Goal: Task Accomplishment & Management: Complete application form

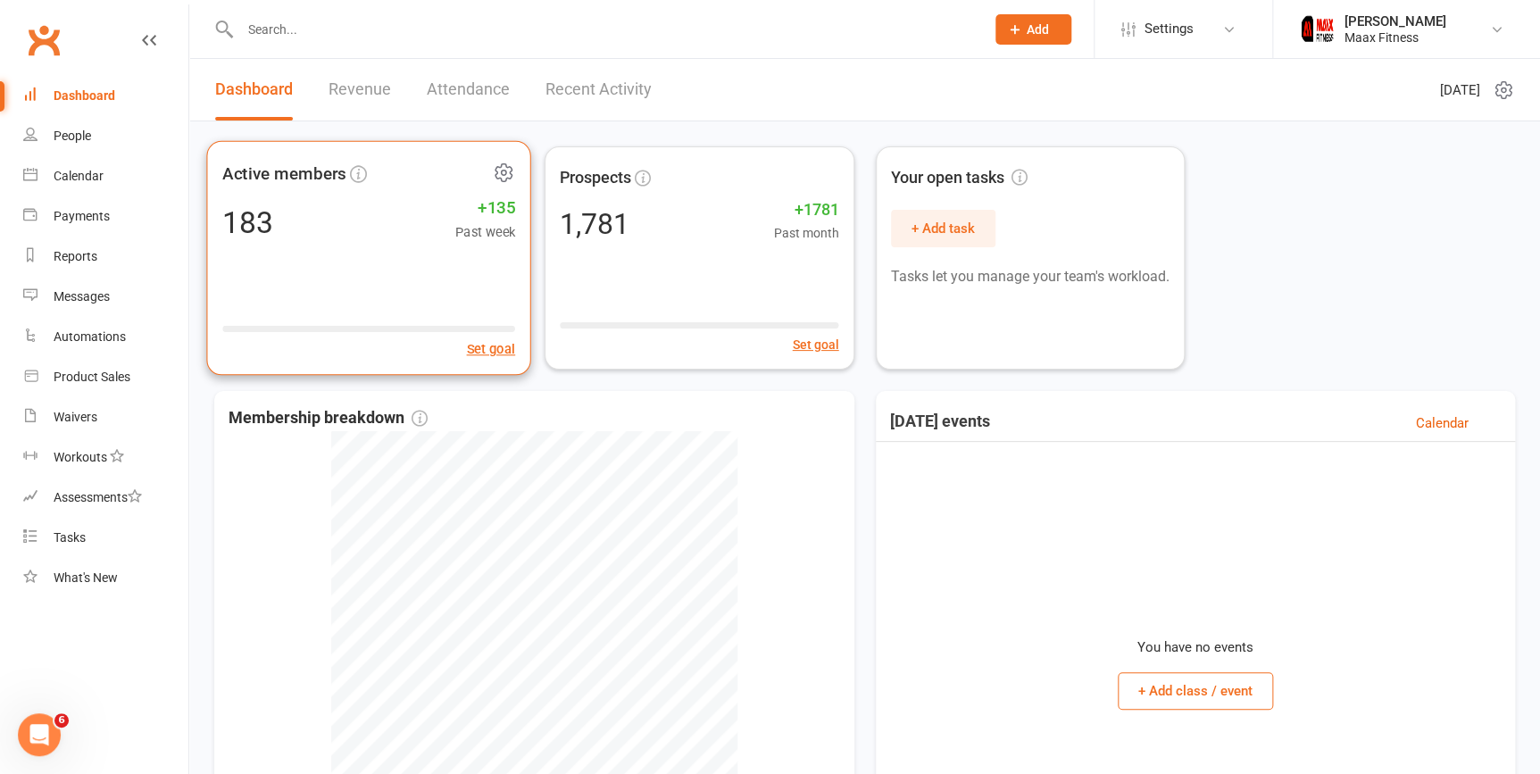
click at [314, 246] on div "Active members 183 +135 Past week Set goal" at bounding box center [368, 258] width 325 height 235
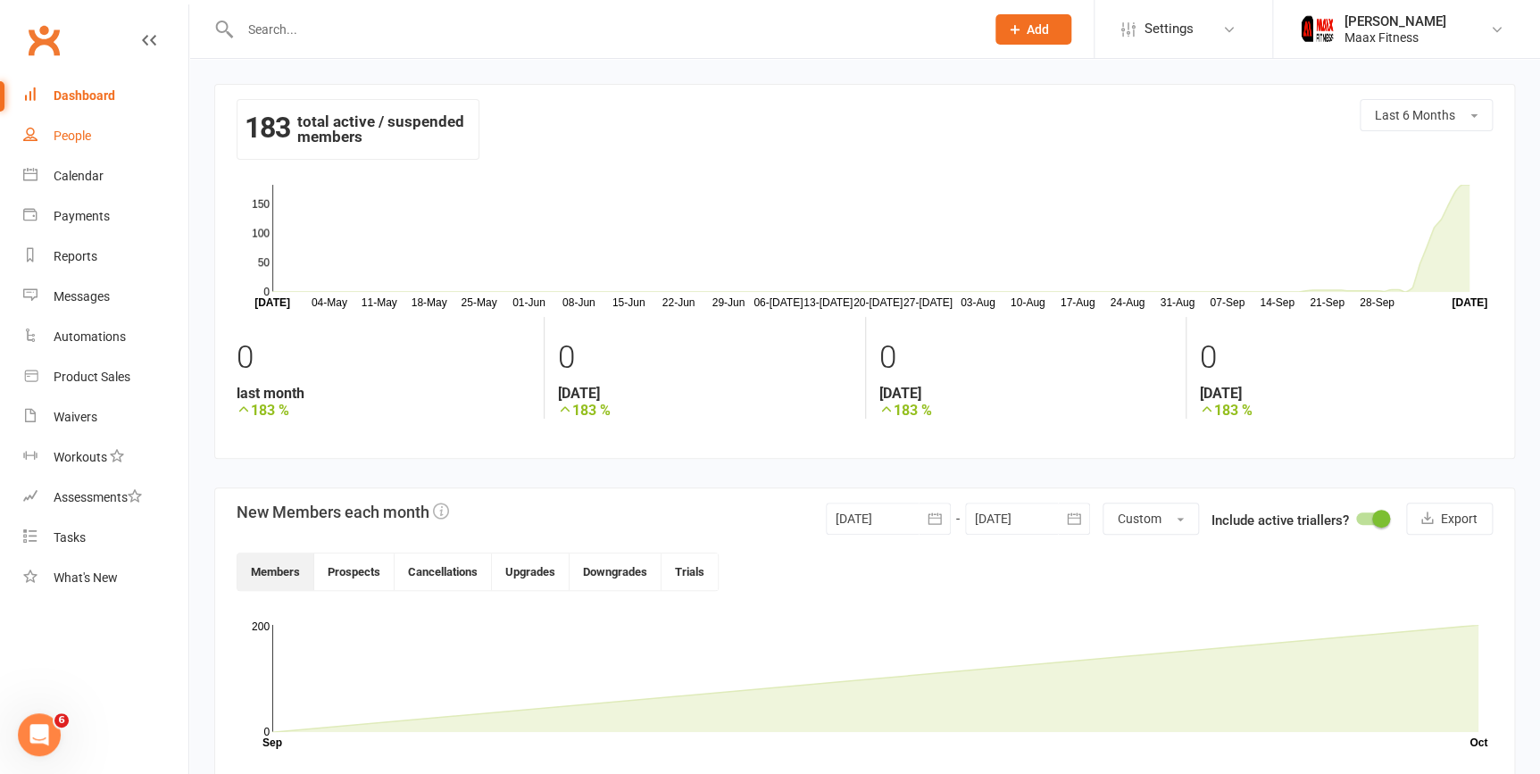
click at [87, 127] on link "People" at bounding box center [105, 136] width 165 height 40
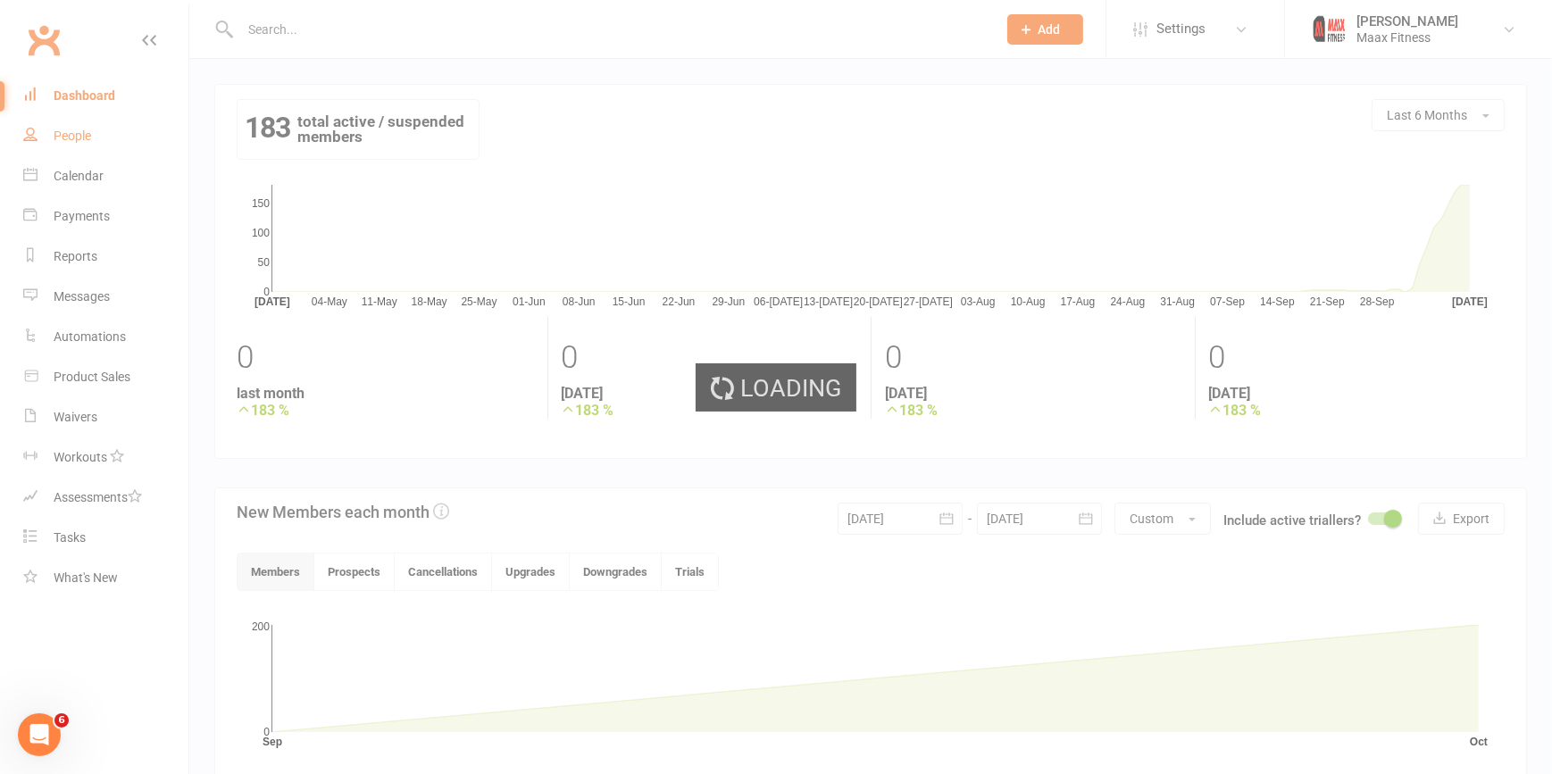
select select "100"
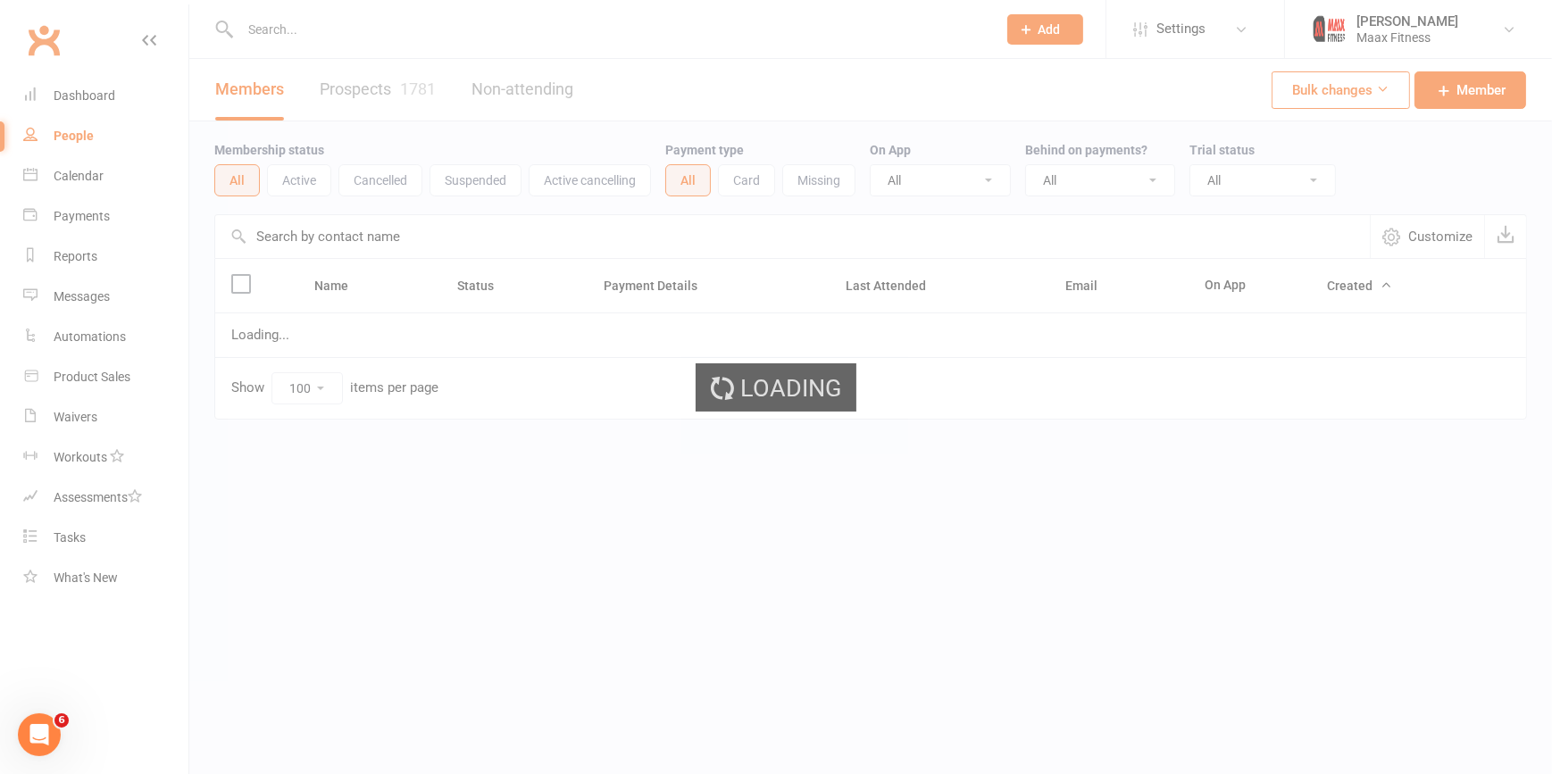
click at [95, 109] on div "Loading" at bounding box center [776, 387] width 1552 height 774
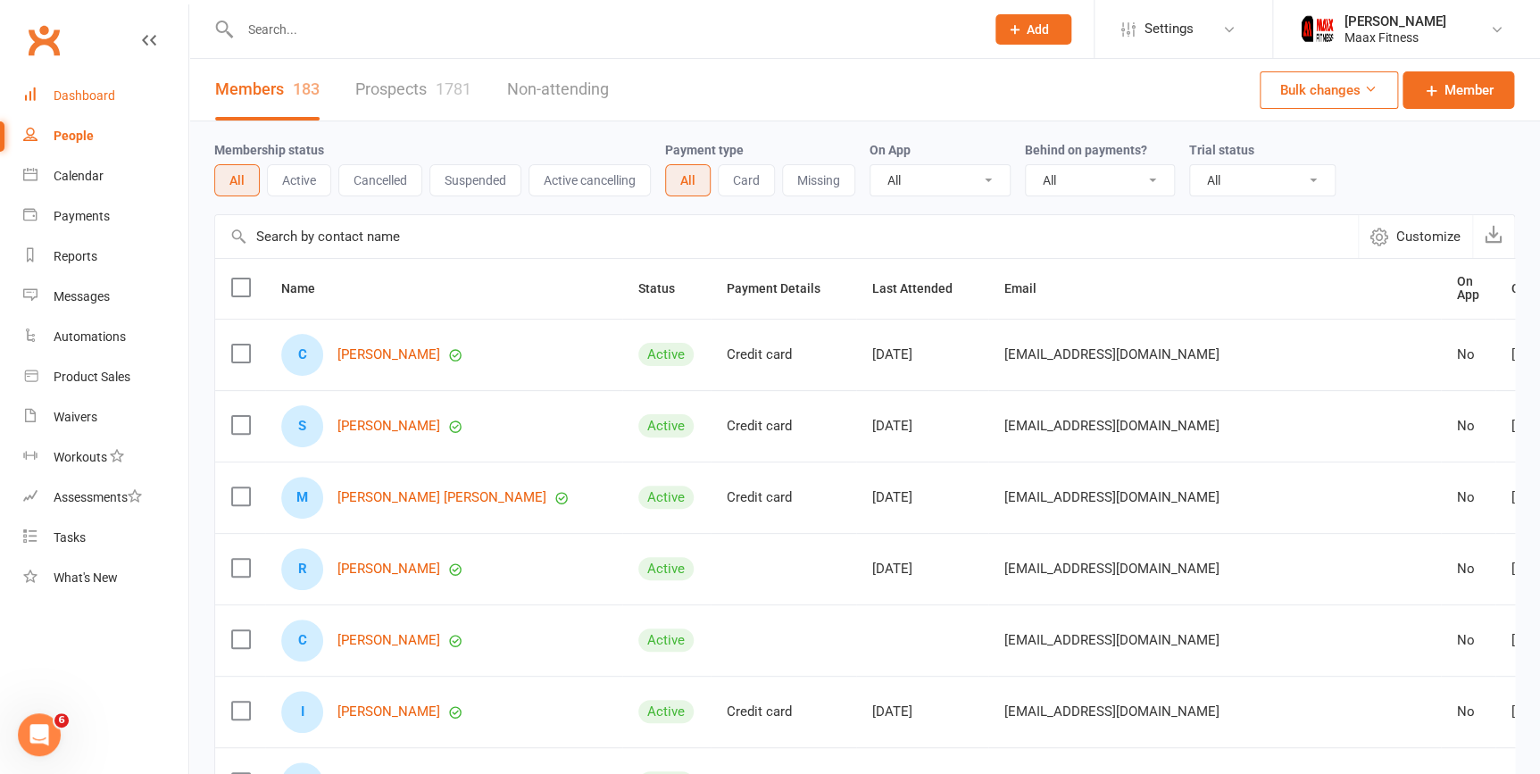
click at [101, 102] on div "Dashboard" at bounding box center [85, 95] width 62 height 14
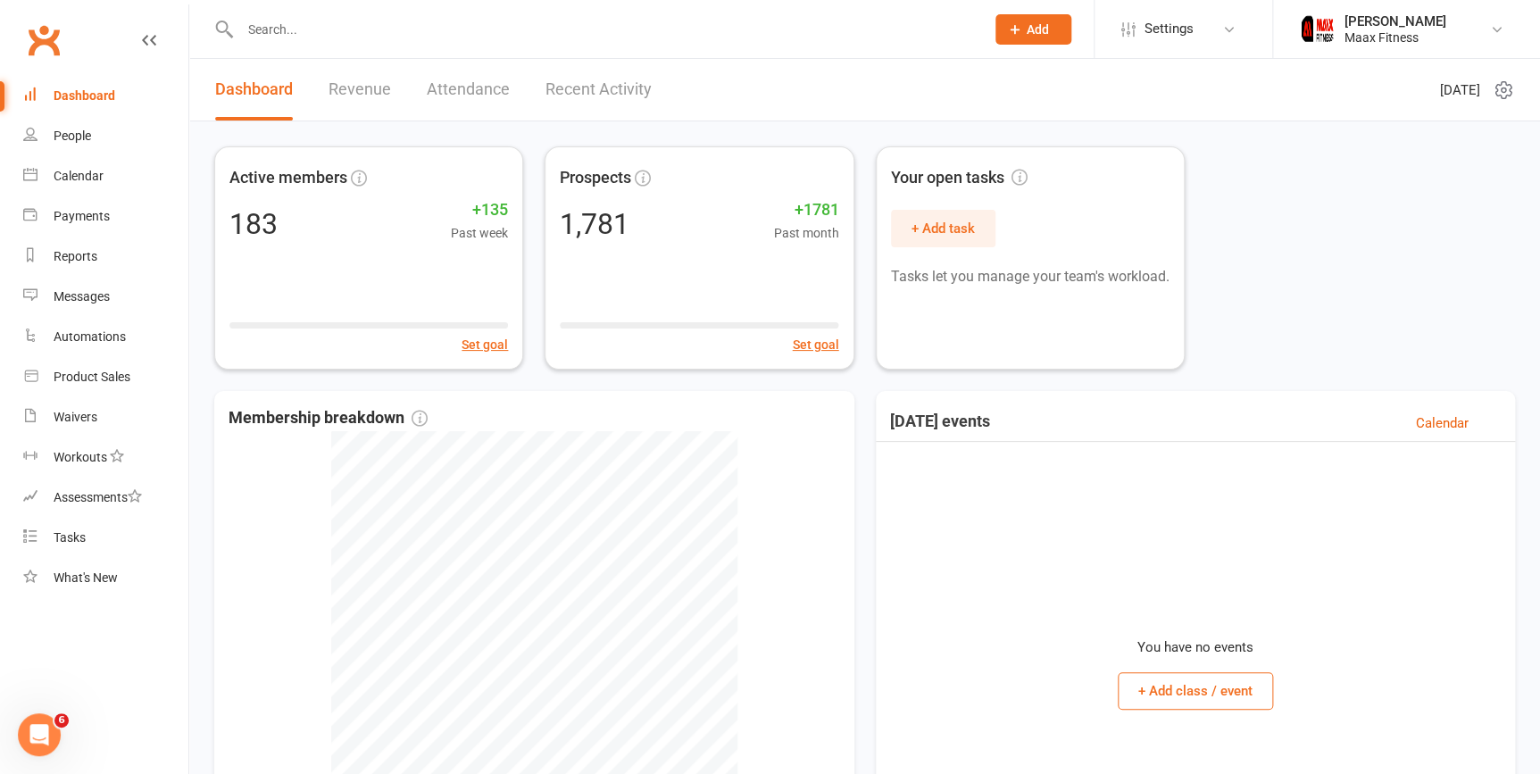
drag, startPoint x: 1022, startPoint y: 24, endPoint x: 1030, endPoint y: 14, distance: 12.7
click at [1028, 16] on button "Add" at bounding box center [1034, 29] width 76 height 30
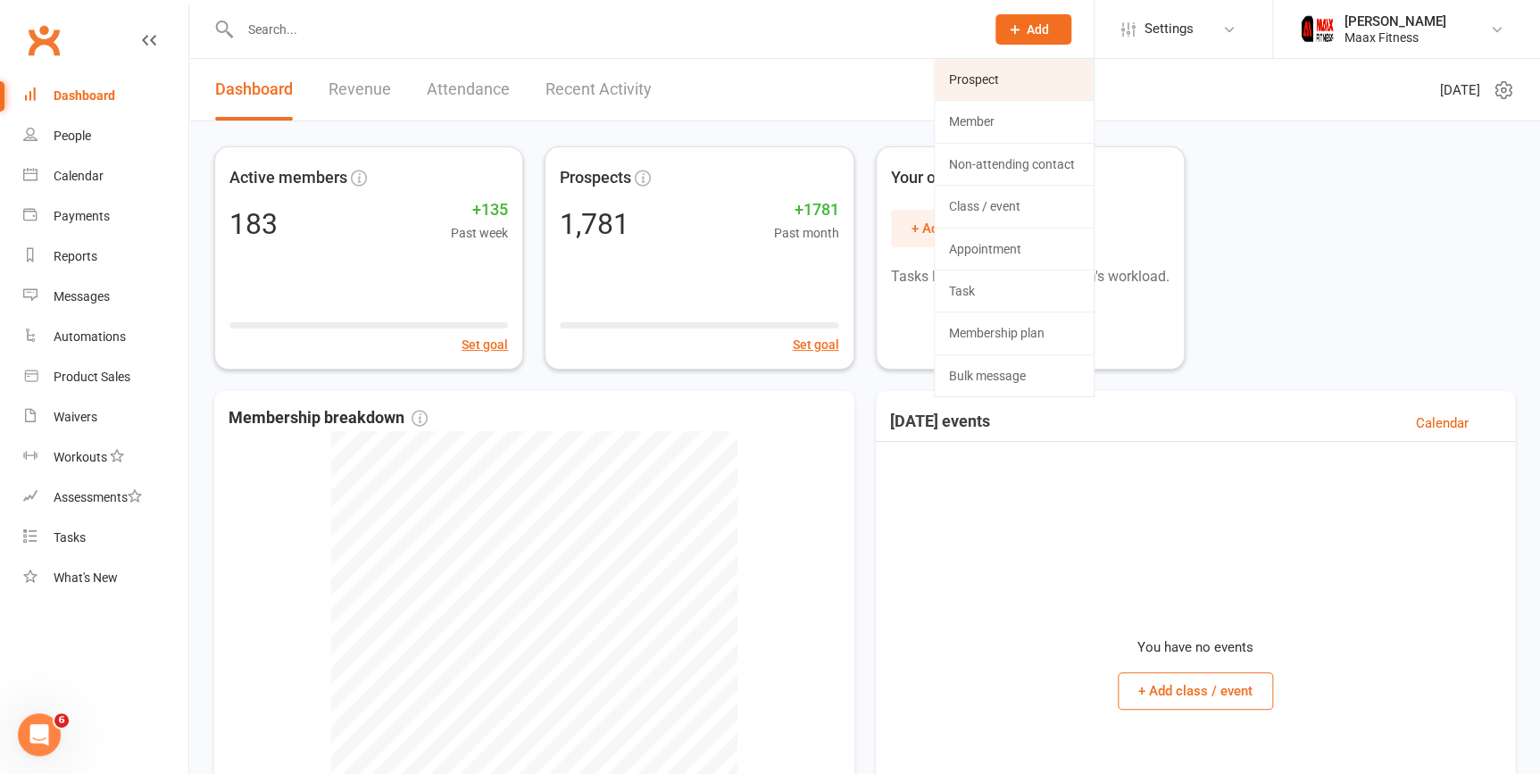
click at [1012, 79] on link "Prospect" at bounding box center [1014, 79] width 159 height 41
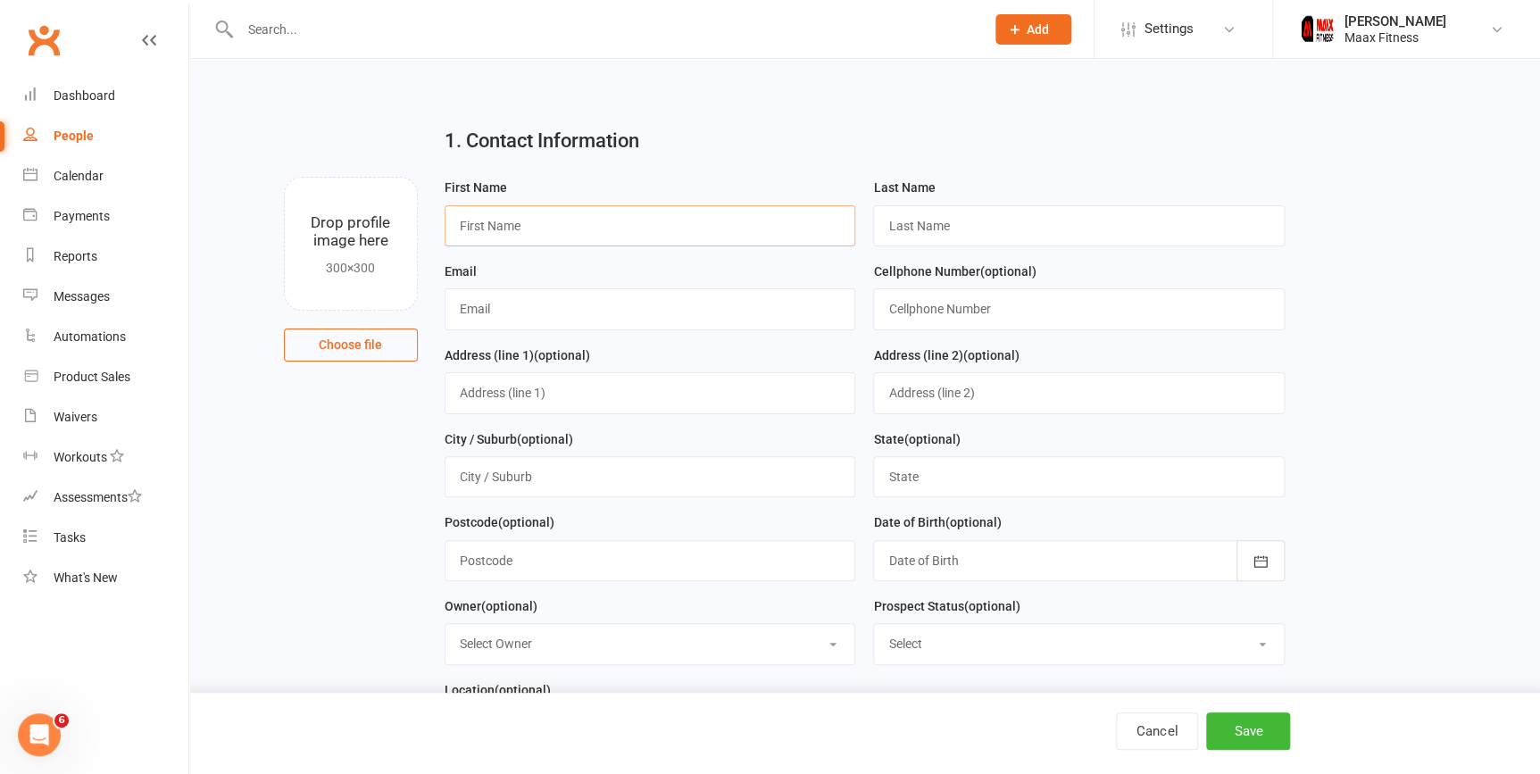
click at [670, 219] on input "text" at bounding box center [651, 225] width 412 height 41
type input "a"
type input "[PERSON_NAME]"
click at [975, 232] on input "text" at bounding box center [1079, 225] width 412 height 41
type input "[PERSON_NAME]"
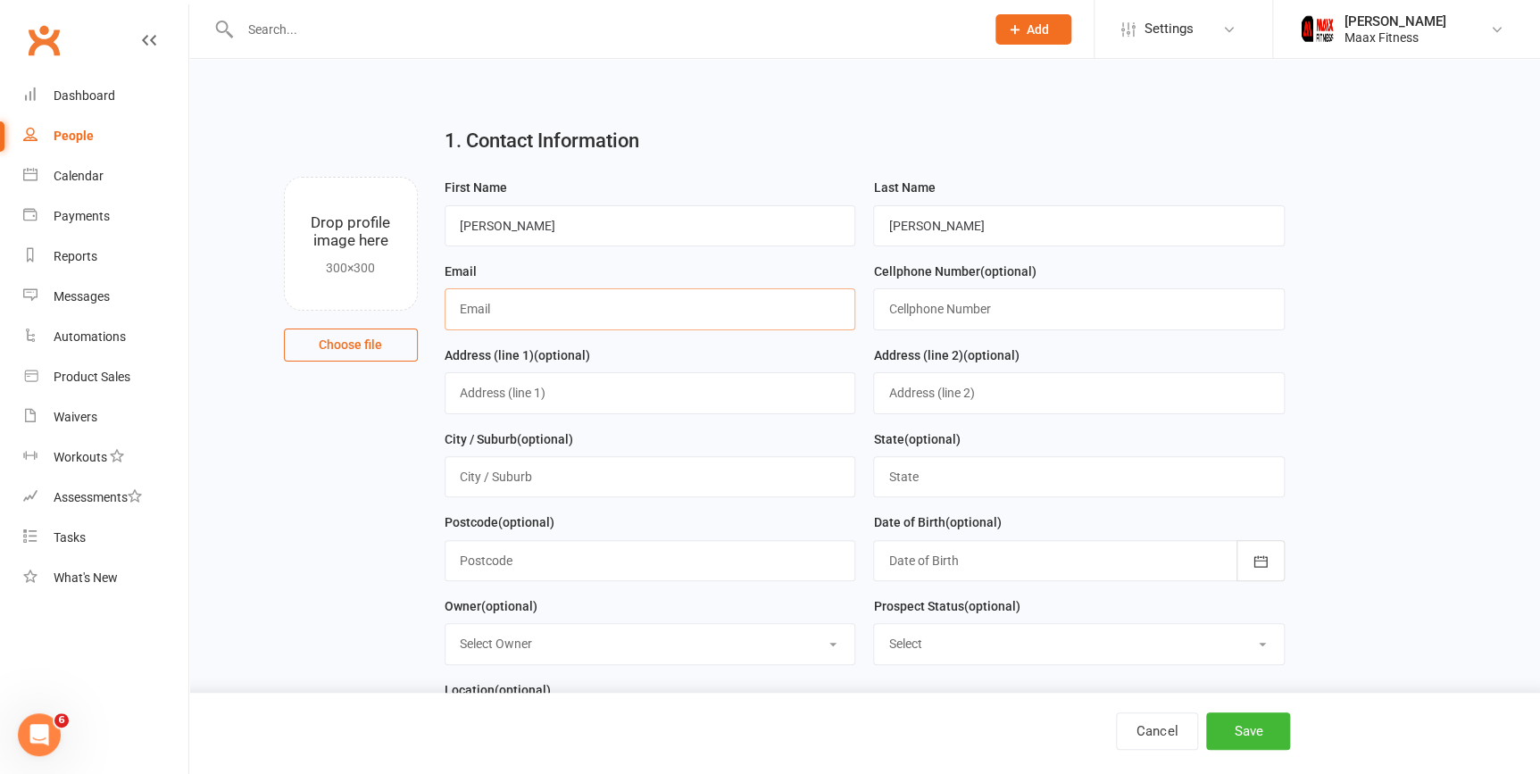
click at [584, 303] on input "text" at bounding box center [651, 308] width 412 height 41
type input "[EMAIL_ADDRESS][DOMAIN_NAME]"
click at [934, 299] on input "text" at bounding box center [1079, 308] width 412 height 41
type input "4694751009"
click at [500, 396] on input "text" at bounding box center [651, 392] width 412 height 41
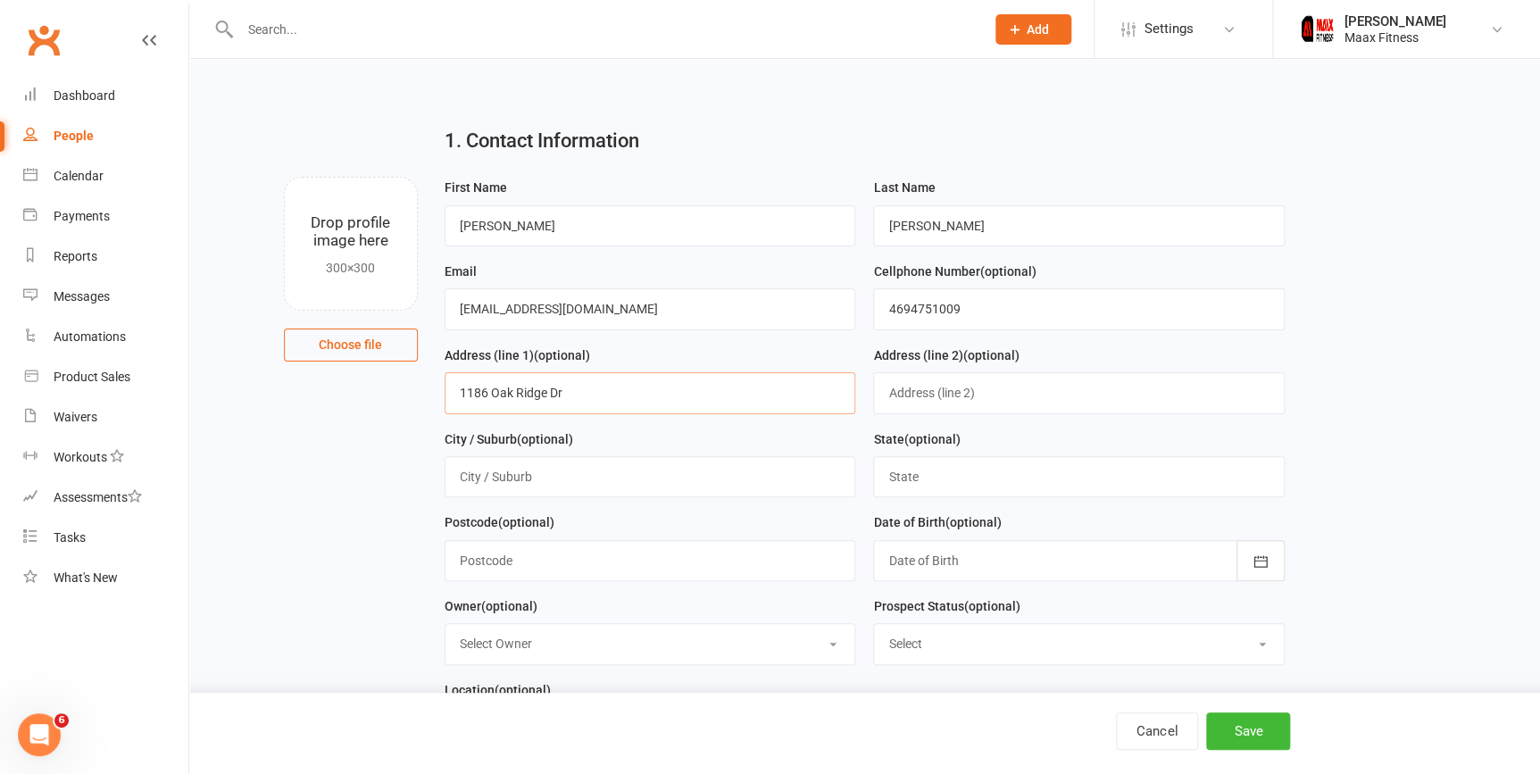
type input "1186 Oak Ridge Dr"
click at [574, 489] on input "text" at bounding box center [651, 476] width 412 height 41
type input "[PERSON_NAME]"
click at [774, 585] on div "Postcode (optional)" at bounding box center [651, 554] width 430 height 84
click at [697, 572] on input "text" at bounding box center [651, 560] width 412 height 41
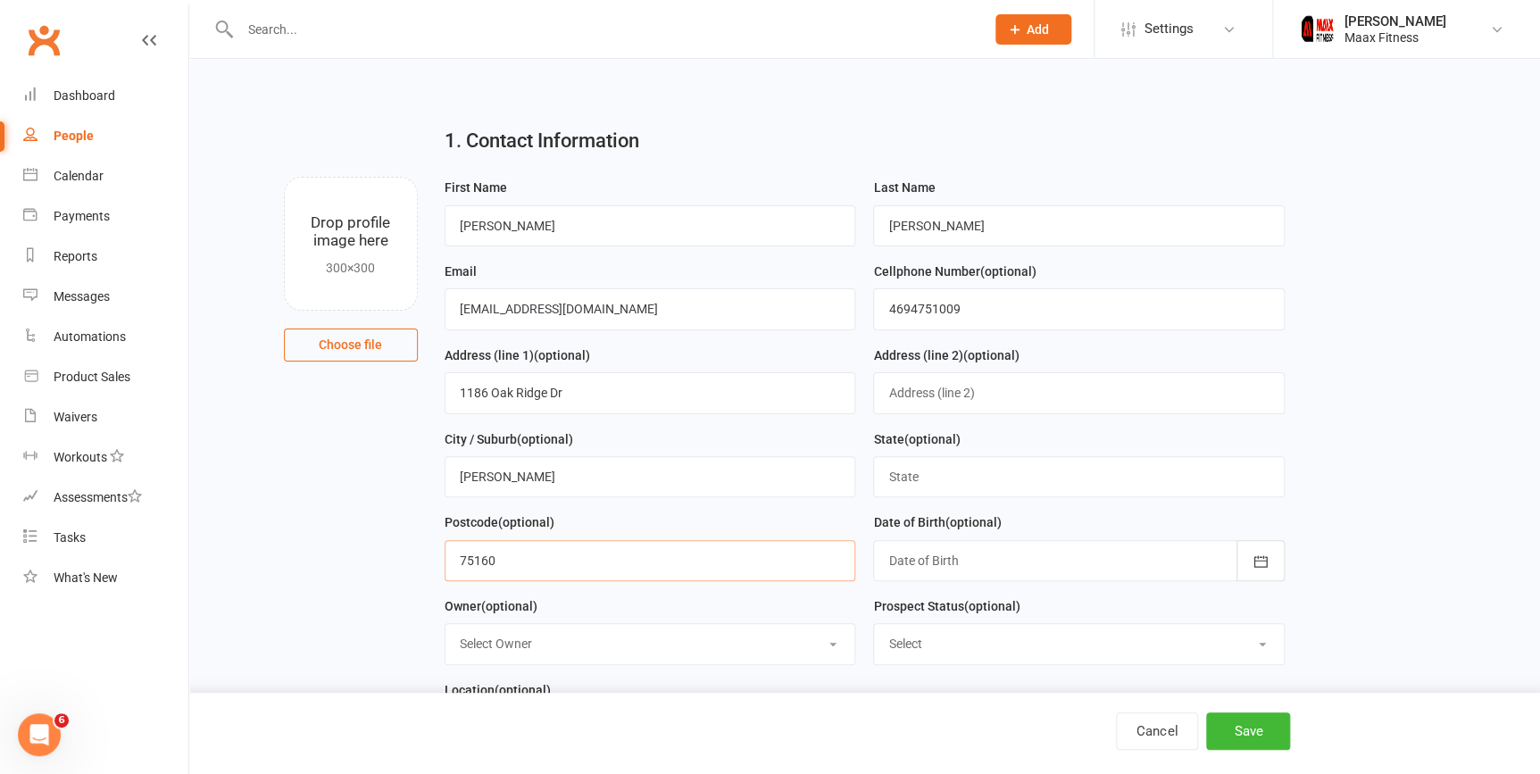
type input "75160"
click at [930, 482] on input "text" at bounding box center [1079, 476] width 412 height 41
type input "Tx"
click at [945, 564] on div at bounding box center [1079, 560] width 412 height 41
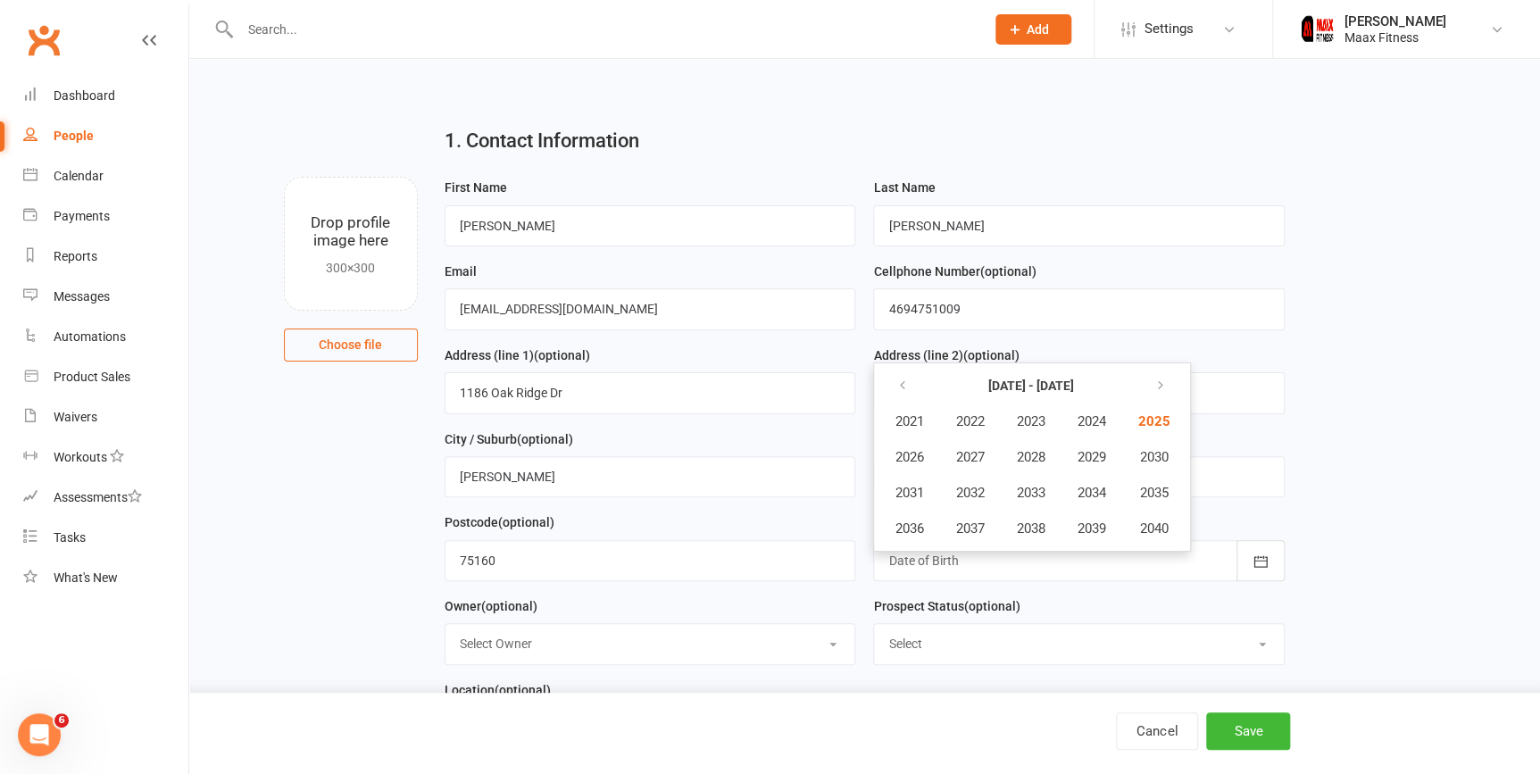
click at [999, 568] on div at bounding box center [1079, 560] width 412 height 41
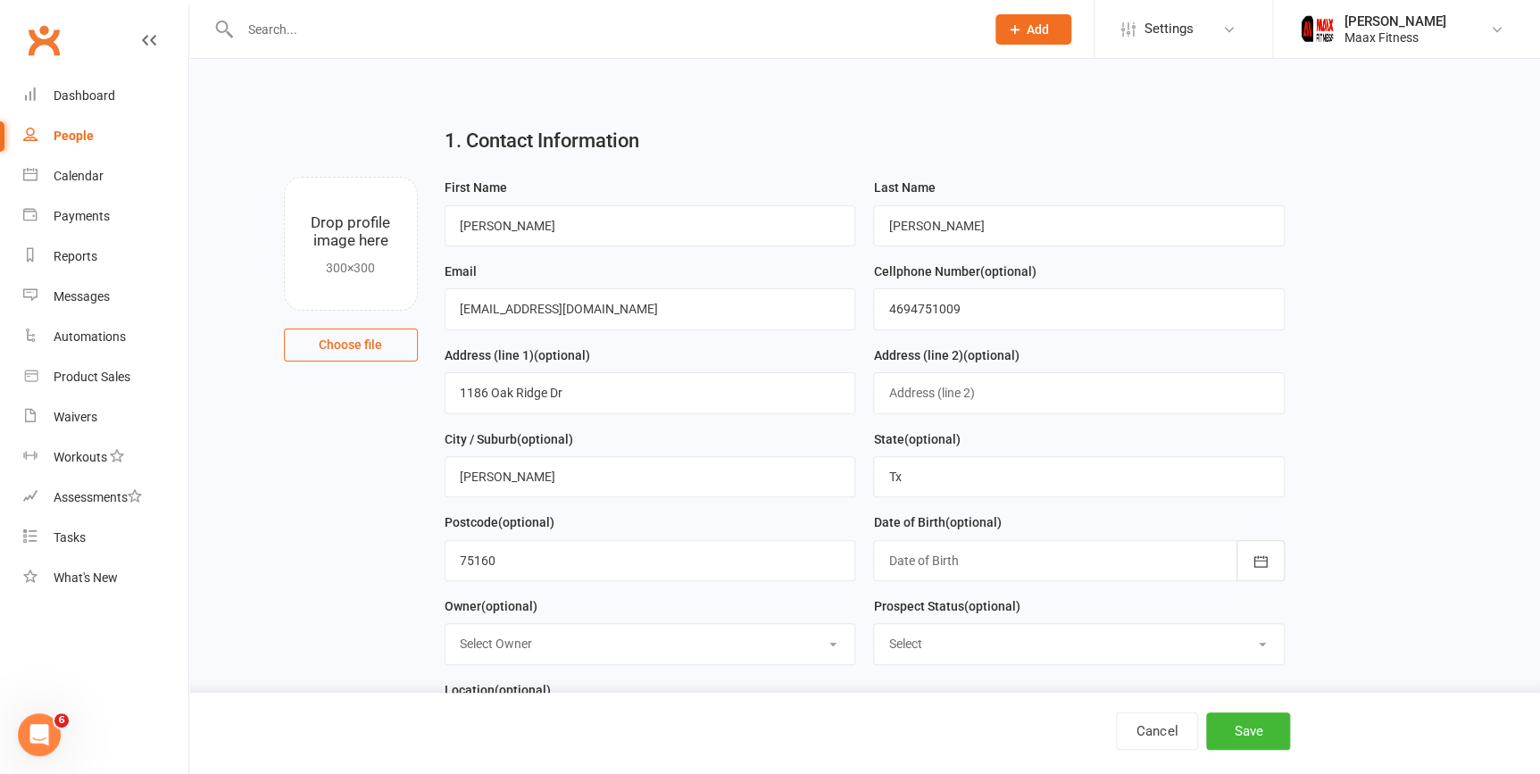
click at [999, 568] on div at bounding box center [1079, 560] width 412 height 41
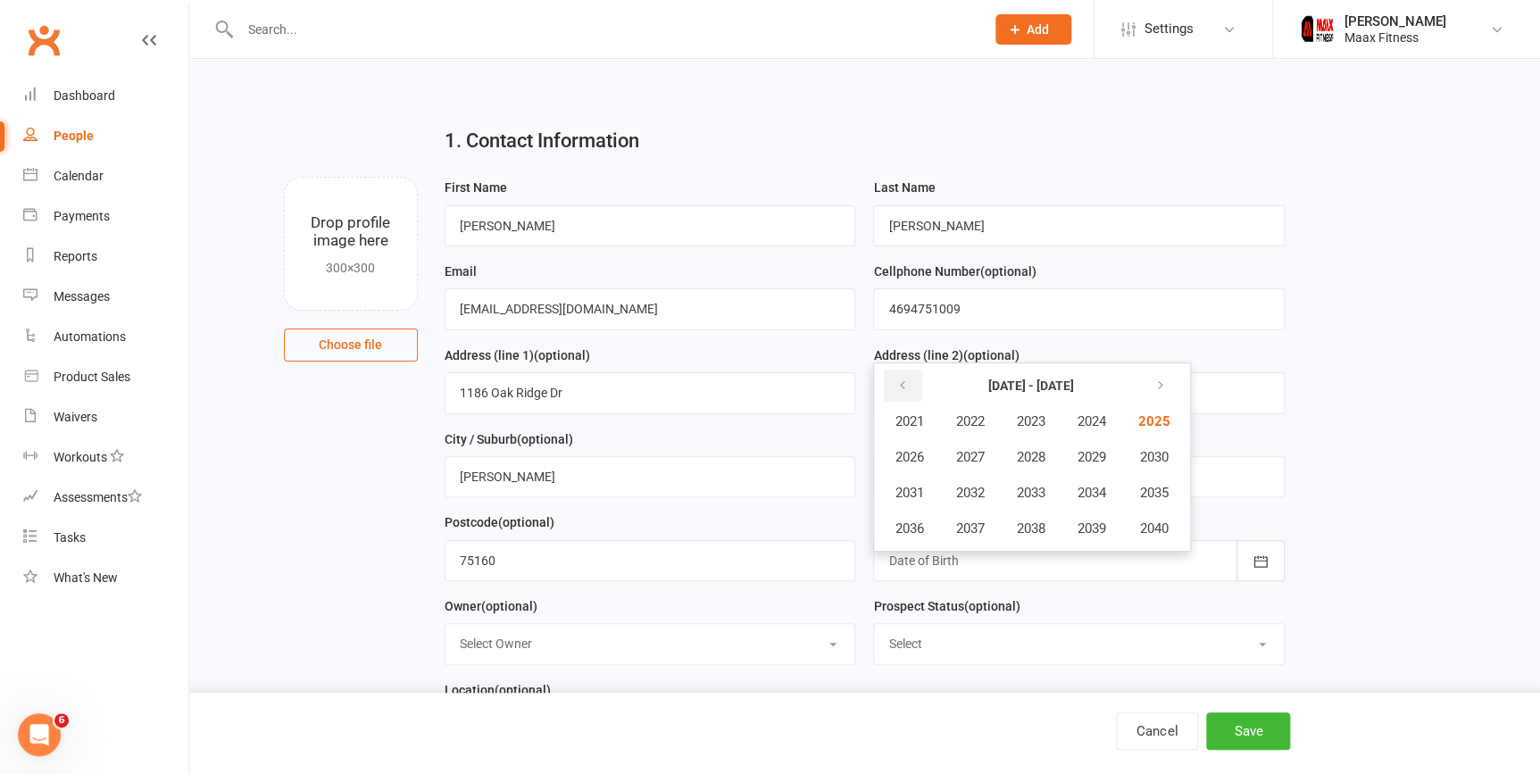
click at [890, 388] on button "button" at bounding box center [903, 386] width 38 height 32
click at [898, 388] on icon "button" at bounding box center [902, 386] width 13 height 14
click at [1164, 430] on span "1985" at bounding box center [1152, 421] width 29 height 16
click at [931, 493] on button "July" at bounding box center [919, 493] width 78 height 34
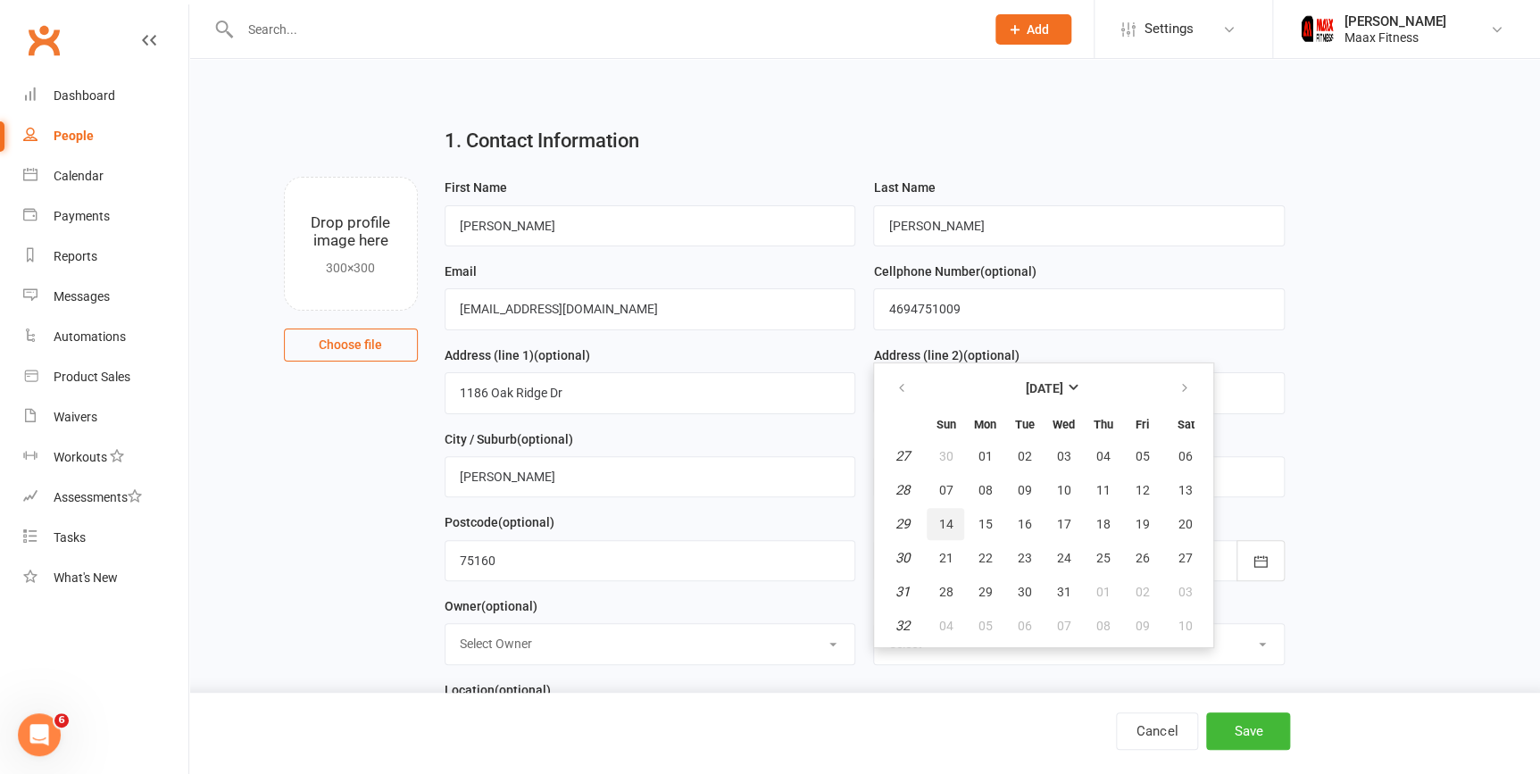
click at [953, 524] on button "14" at bounding box center [946, 524] width 38 height 32
type input "[DATE]"
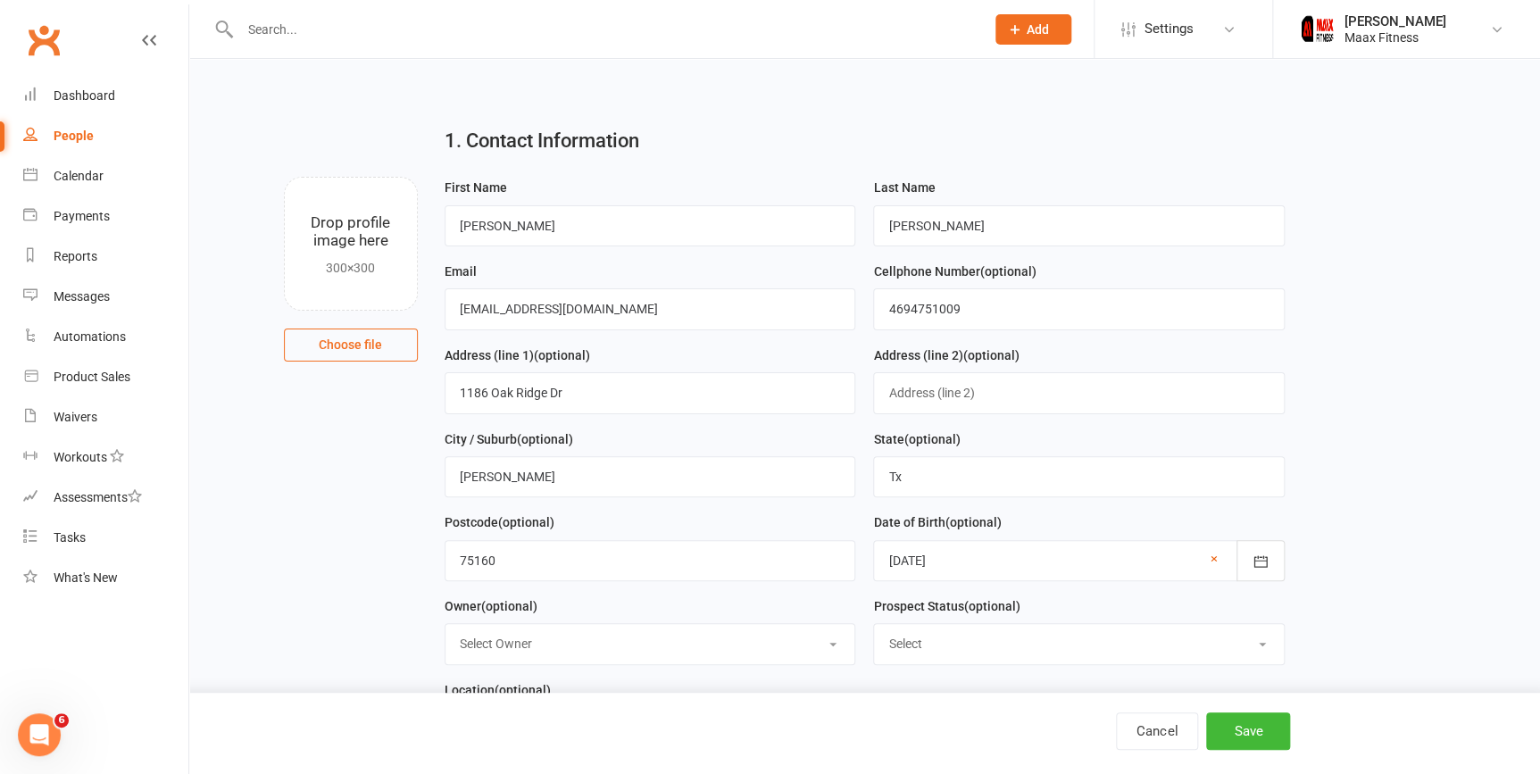
click at [551, 635] on select "Select Owner [PERSON_NAME]" at bounding box center [651, 643] width 410 height 39
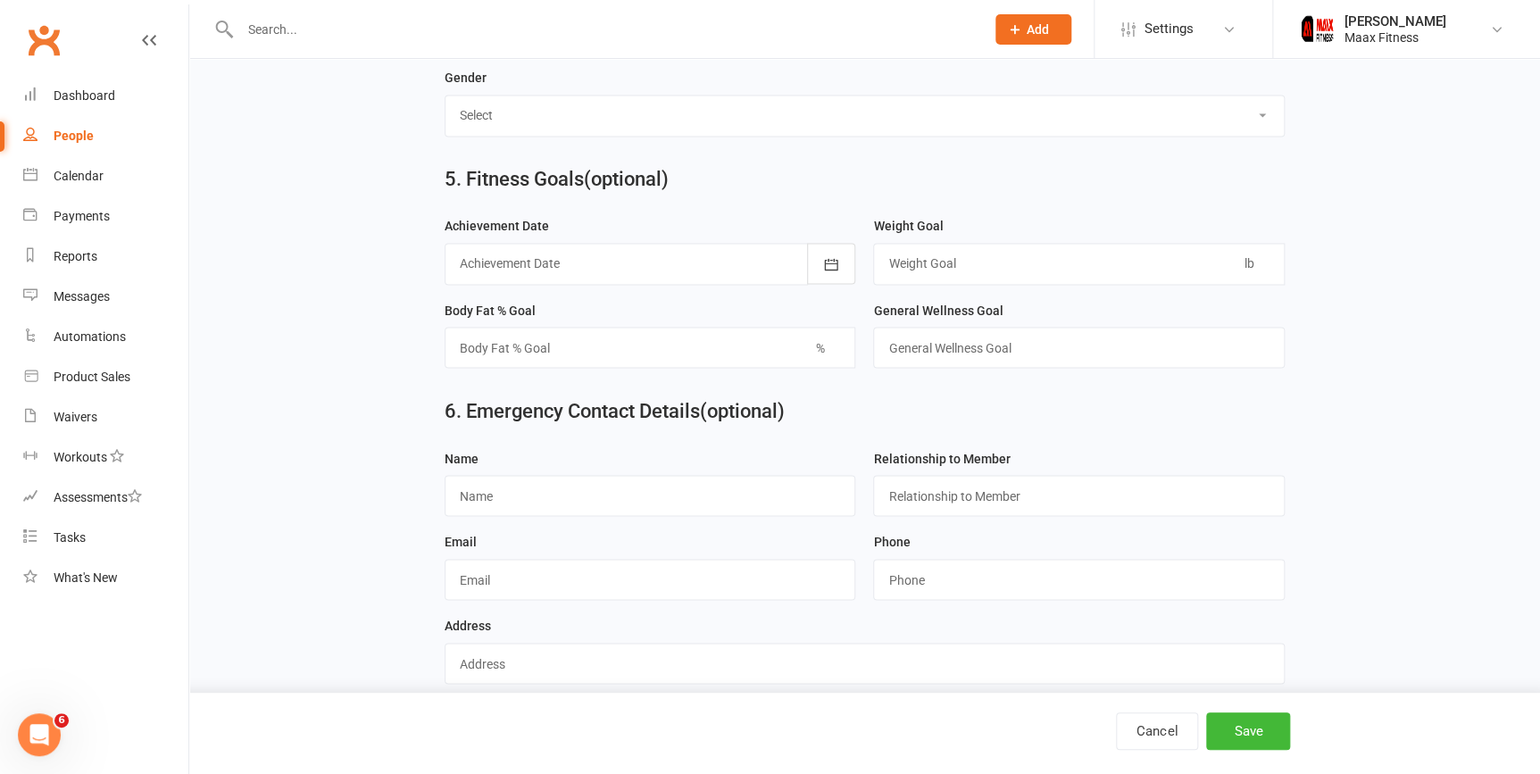
scroll to position [1394, 0]
click at [560, 505] on input "text" at bounding box center [651, 493] width 412 height 41
type input "[PERSON_NAME]"
click at [955, 502] on input "text" at bounding box center [1079, 493] width 412 height 41
type input "Spouse"
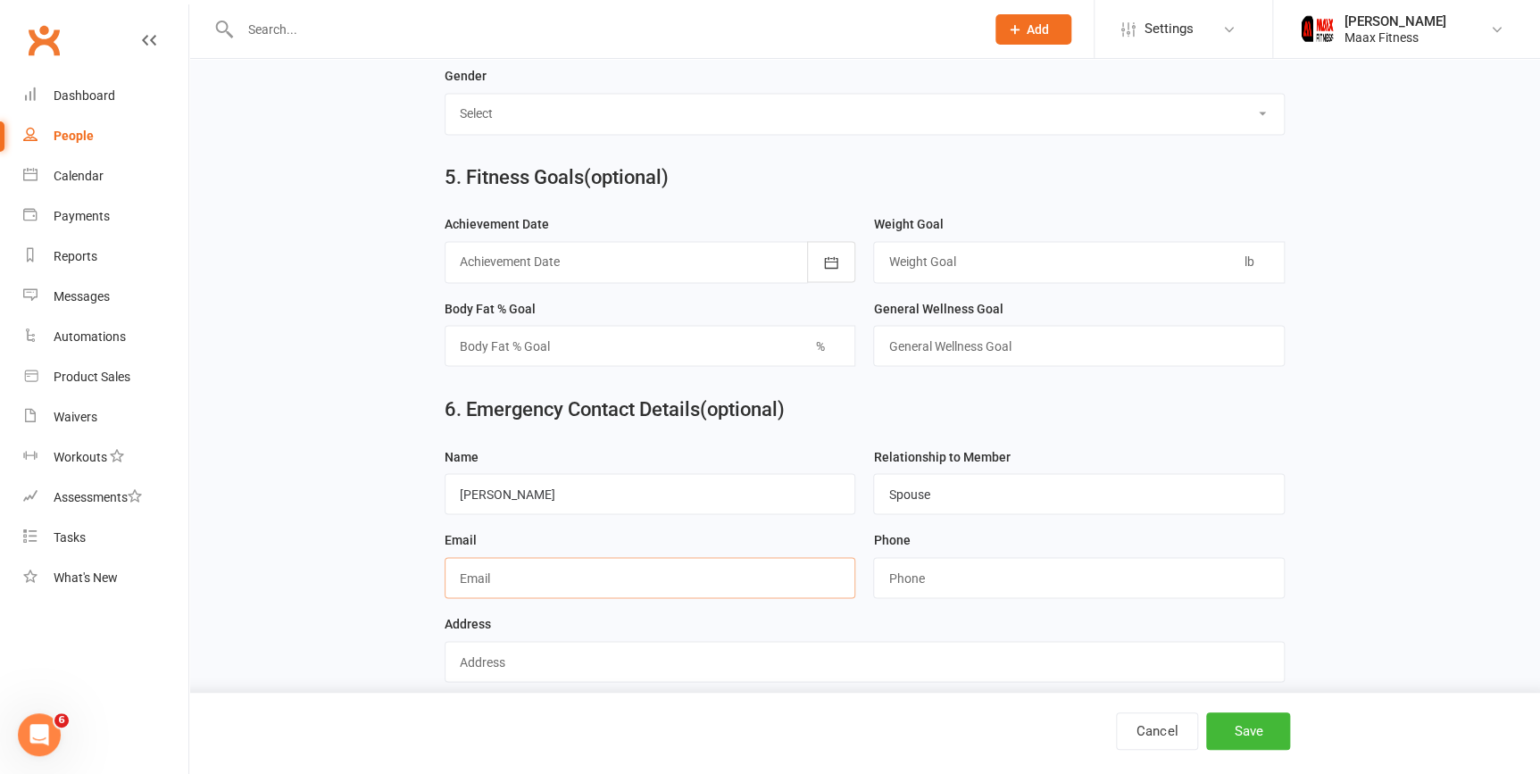
type input "[EMAIL_ADDRESS][DOMAIN_NAME]"
type input "2149276029"
click at [630, 580] on input "[EMAIL_ADDRESS][DOMAIN_NAME]" at bounding box center [651, 577] width 412 height 41
drag, startPoint x: 654, startPoint y: 586, endPoint x: 448, endPoint y: 588, distance: 205.4
click at [448, 588] on input "[EMAIL_ADDRESS][DOMAIN_NAME]" at bounding box center [651, 577] width 412 height 41
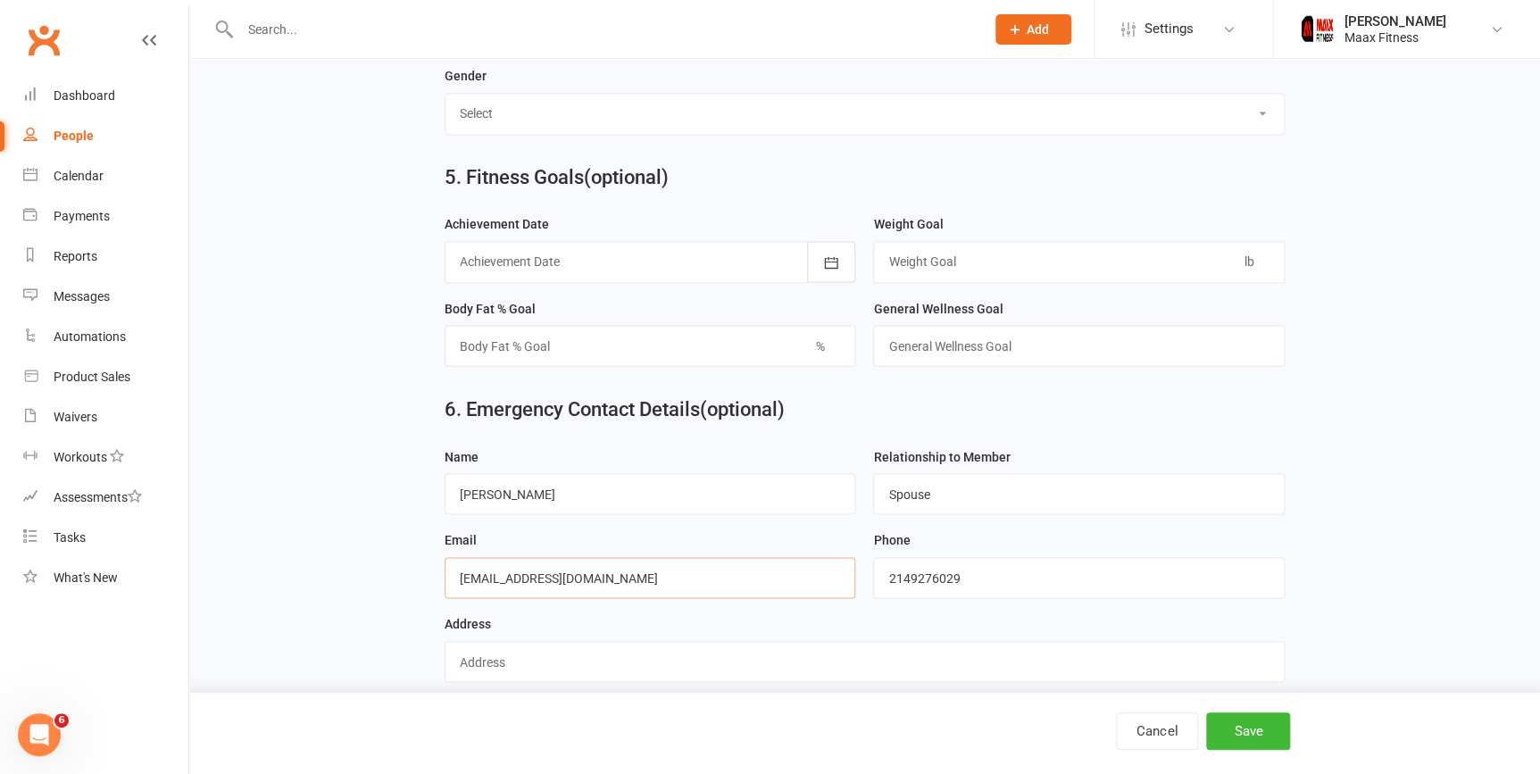
type input "[EMAIL_ADDRESS][DOMAIN_NAME]"
click at [959, 572] on input "string" at bounding box center [1079, 577] width 412 height 41
drag, startPoint x: 961, startPoint y: 580, endPoint x: 847, endPoint y: 580, distance: 113.4
click at [847, 580] on form "Name [PERSON_NAME] Relationship to Member Spouse Email [EMAIL_ADDRESS][DOMAIN_N…" at bounding box center [865, 571] width 858 height 251
type input "2143357710"
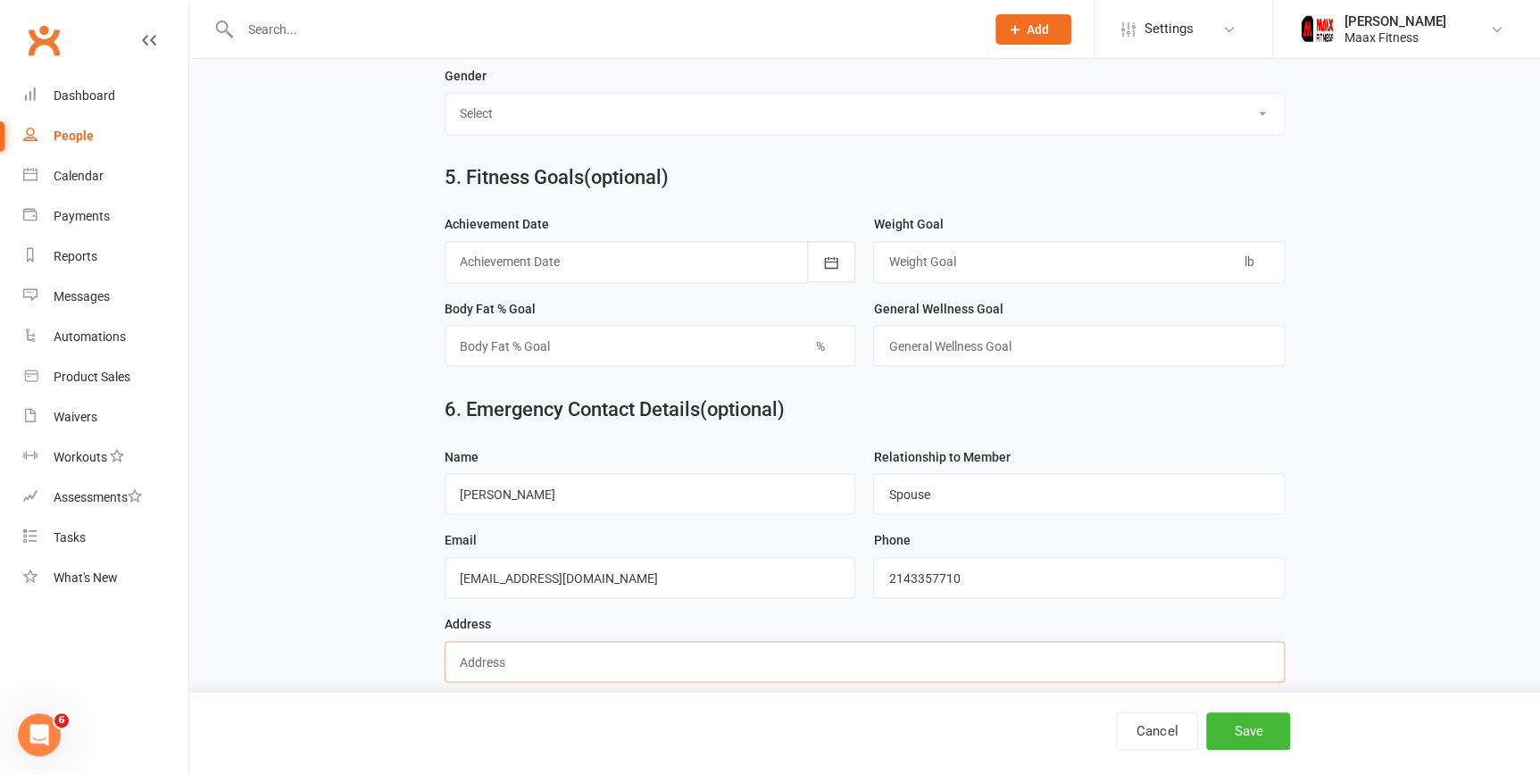
click at [784, 655] on input "text" at bounding box center [865, 661] width 840 height 41
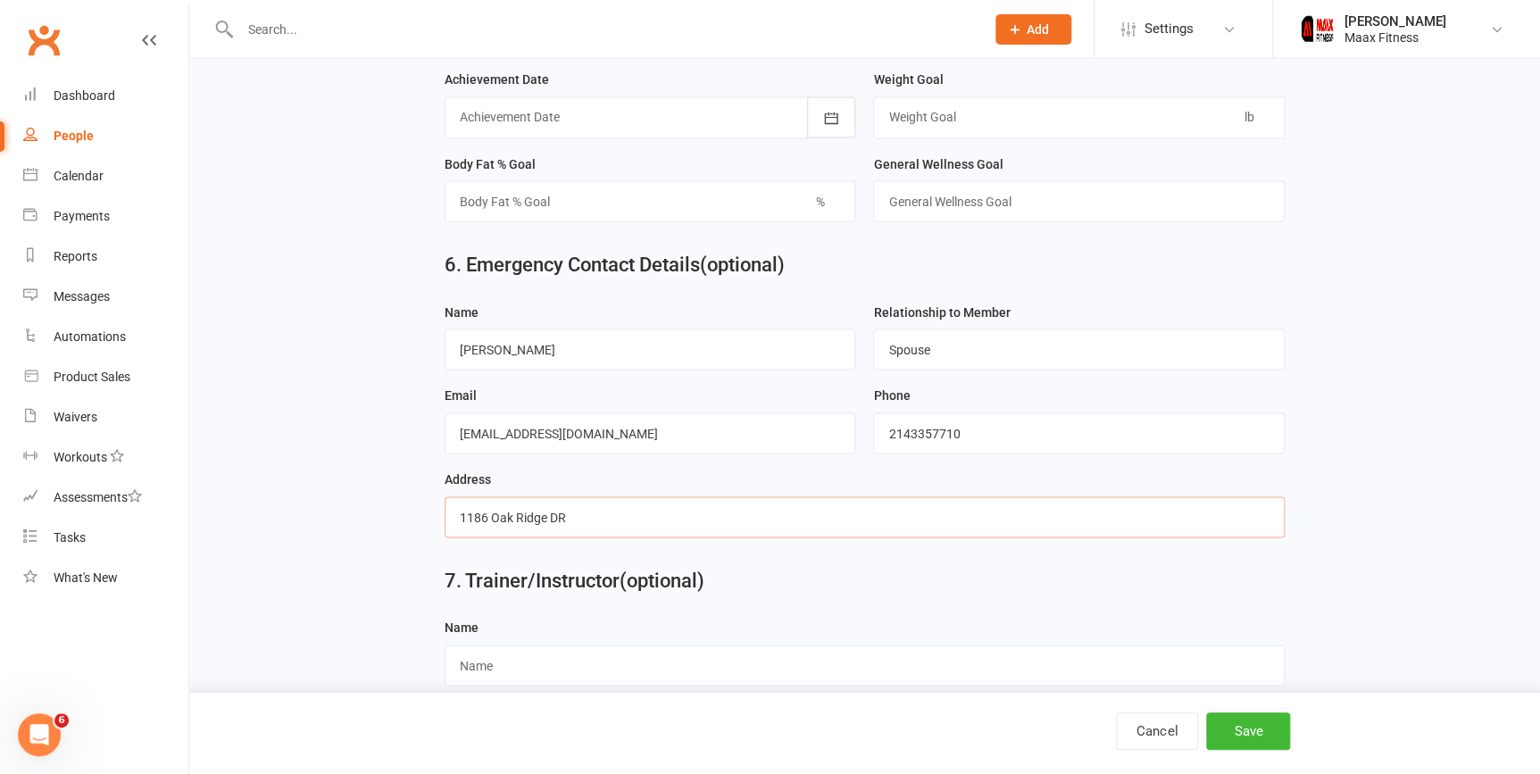
scroll to position [1573, 0]
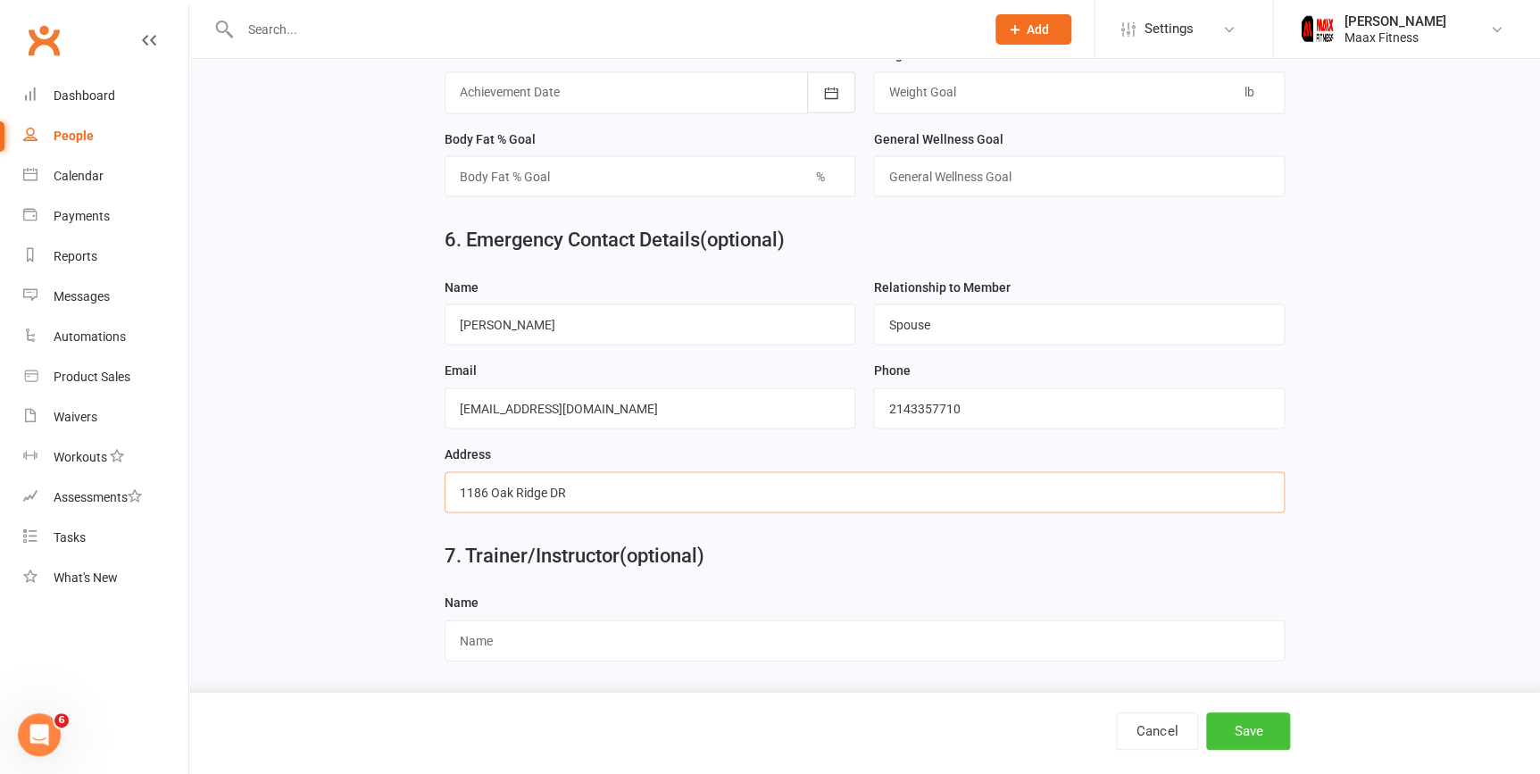
type input "1186 Oak Ridge DR"
click at [1262, 744] on button "Save" at bounding box center [1248, 732] width 84 height 38
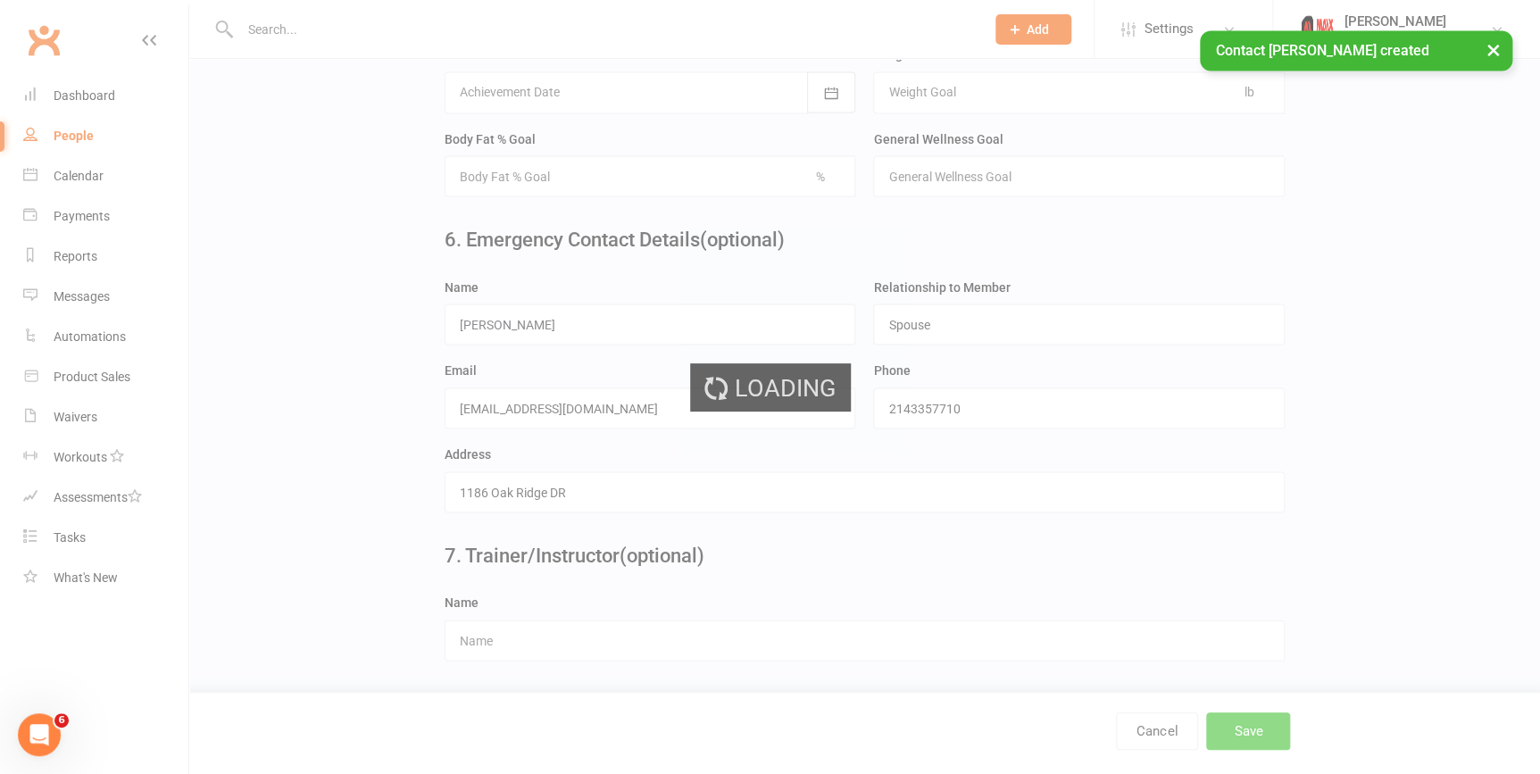
scroll to position [0, 0]
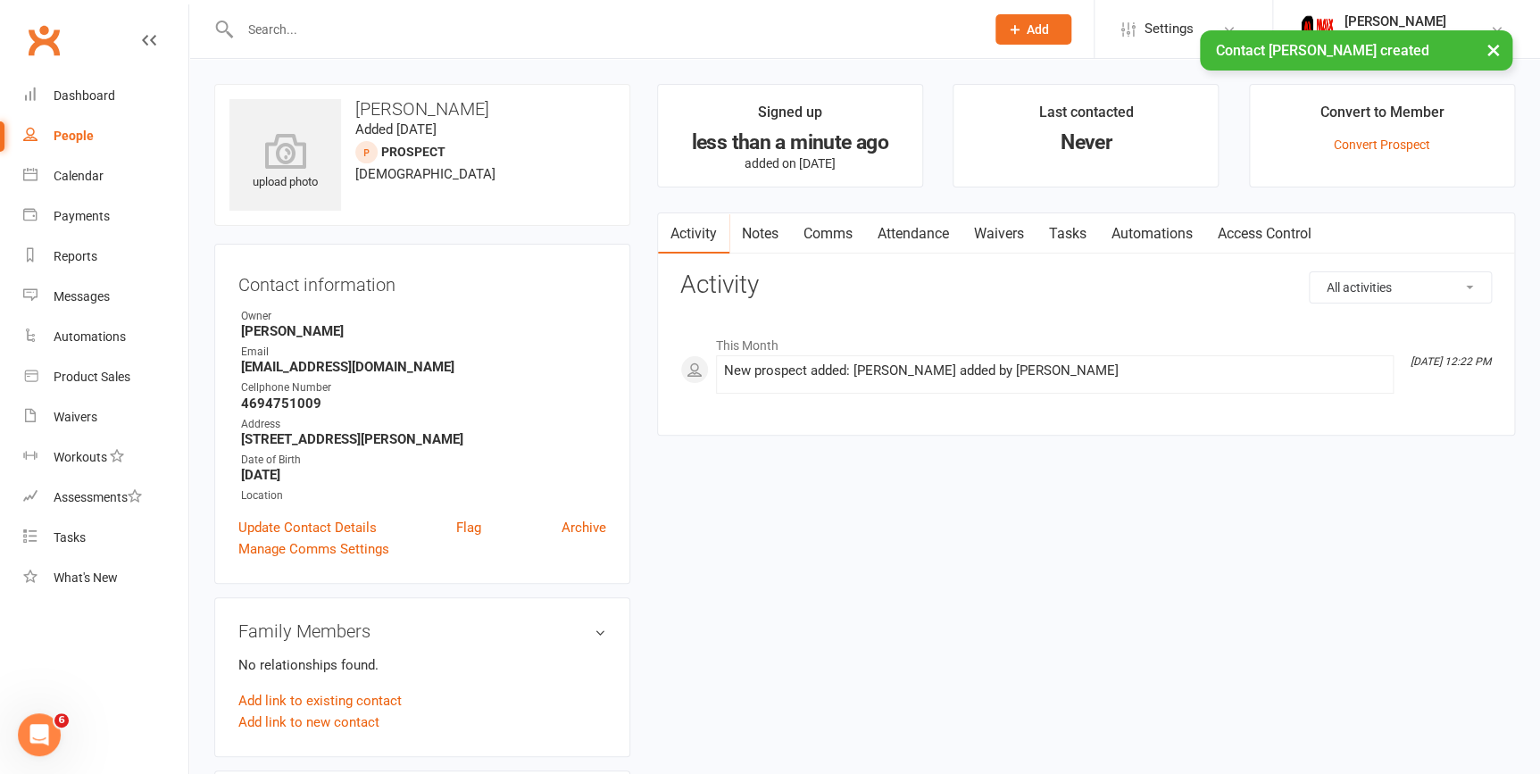
click at [993, 228] on link "Waivers" at bounding box center [999, 233] width 75 height 41
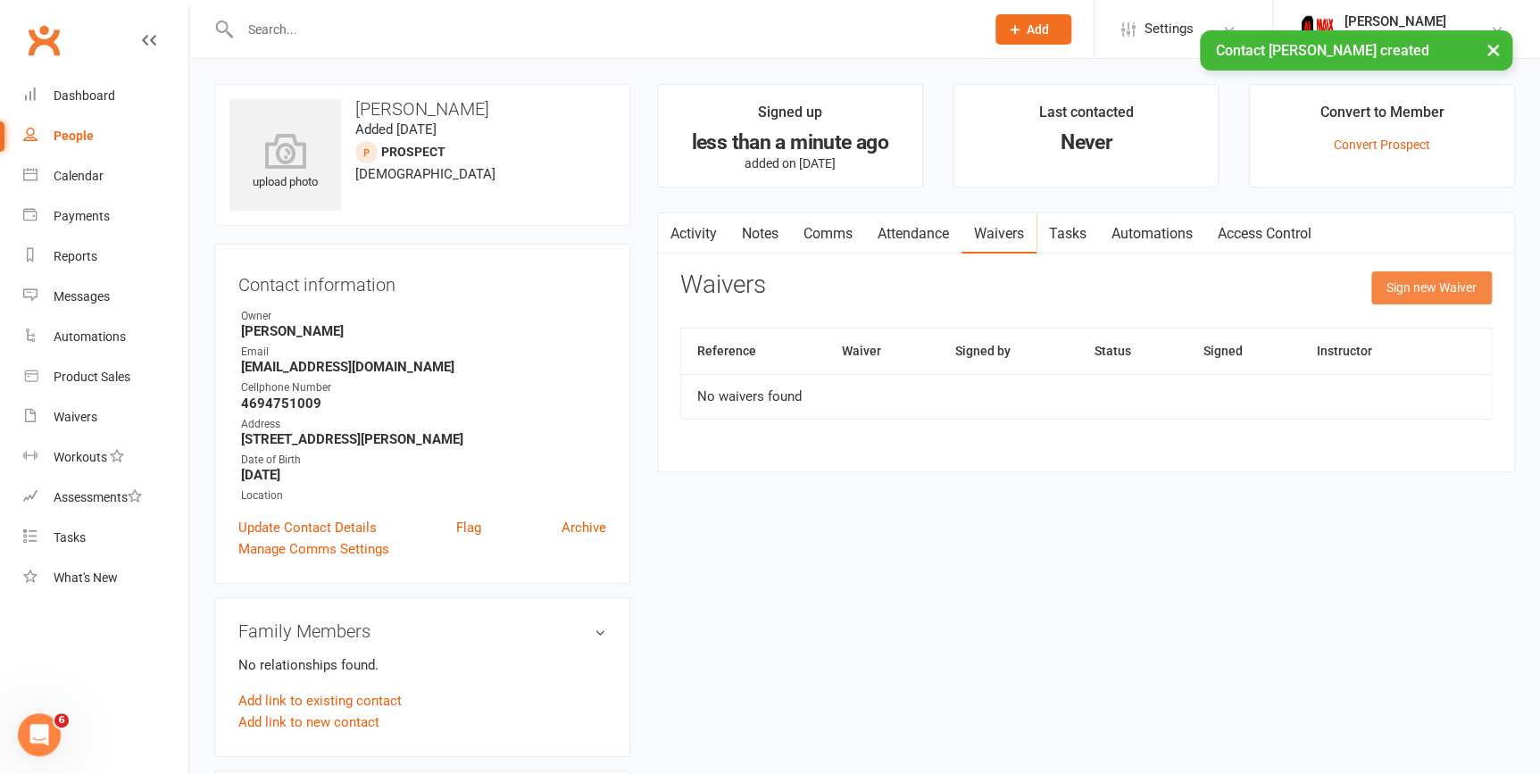
click at [1412, 296] on button "Sign new Waiver" at bounding box center [1432, 287] width 121 height 32
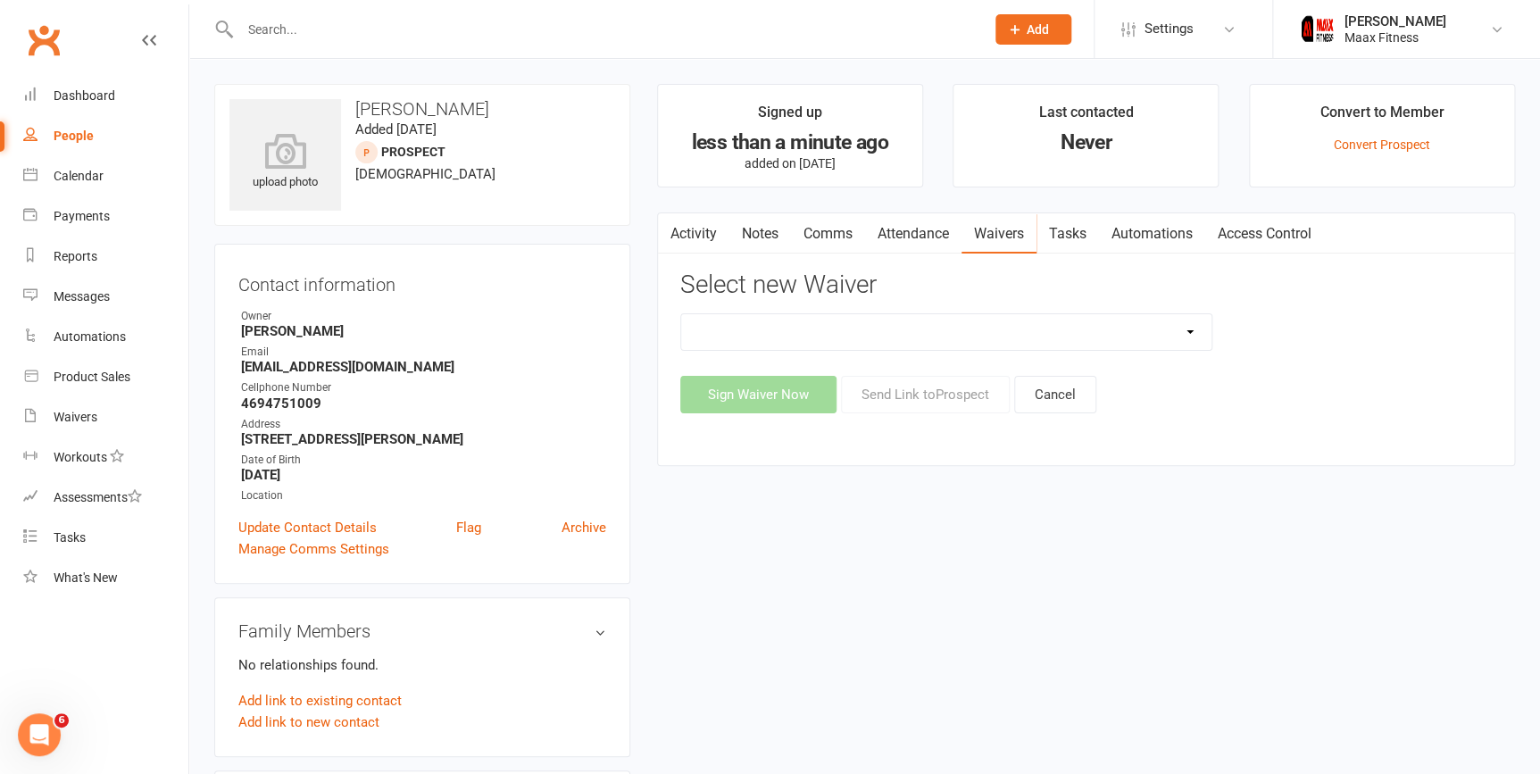
click at [1192, 346] on select "12 Month Individual Membership 12 Month PRESALE Membership 1 Month Membership O…" at bounding box center [946, 332] width 530 height 36
select select "15042"
click at [681, 314] on select "12 Month Individual Membership 12 Month PRESALE Membership 1 Month Membership O…" at bounding box center [946, 332] width 530 height 36
click at [768, 393] on button "Sign Waiver Now" at bounding box center [758, 395] width 156 height 38
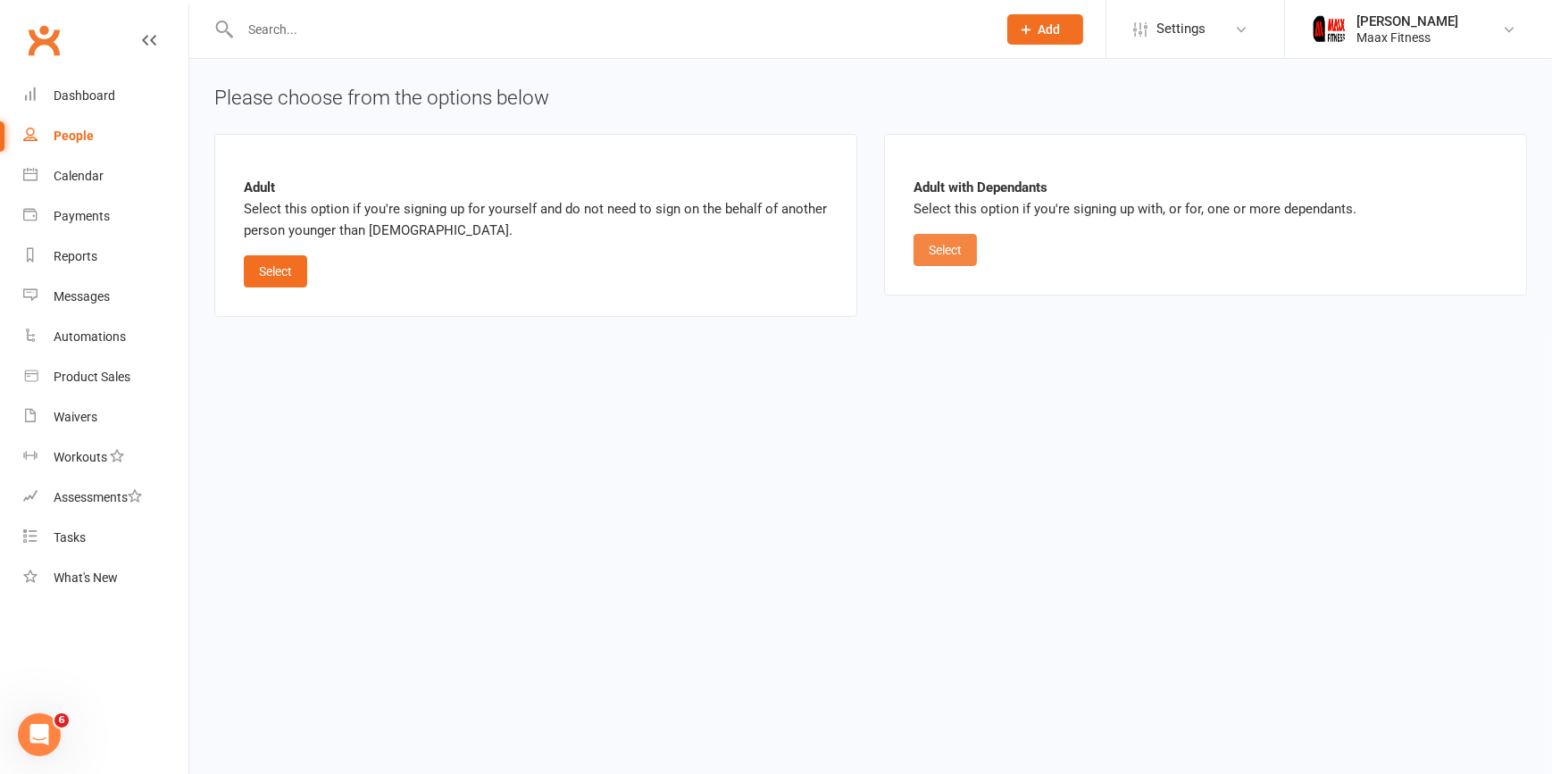
click at [947, 244] on button "Select" at bounding box center [945, 250] width 63 height 32
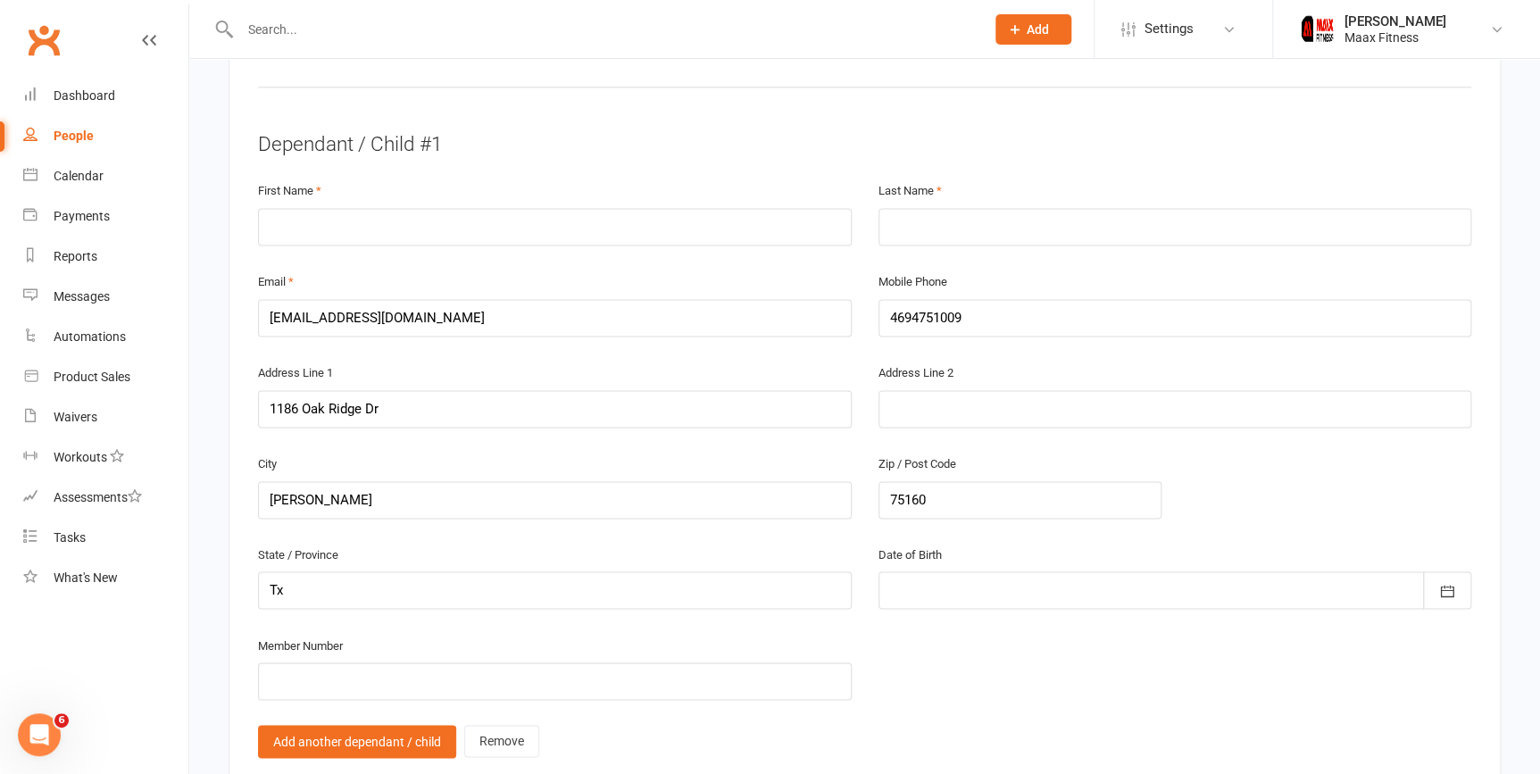
scroll to position [1058, 0]
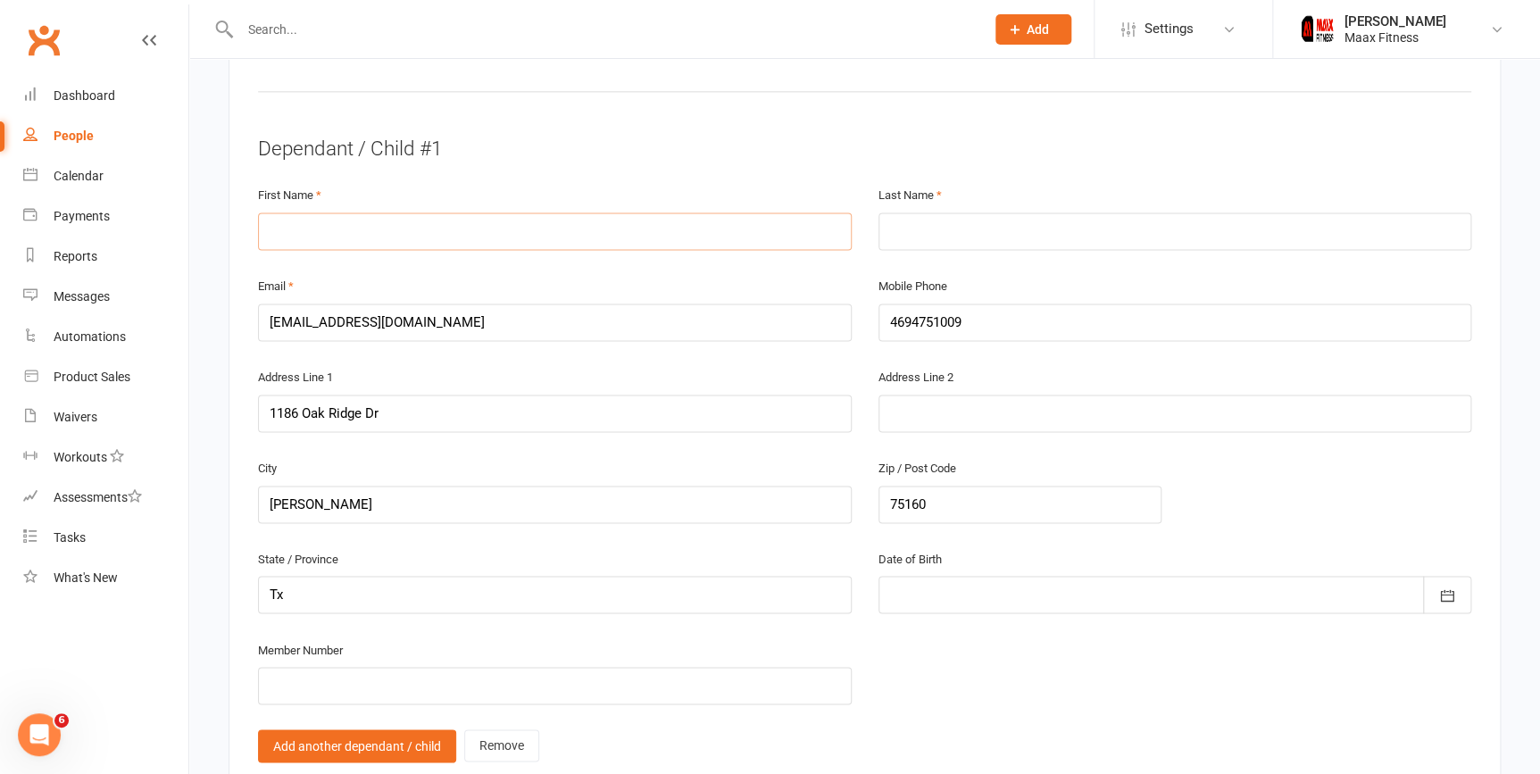
click at [593, 226] on input "text" at bounding box center [555, 232] width 594 height 38
type input "[PERSON_NAME]"
click at [1089, 229] on input "text" at bounding box center [1176, 232] width 594 height 38
type input "[PERSON_NAME]"
click at [657, 313] on input "[EMAIL_ADDRESS][DOMAIN_NAME]" at bounding box center [555, 323] width 594 height 38
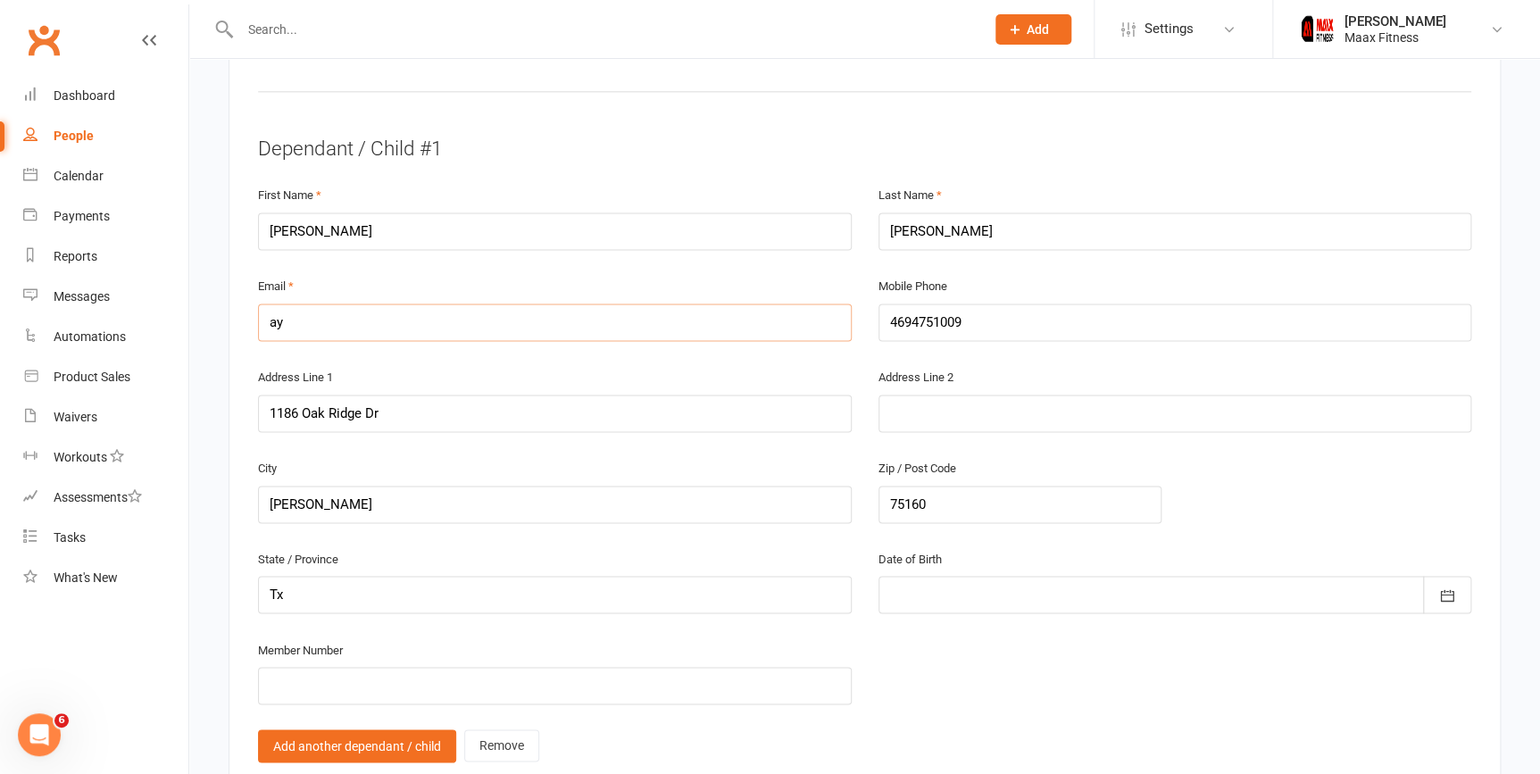
type input "a"
type input "[EMAIL_ADDRESS][DOMAIN_NAME]"
click at [1052, 329] on input "4694751009" at bounding box center [1176, 323] width 594 height 38
type input "4"
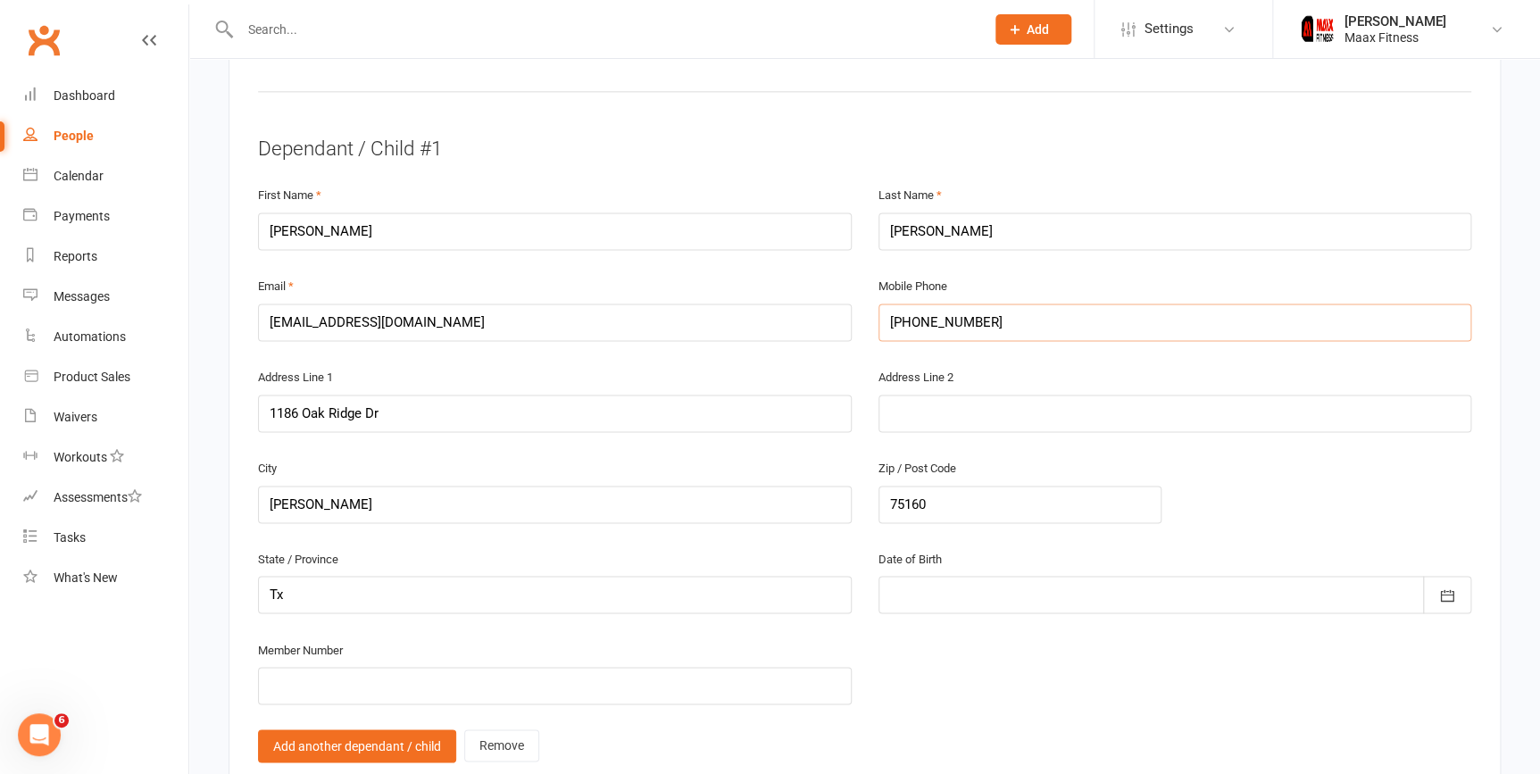
type input "[PHONE_NUMBER]"
click at [914, 576] on div at bounding box center [1176, 595] width 594 height 38
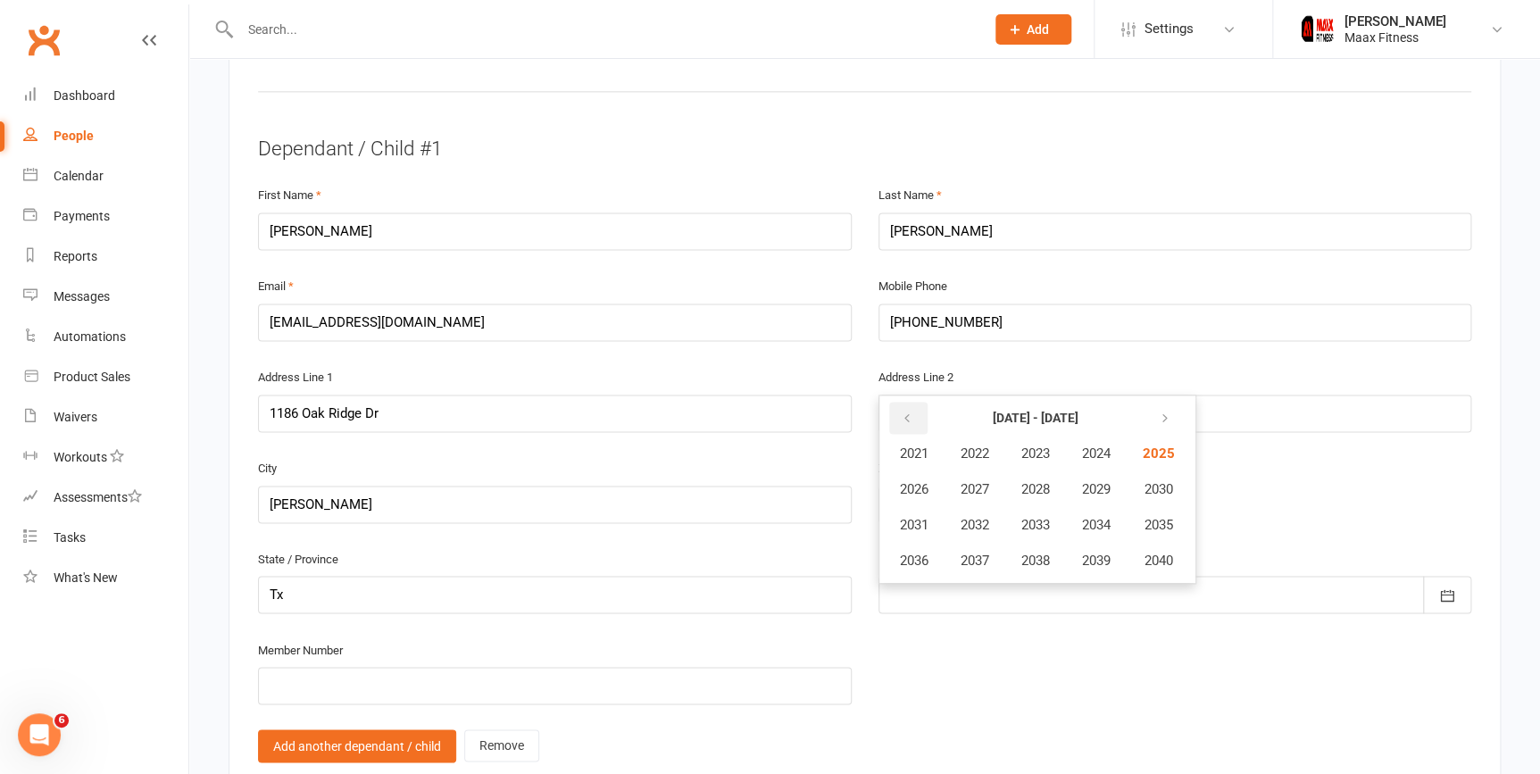
click at [912, 406] on button "button" at bounding box center [908, 418] width 38 height 32
click at [1161, 411] on button "button" at bounding box center [1163, 418] width 38 height 32
click at [1230, 475] on div "City [PERSON_NAME] / Post Code 75160" at bounding box center [865, 502] width 1240 height 91
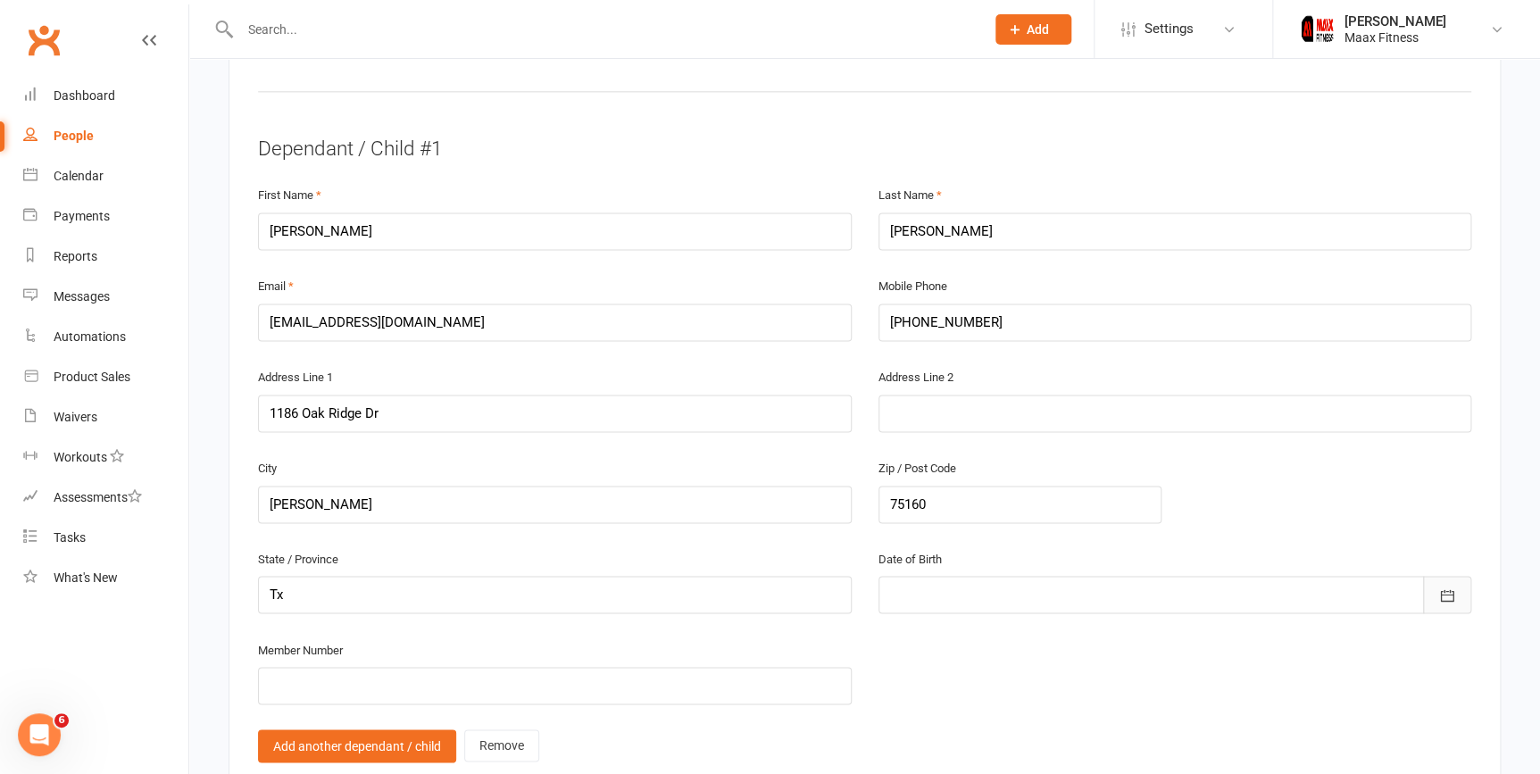
click at [1442, 596] on icon "button" at bounding box center [1447, 596] width 13 height 12
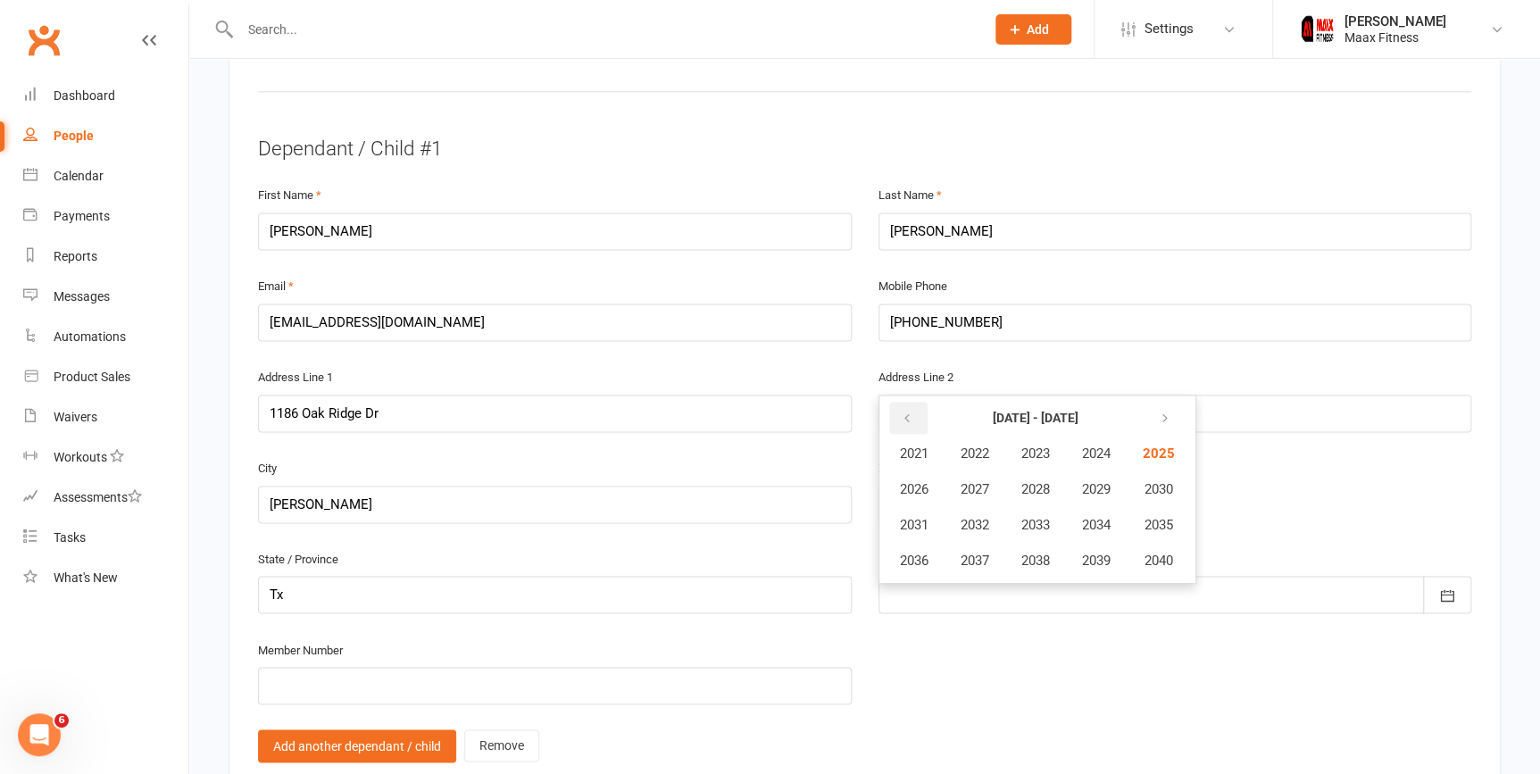
click at [901, 413] on icon "button" at bounding box center [907, 419] width 13 height 14
click at [1100, 488] on span "2009" at bounding box center [1096, 489] width 29 height 16
click at [1098, 518] on span "September" at bounding box center [1105, 525] width 64 height 16
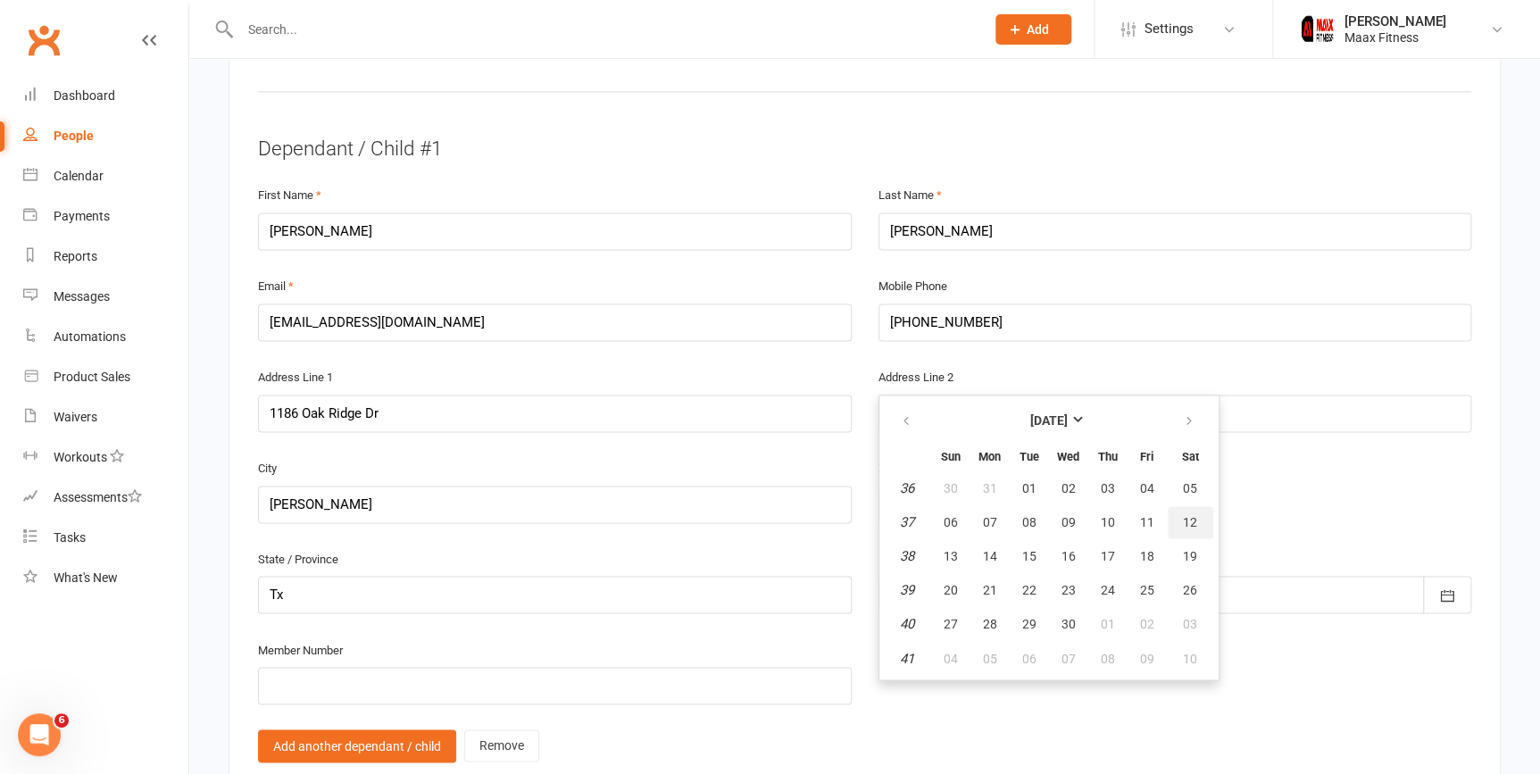
click at [1183, 516] on span "12" at bounding box center [1190, 522] width 14 height 14
type input "[DATE]"
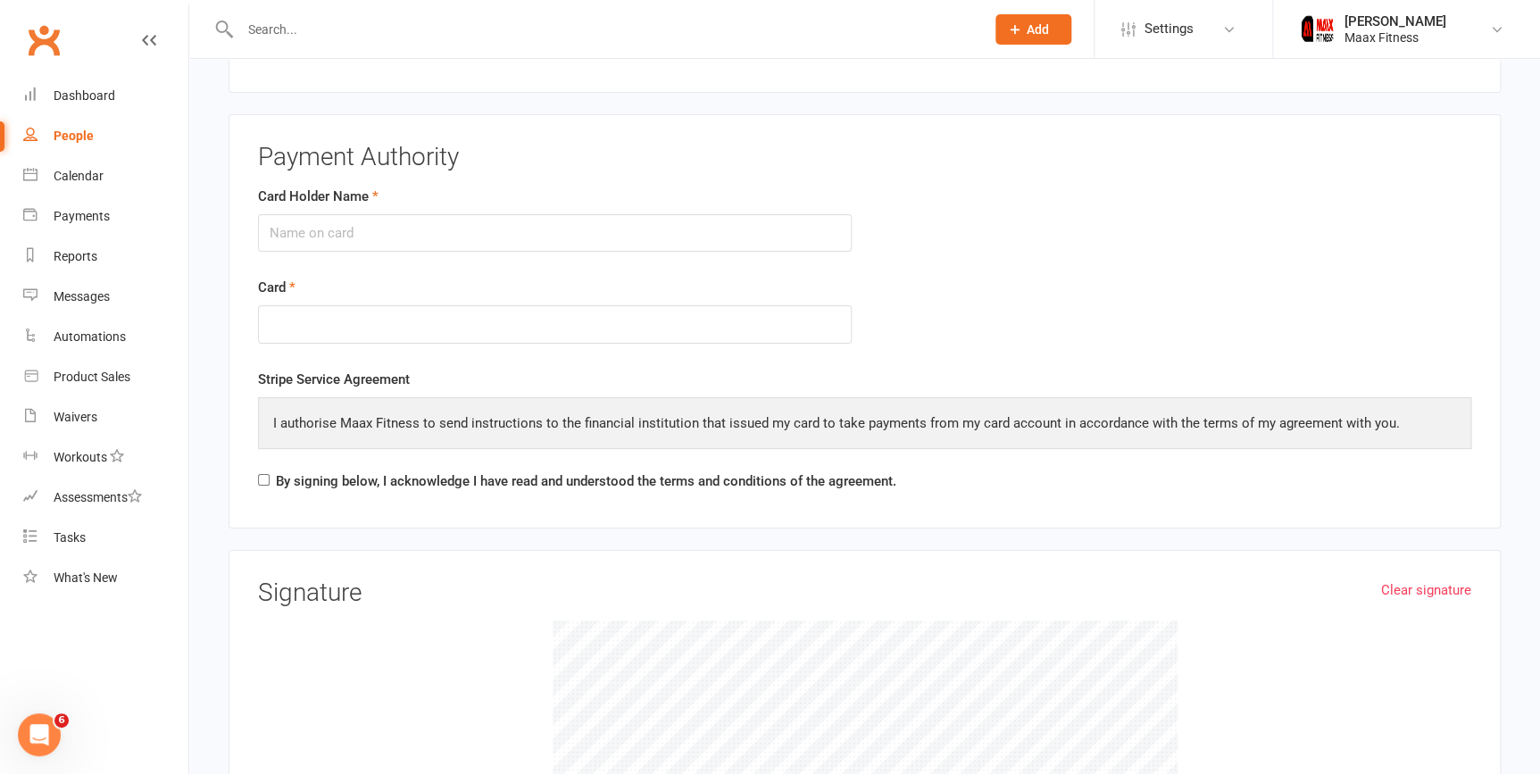
scroll to position [3262, 0]
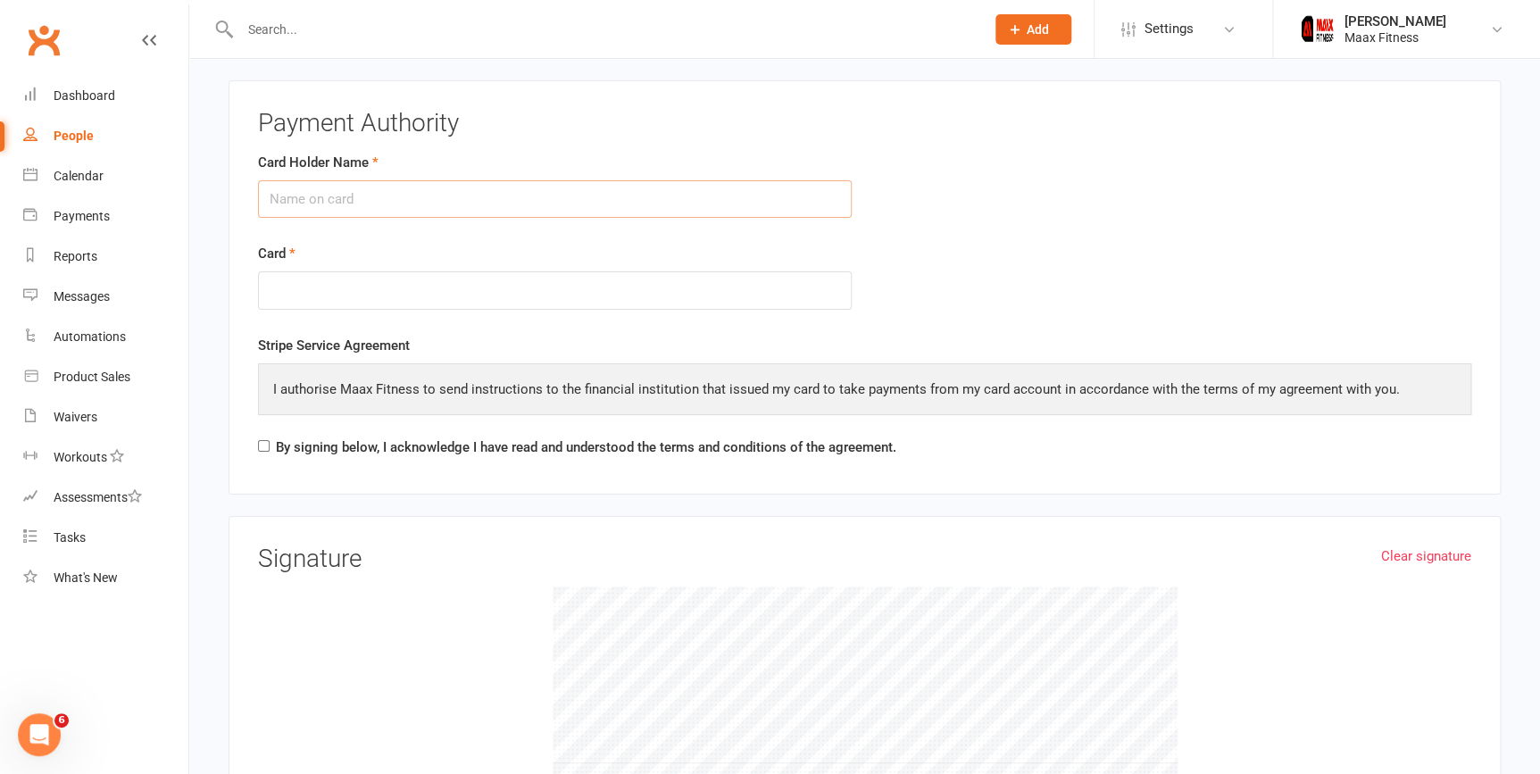
click at [447, 195] on input "Card Holder Name" at bounding box center [555, 199] width 594 height 38
click at [658, 272] on div at bounding box center [555, 290] width 594 height 38
click at [306, 197] on input "[PERSON_NAME]" at bounding box center [555, 199] width 594 height 38
click at [308, 197] on input "[PERSON_NAME]" at bounding box center [555, 199] width 594 height 38
click at [310, 197] on input "[PERSON_NAME]" at bounding box center [555, 199] width 594 height 38
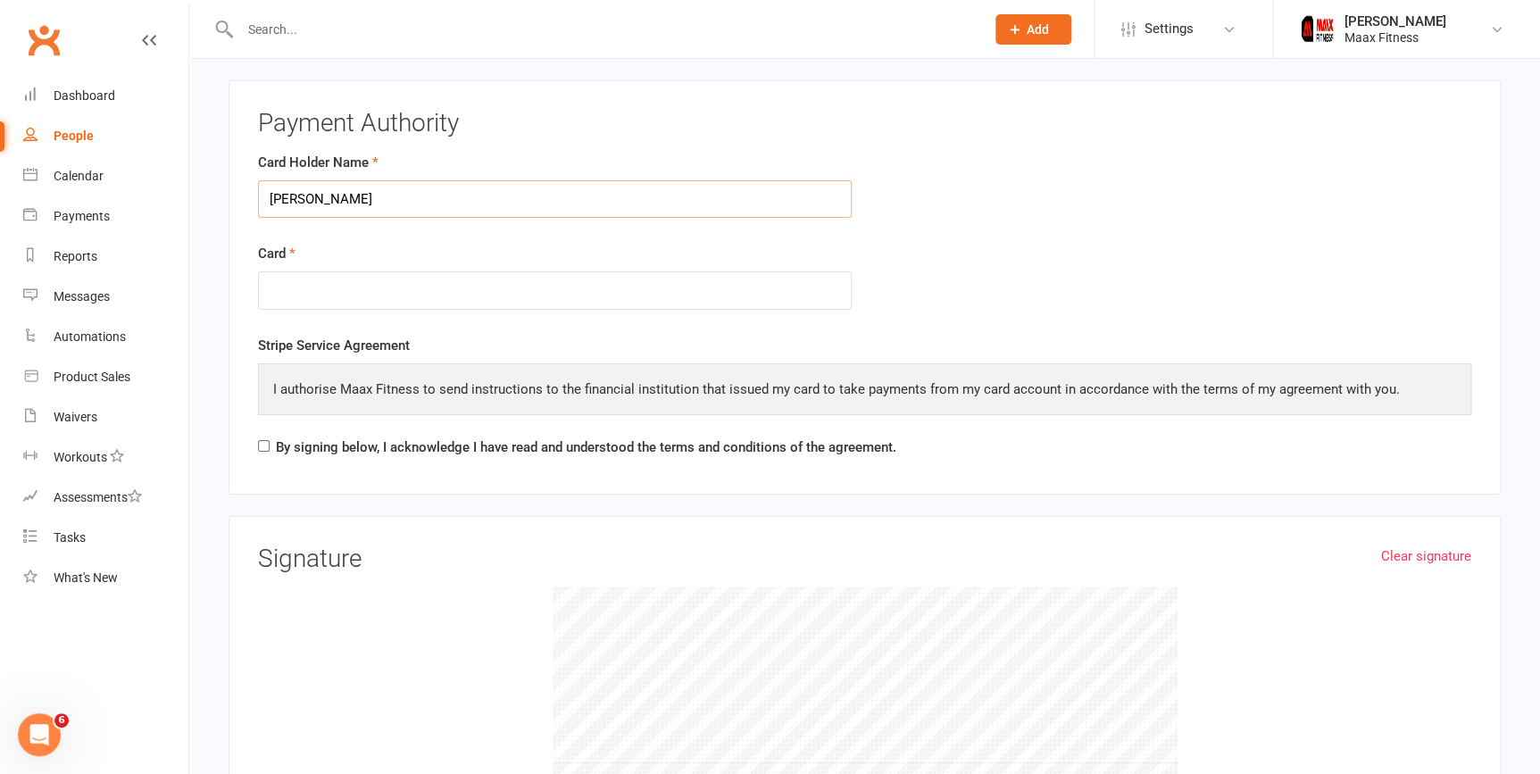
click at [321, 192] on input "[PERSON_NAME]" at bounding box center [555, 199] width 594 height 38
type input "[PERSON_NAME]"
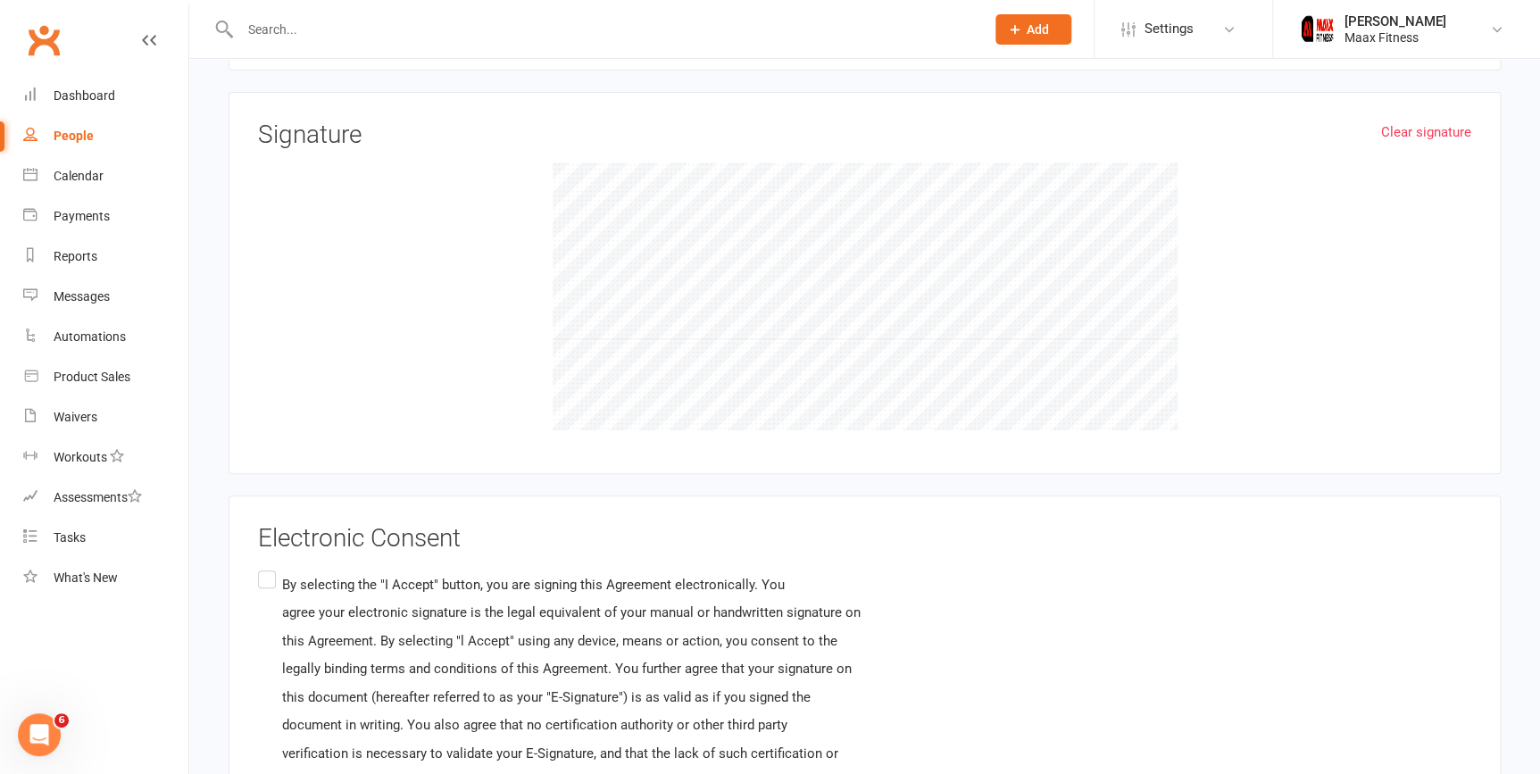
scroll to position [3772, 0]
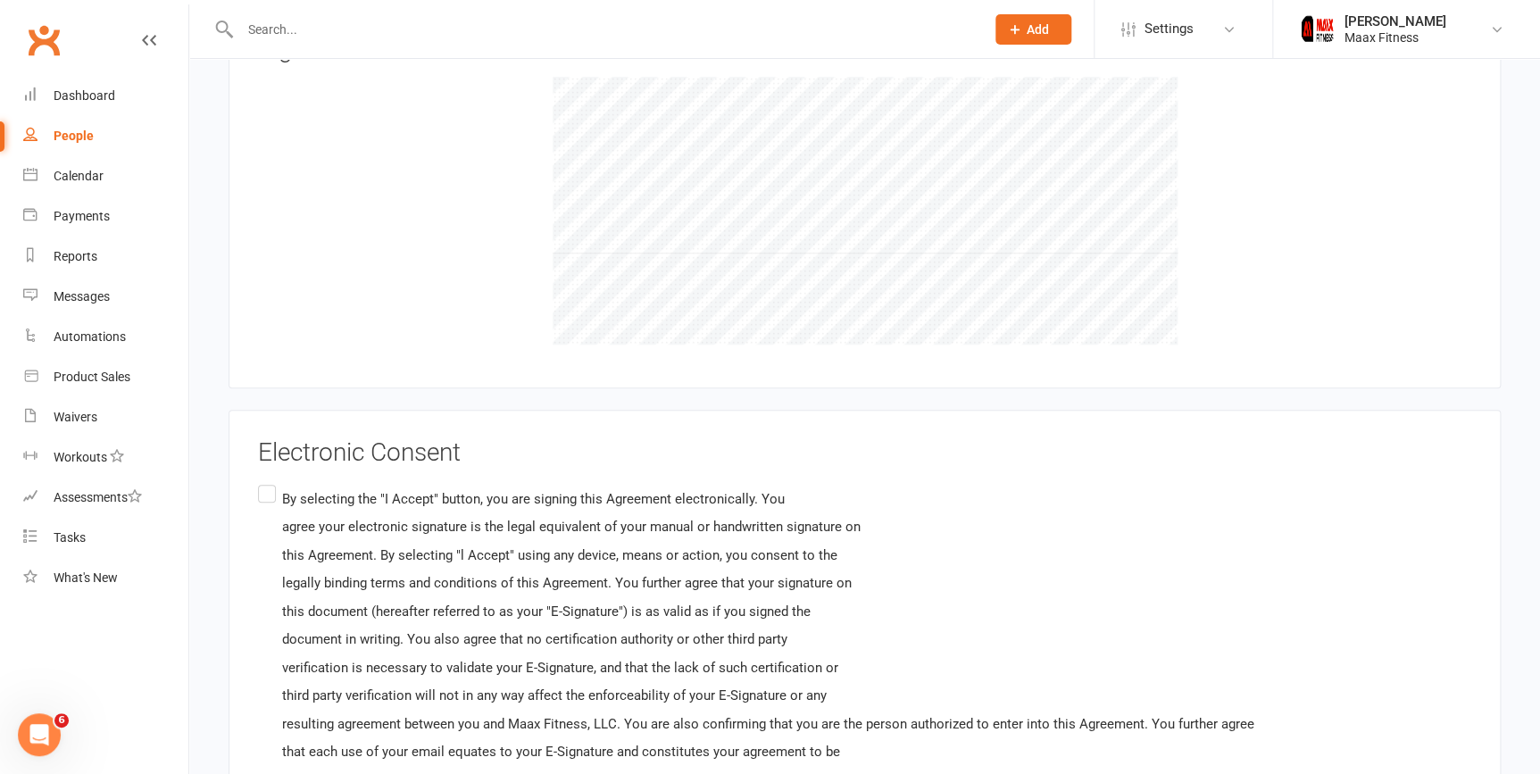
click at [264, 484] on label "By selecting the "I Accept" button, you are signing this Agreement electronical…" at bounding box center [756, 653] width 997 height 345
click at [264, 481] on input "By selecting the "I Accept" button, you are signing this Agreement electronical…" at bounding box center [264, 481] width 12 height 0
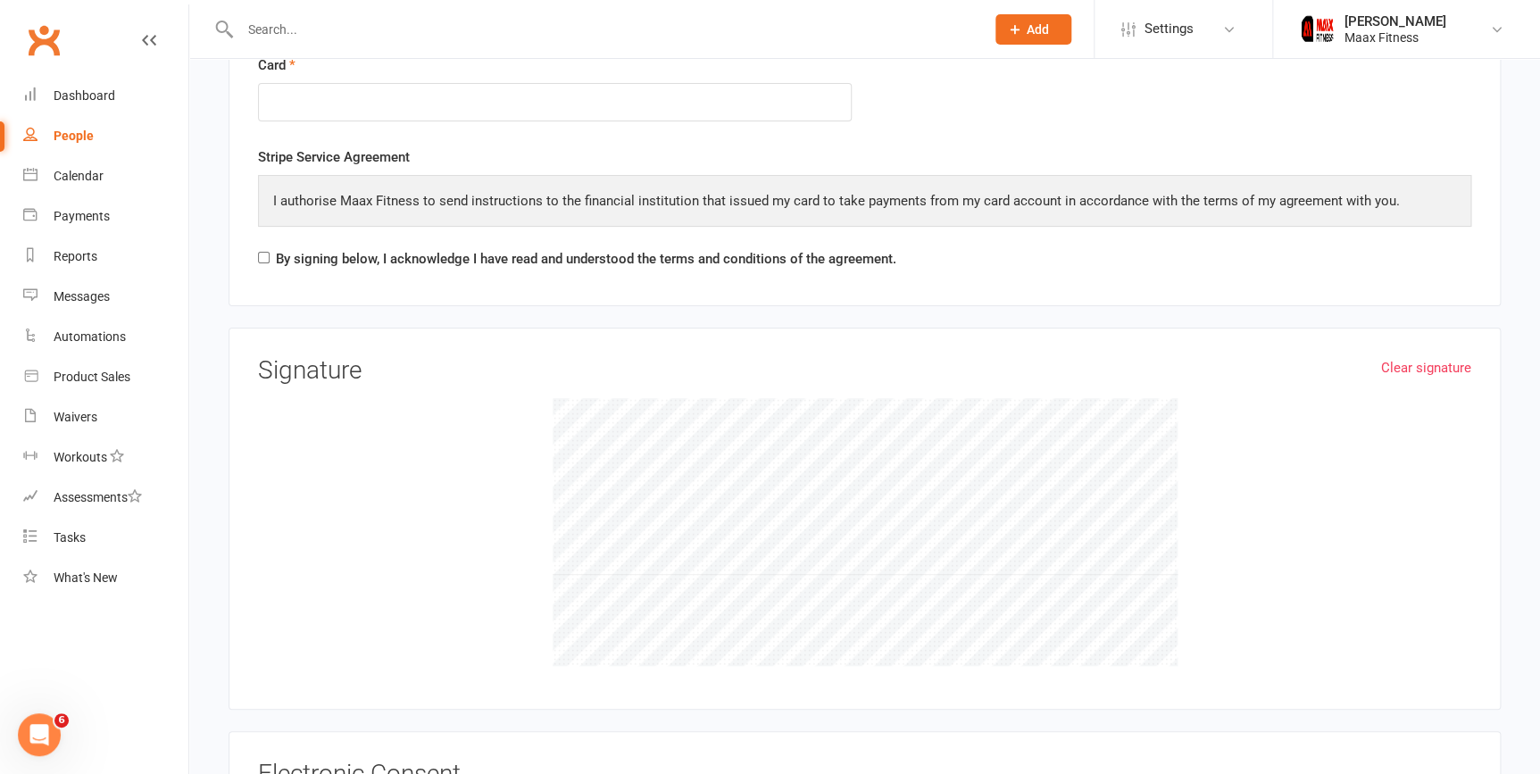
scroll to position [3425, 0]
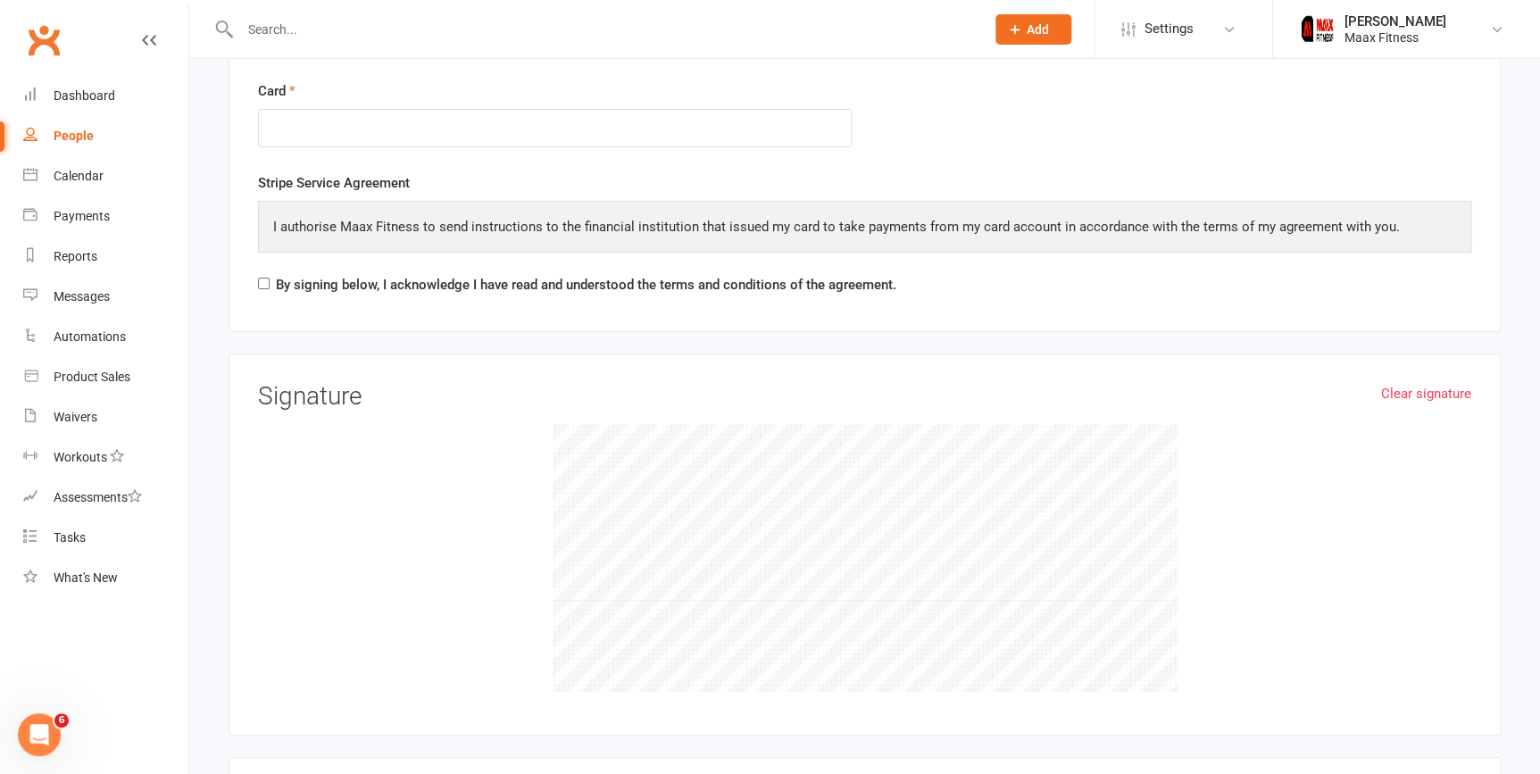
click at [263, 278] on input "By signing below, I acknowledge I have read and understood the terms and condit…" at bounding box center [264, 284] width 12 height 12
checkbox input "true"
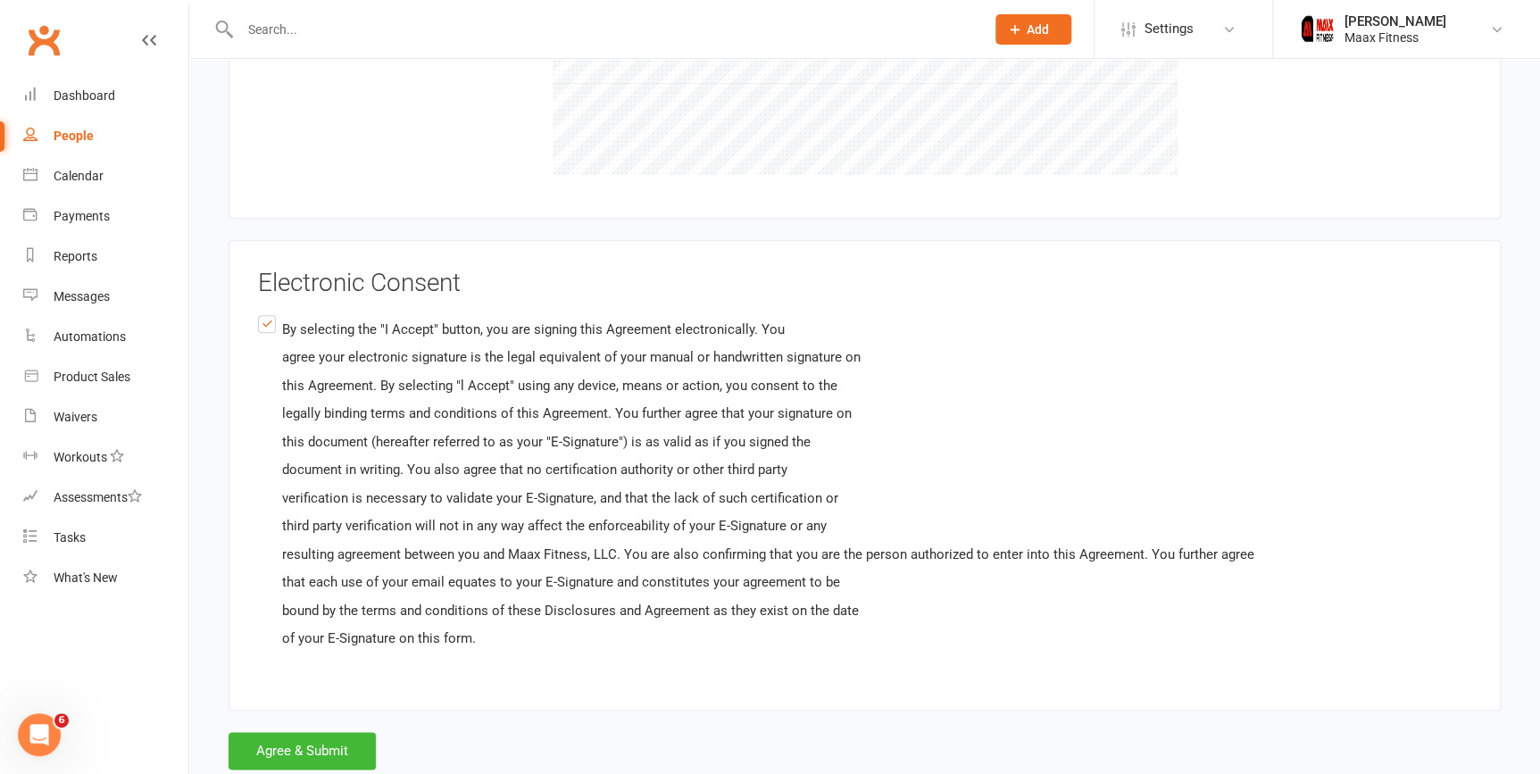
scroll to position [3981, 0]
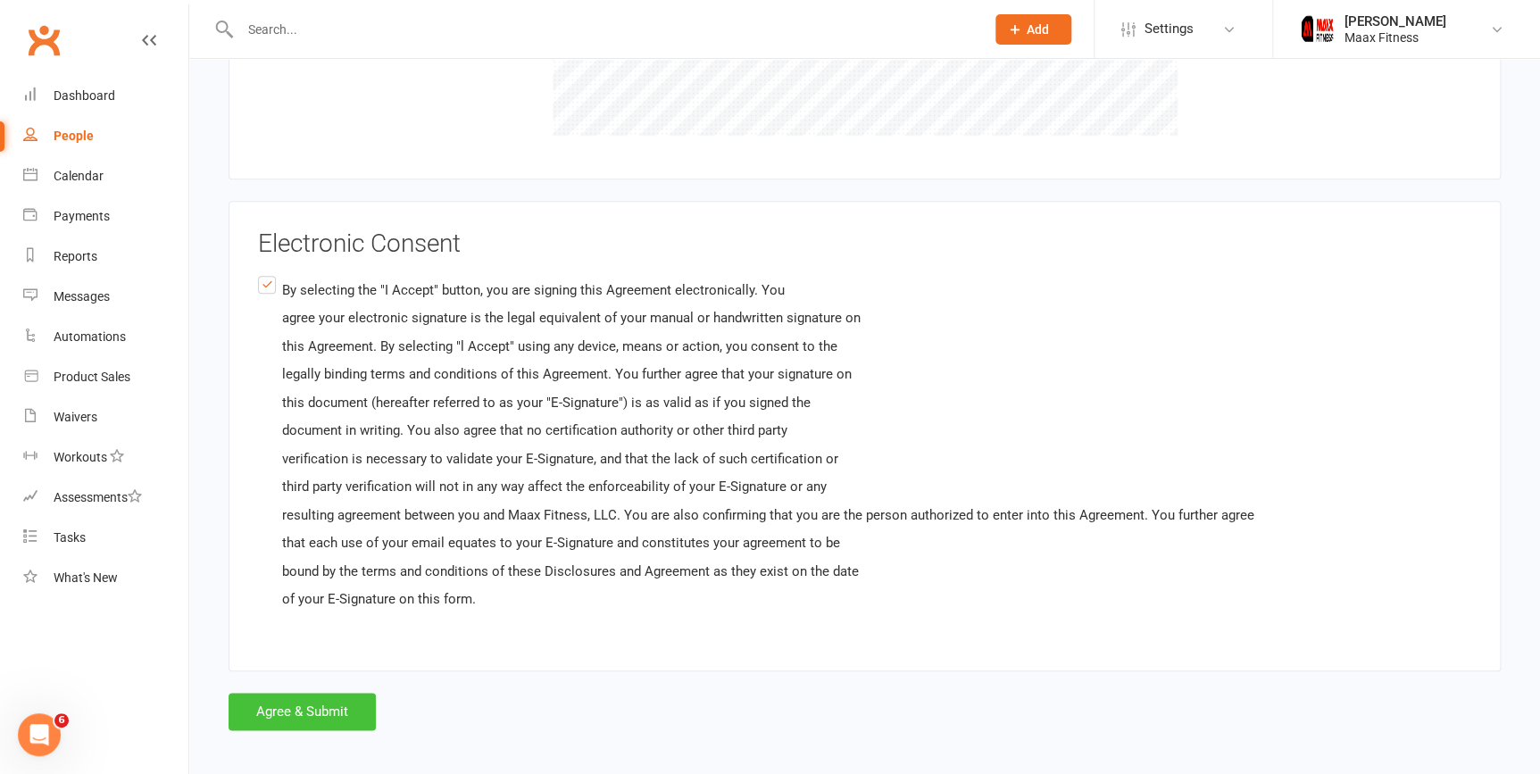
click at [313, 714] on button "Agree & Submit" at bounding box center [302, 712] width 147 height 38
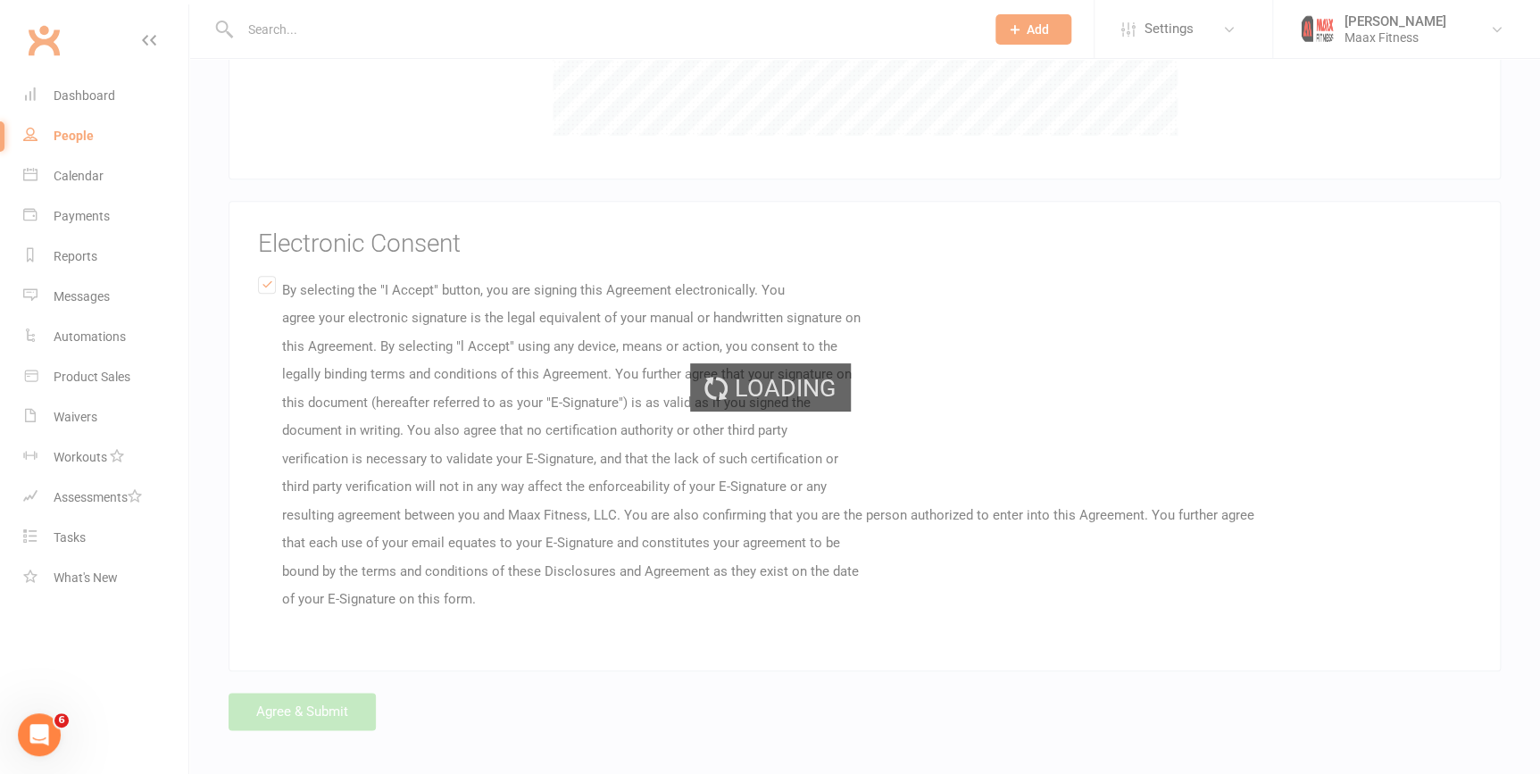
scroll to position [0, 0]
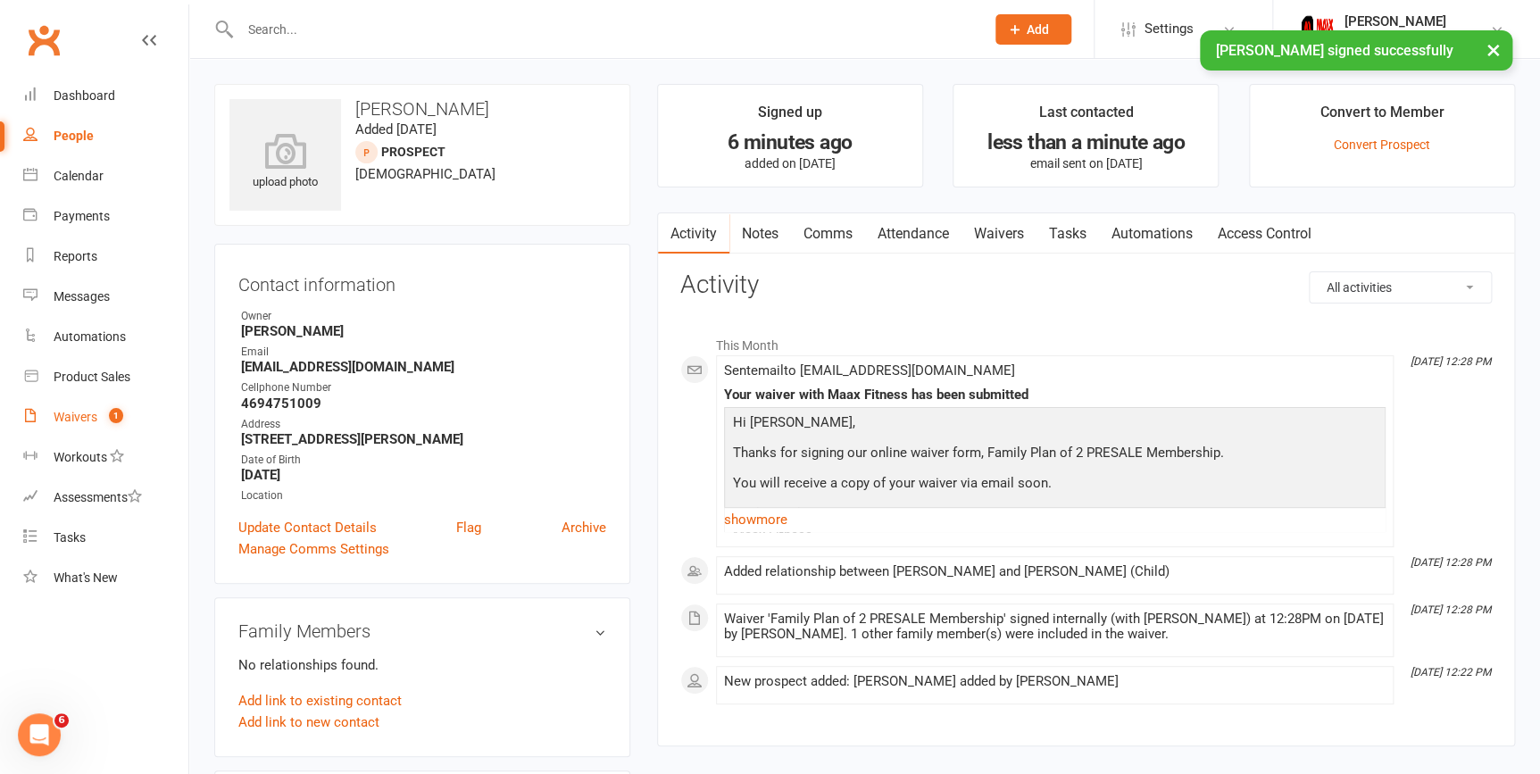
click at [69, 419] on div "Waivers" at bounding box center [76, 417] width 44 height 14
select select "25"
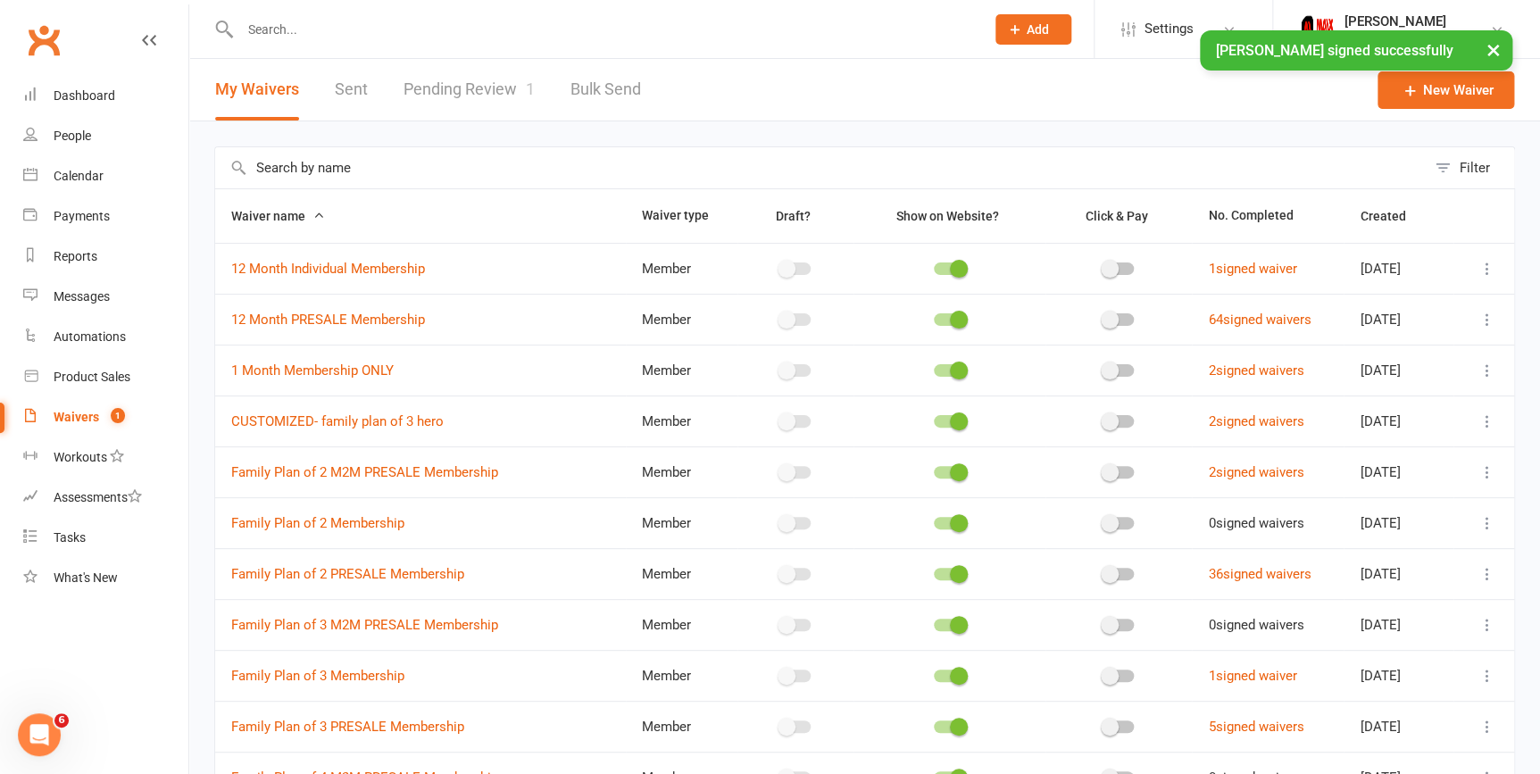
click at [470, 85] on link "Pending Review 1" at bounding box center [469, 90] width 131 height 62
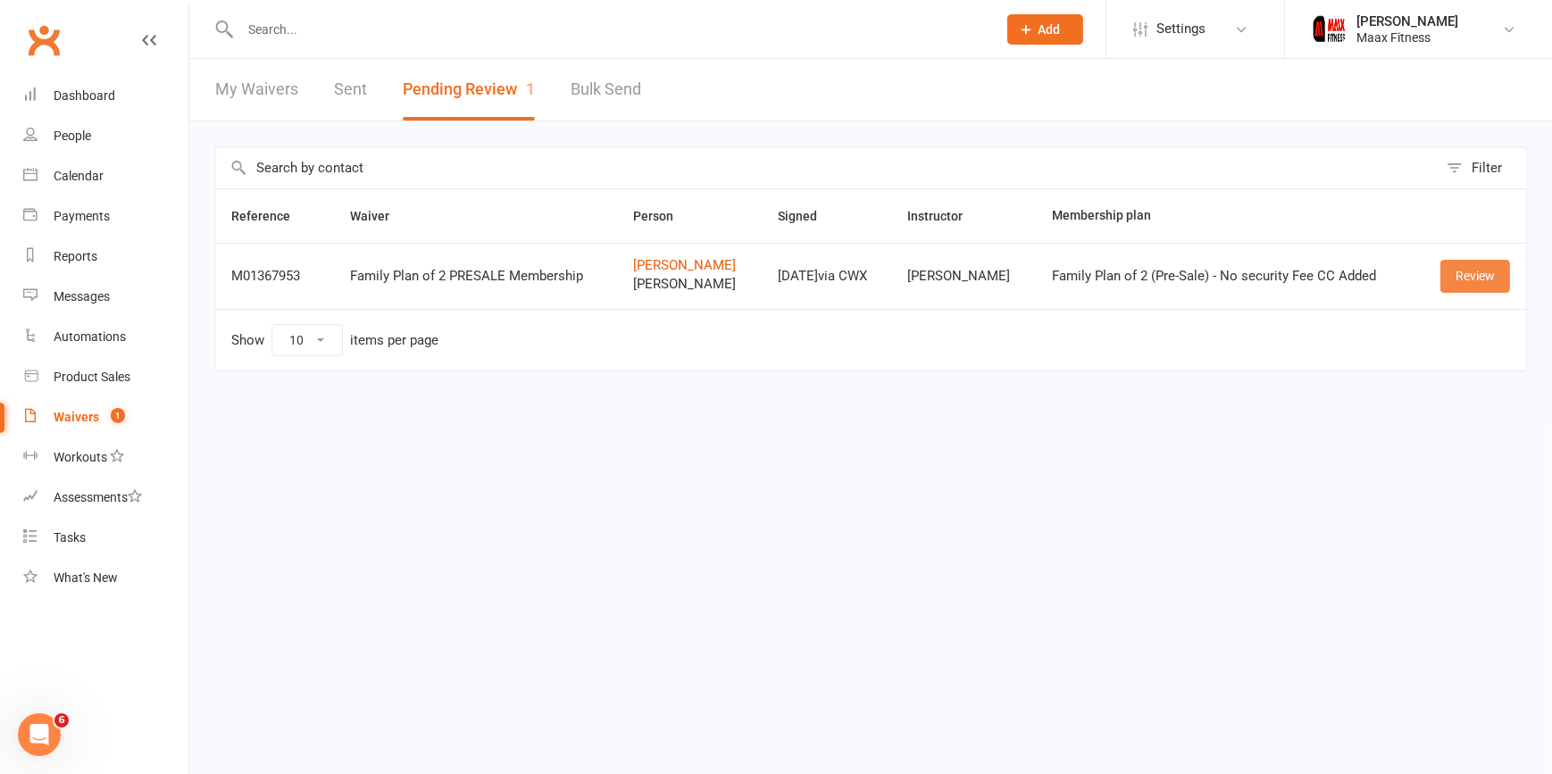
click at [1489, 280] on link "Review" at bounding box center [1475, 276] width 70 height 32
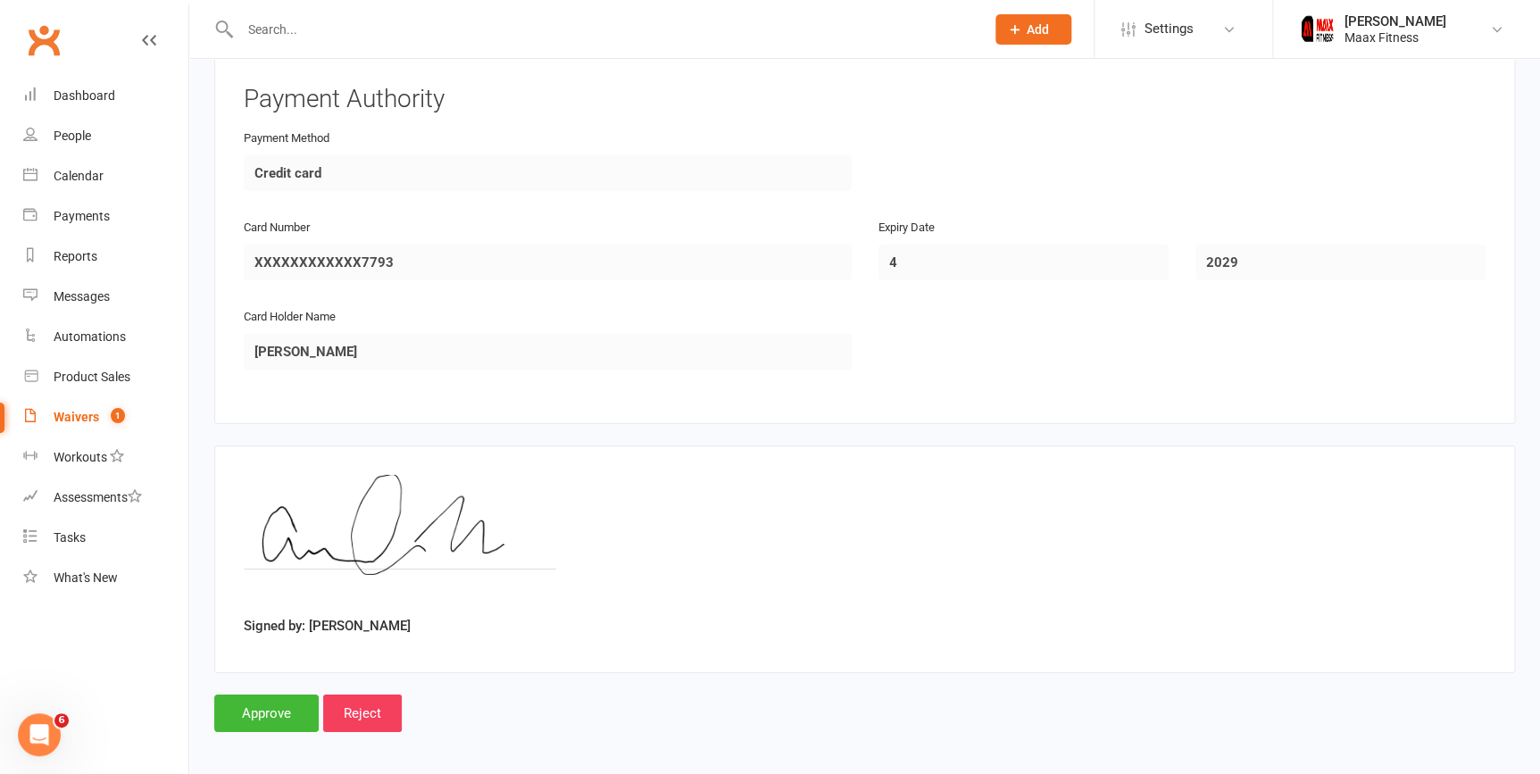
scroll to position [2604, 0]
click at [260, 703] on input "Approve" at bounding box center [266, 713] width 104 height 38
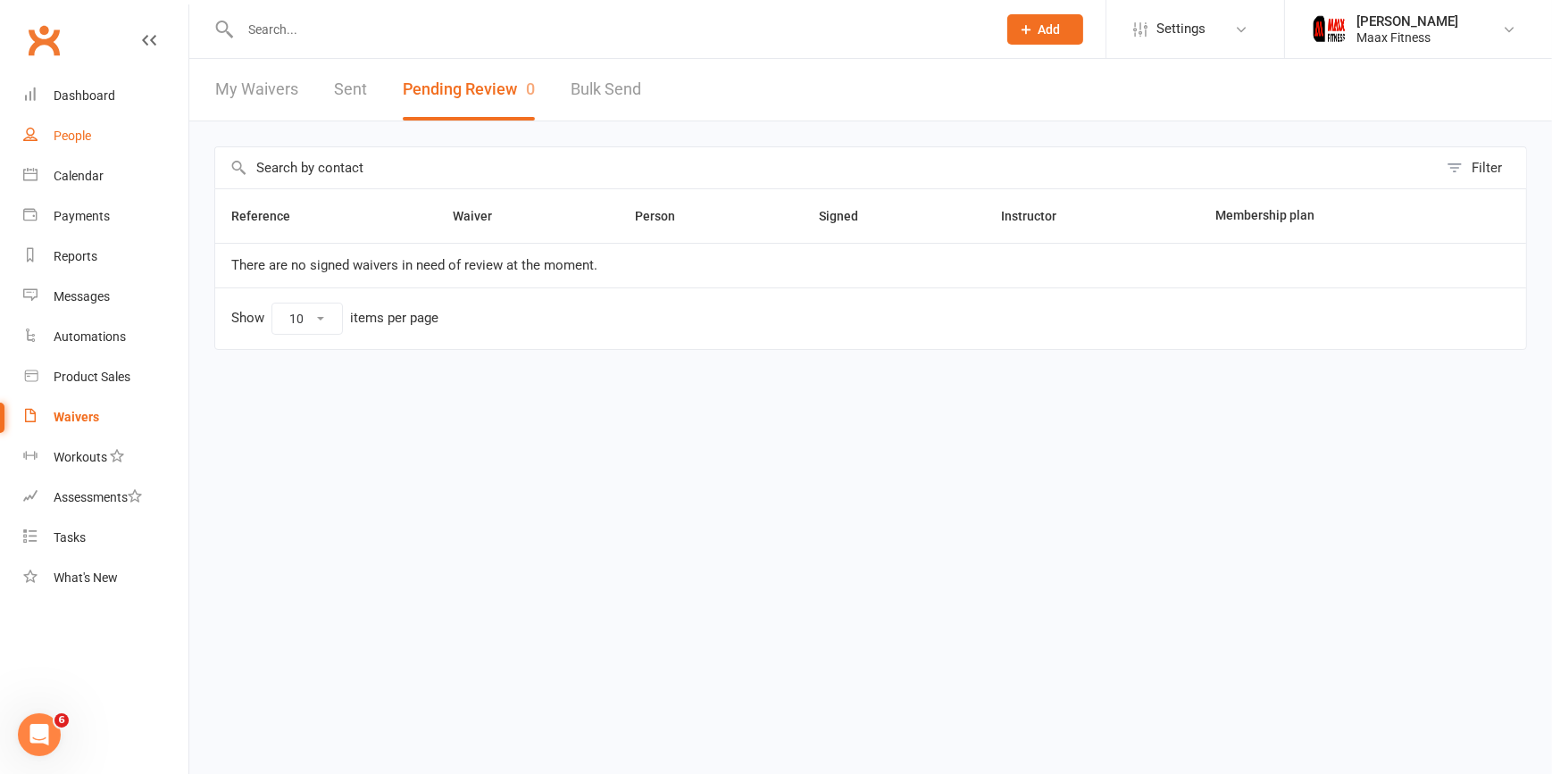
click at [102, 129] on link "People" at bounding box center [105, 136] width 165 height 40
select select "100"
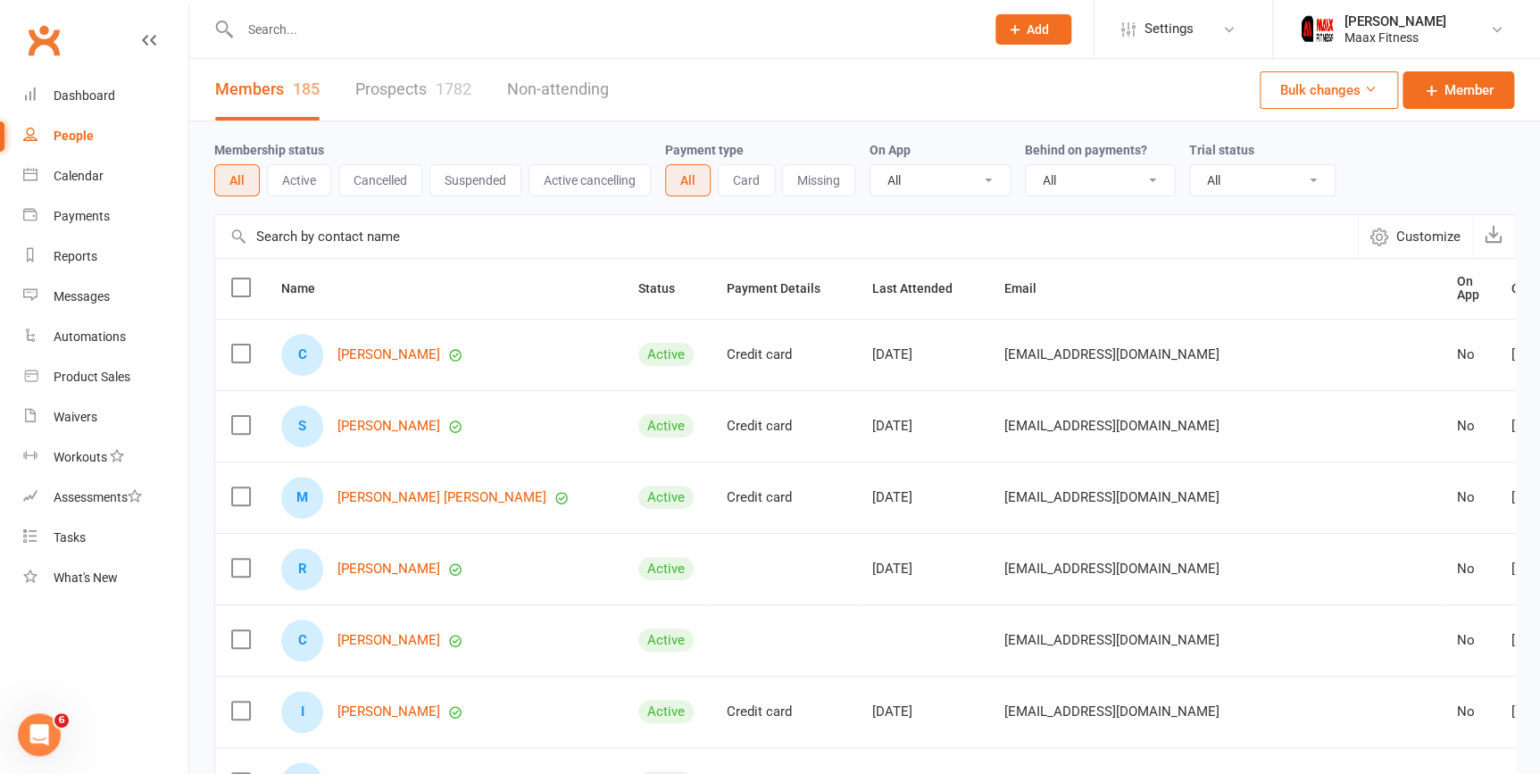
click at [418, 32] on input "text" at bounding box center [604, 29] width 738 height 25
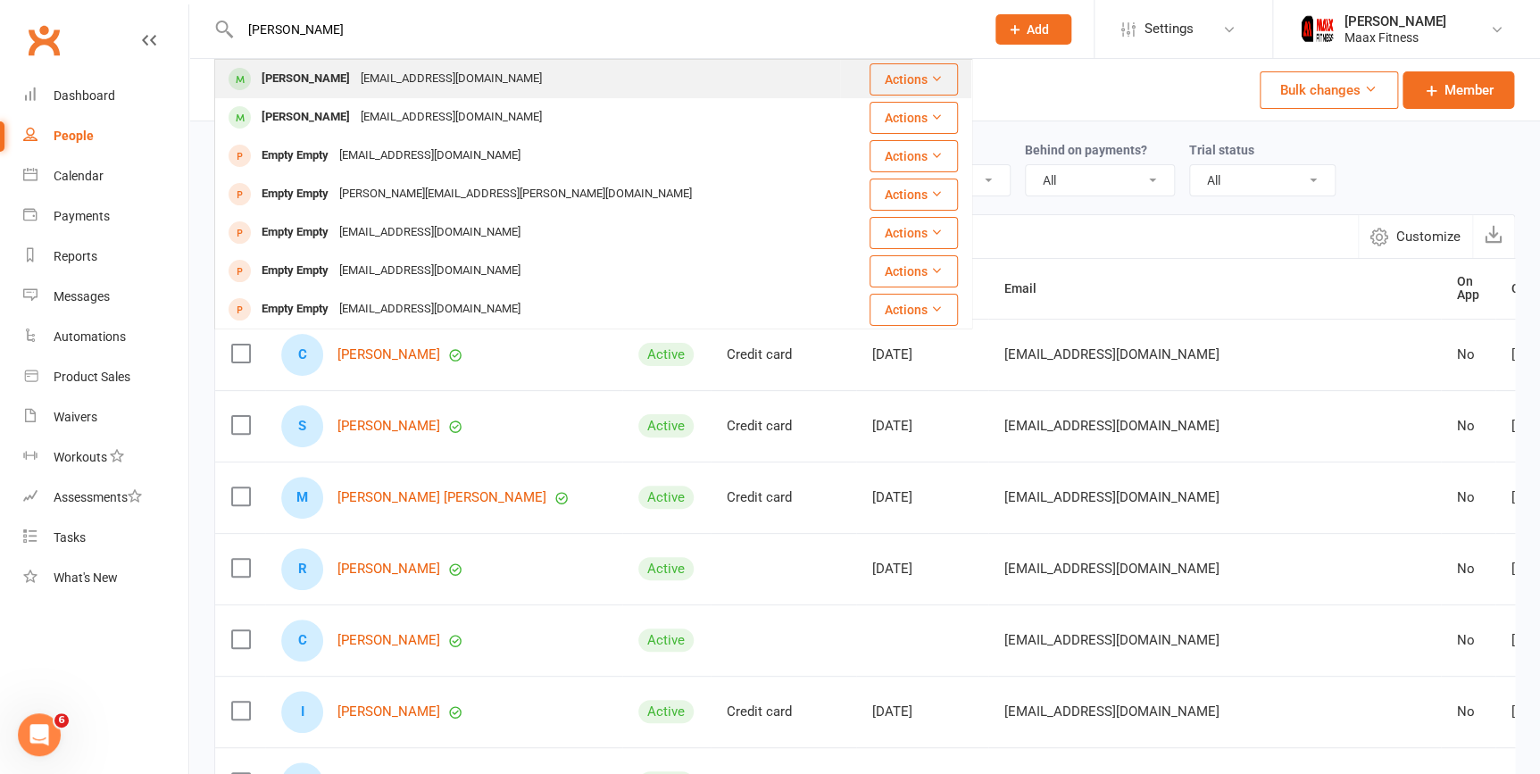
type input "[PERSON_NAME]"
click at [555, 83] on div "[PERSON_NAME] [PERSON_NAME][EMAIL_ADDRESS][DOMAIN_NAME]" at bounding box center [527, 79] width 623 height 37
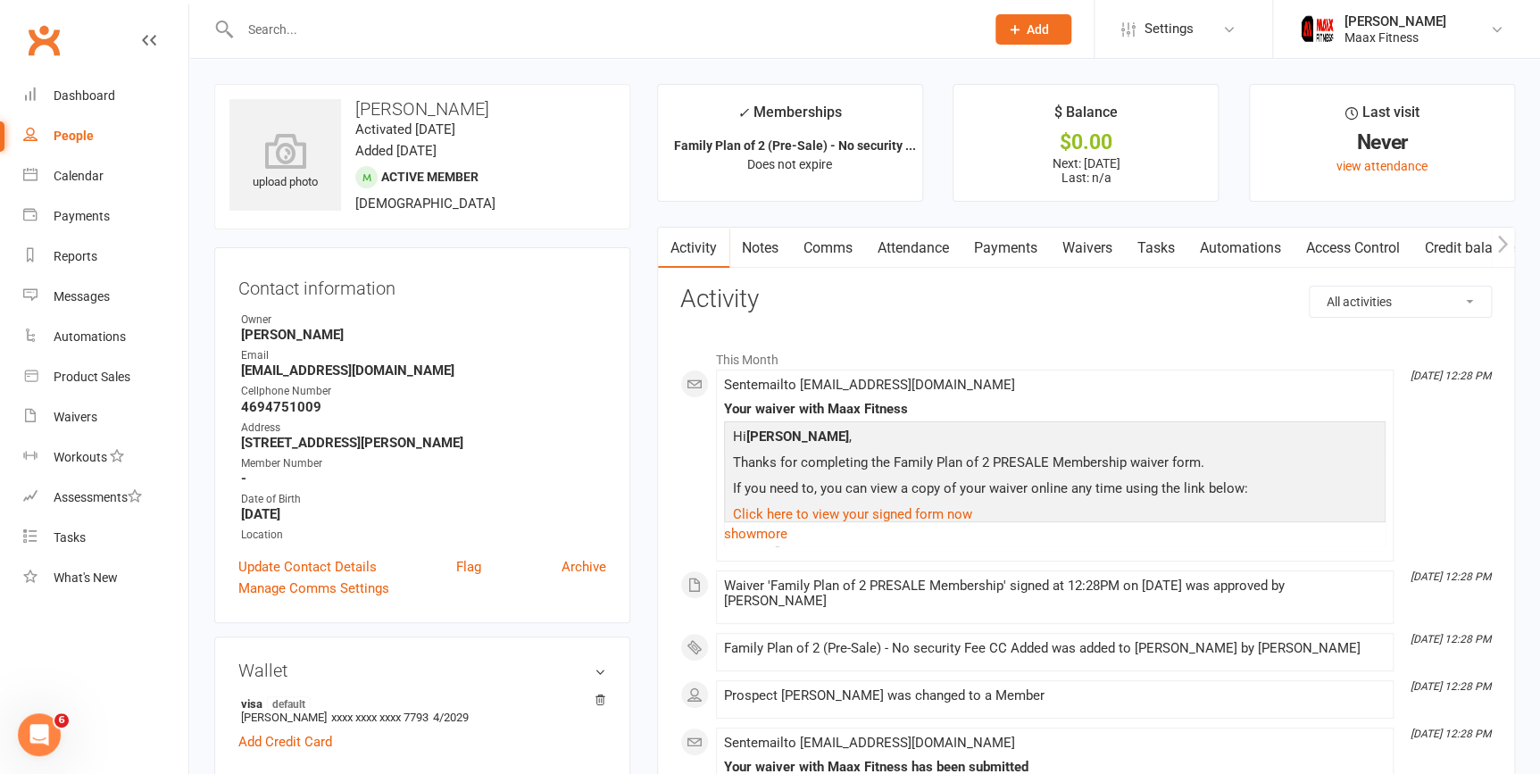
click at [1027, 249] on link "Payments" at bounding box center [1006, 248] width 88 height 41
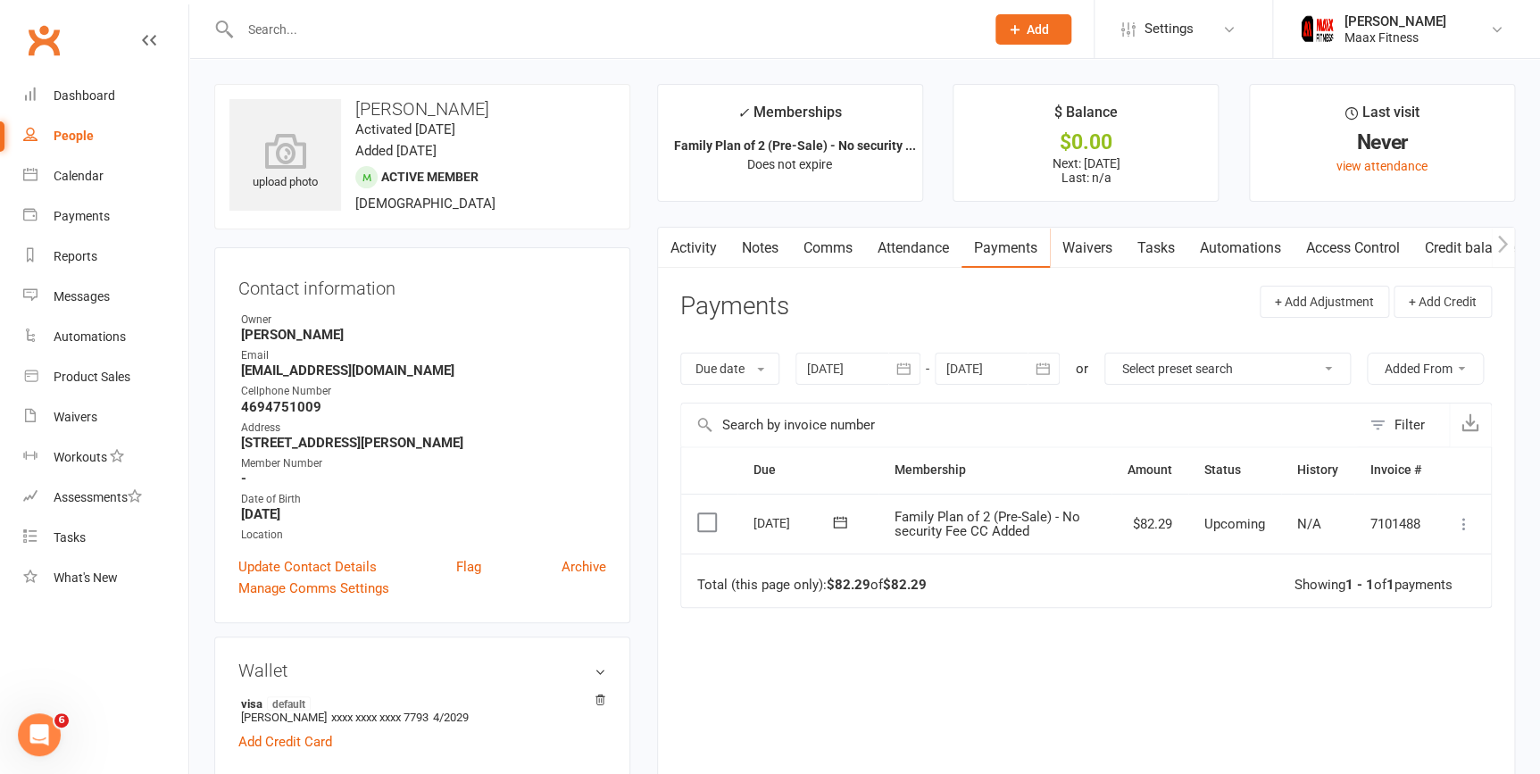
click at [1463, 528] on icon at bounding box center [1465, 524] width 18 height 18
click at [1416, 592] on link "Mark as Paid (POS)" at bounding box center [1386, 595] width 177 height 36
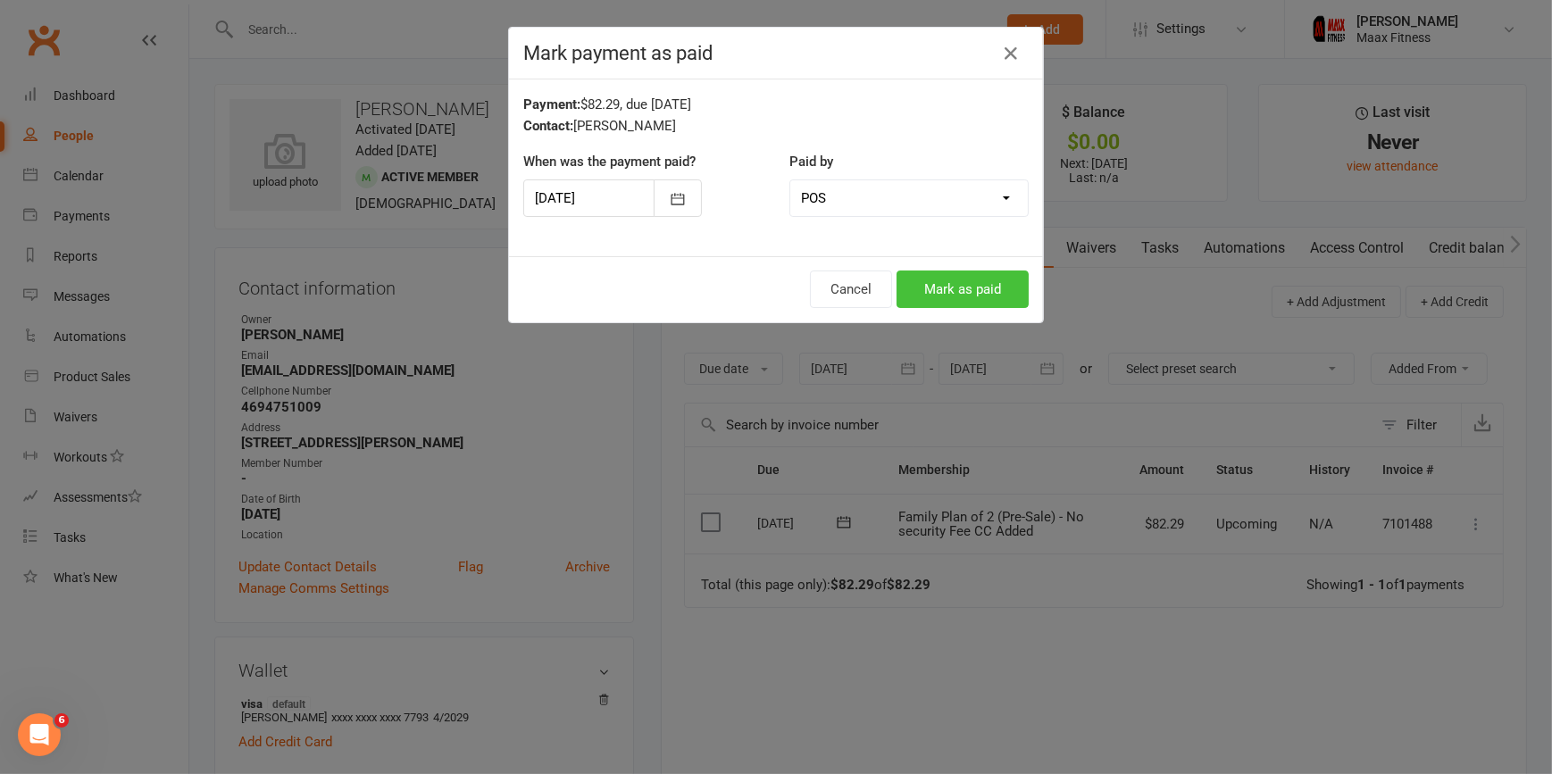
click at [958, 295] on button "Mark as paid" at bounding box center [963, 290] width 132 height 38
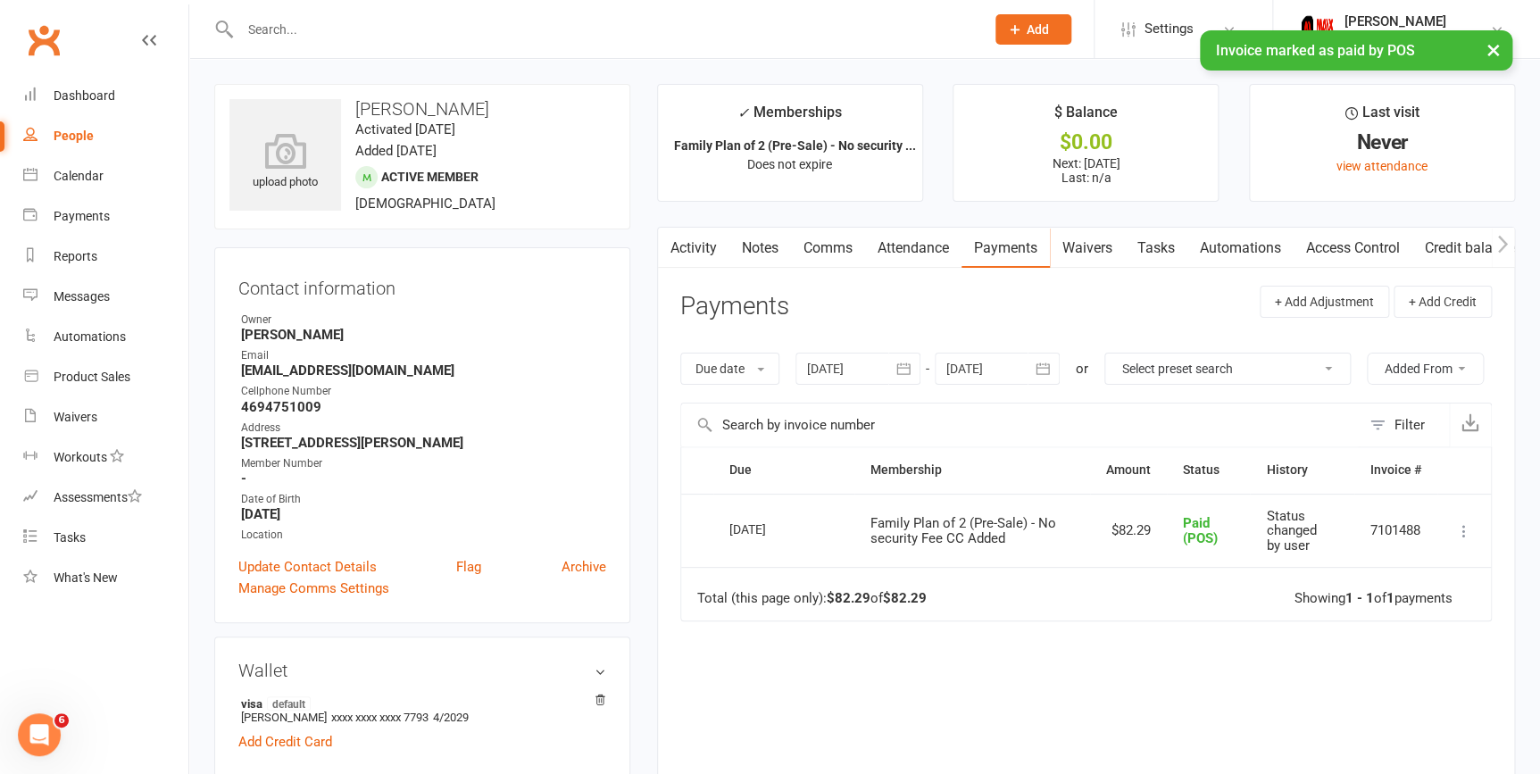
click at [1364, 256] on link "Access Control" at bounding box center [1353, 248] width 119 height 41
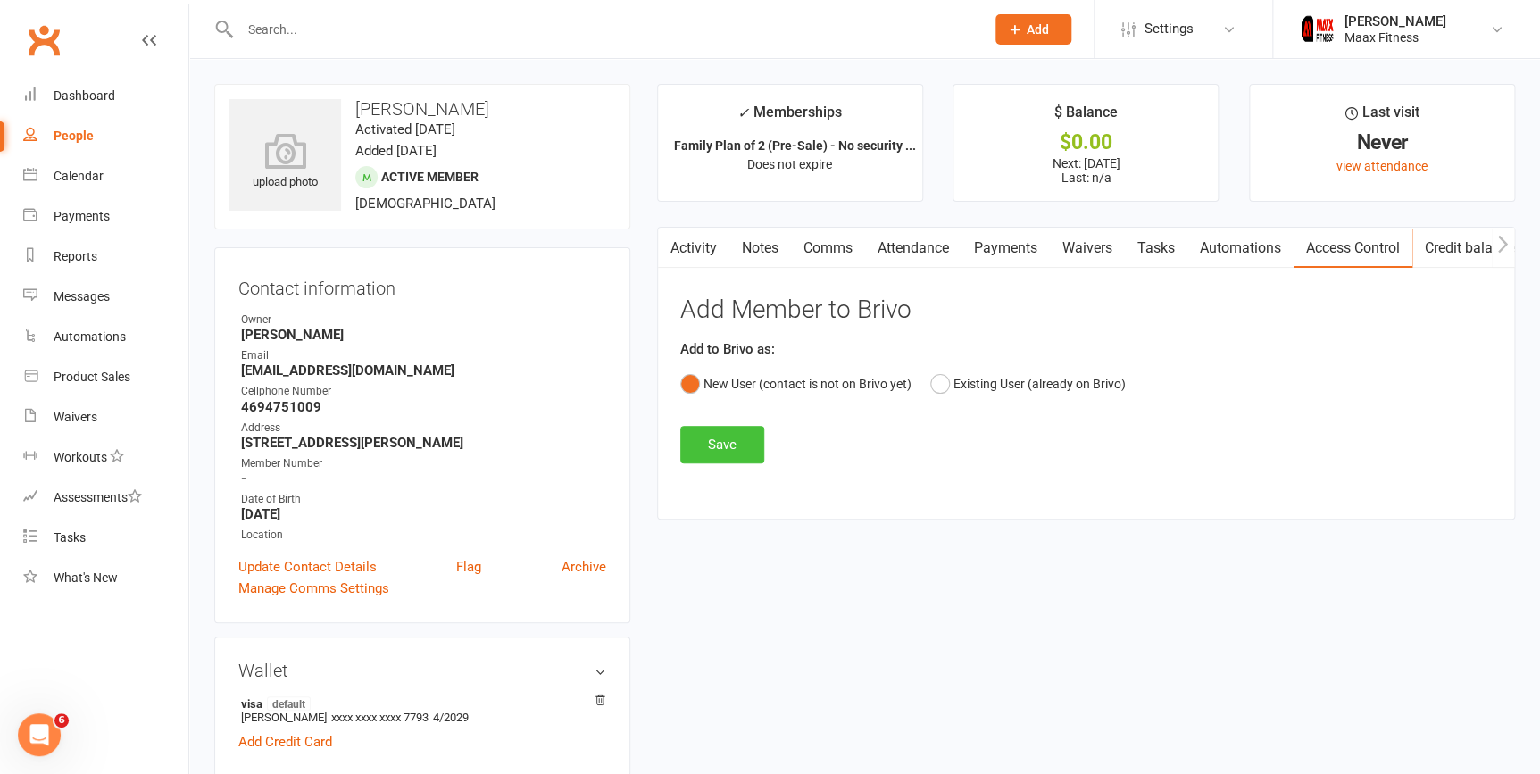
click at [729, 457] on button "Save" at bounding box center [722, 445] width 84 height 38
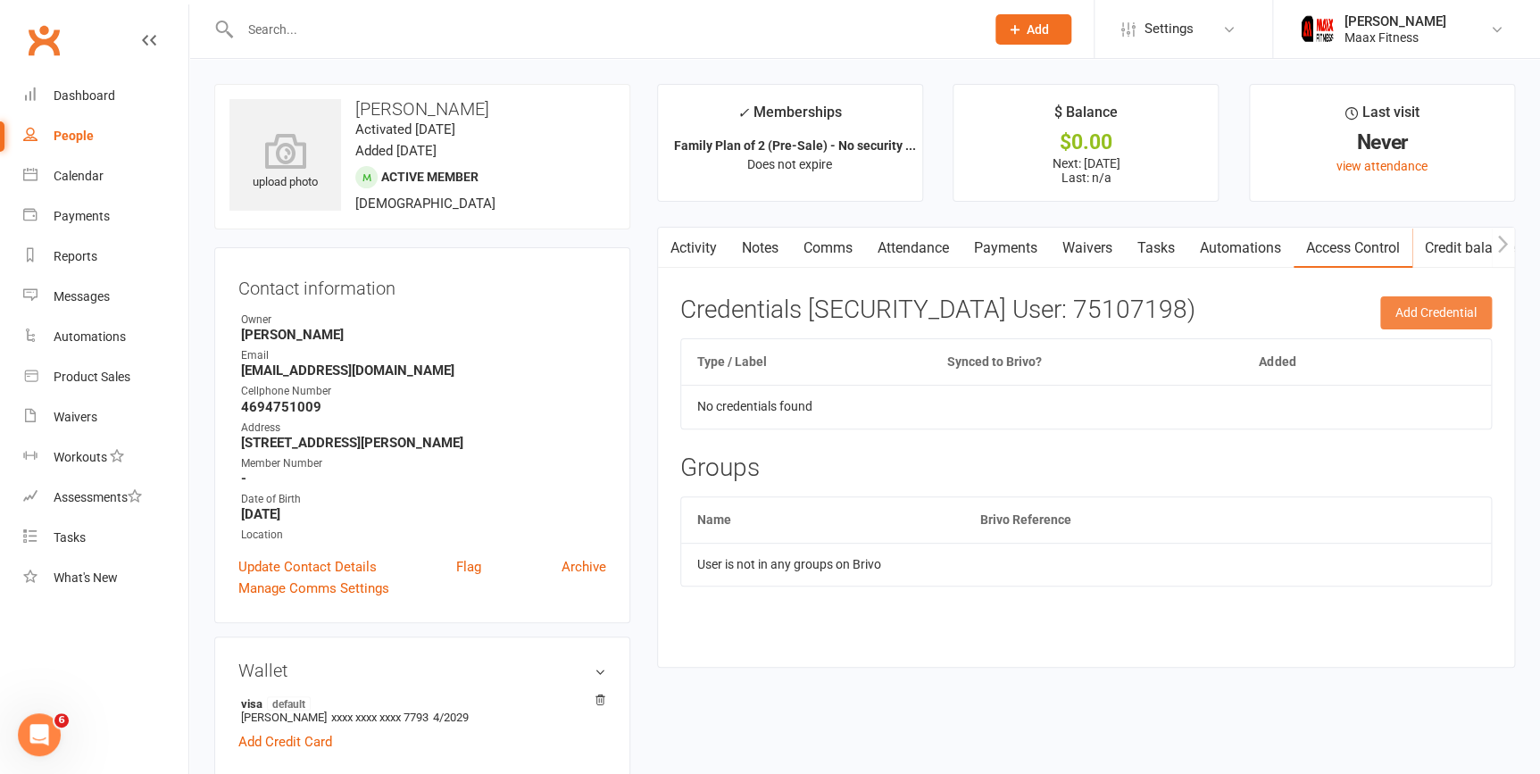
click at [1448, 317] on button "Add Credential" at bounding box center [1437, 312] width 112 height 32
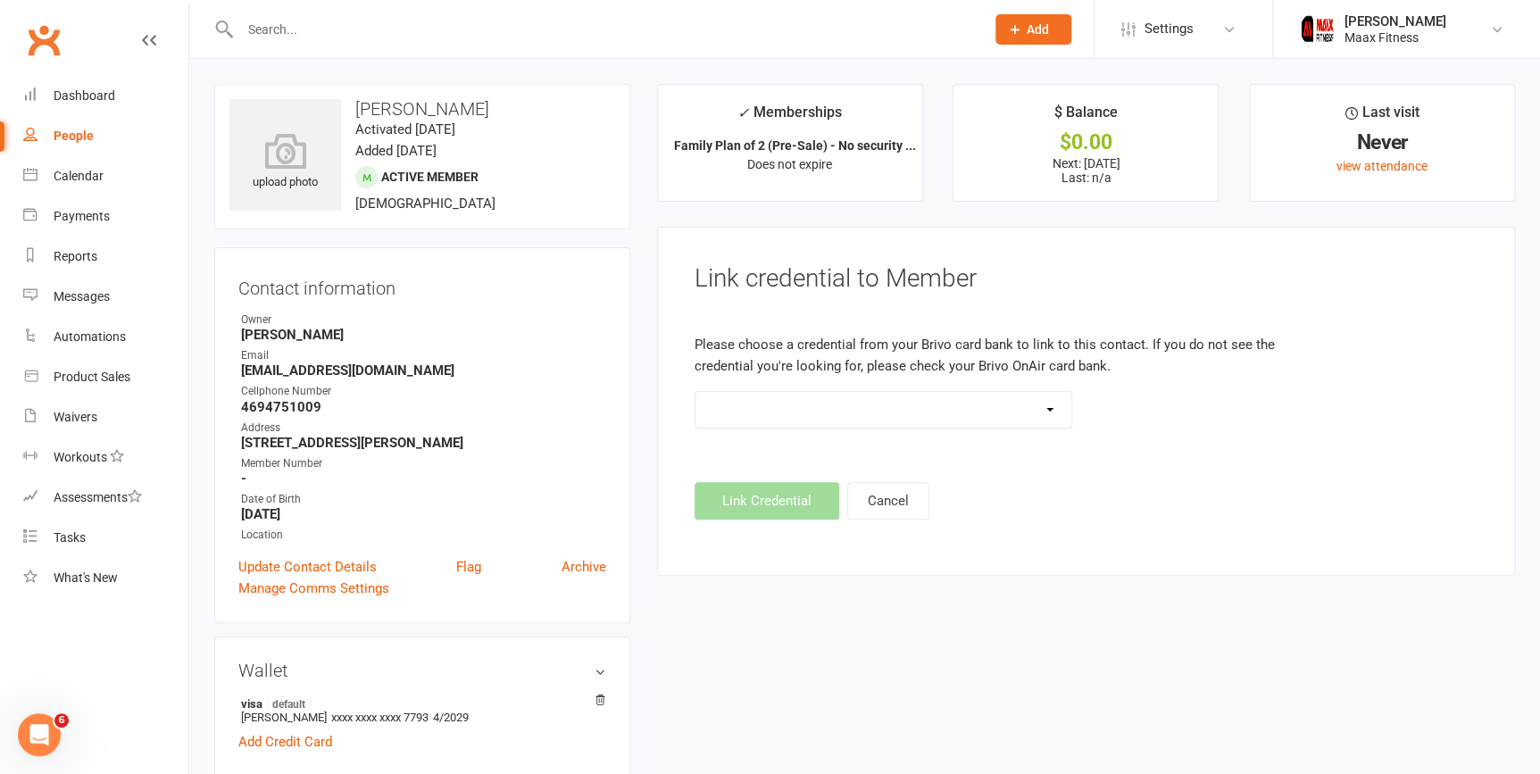
click at [92, 138] on link "People" at bounding box center [105, 136] width 165 height 40
select select "100"
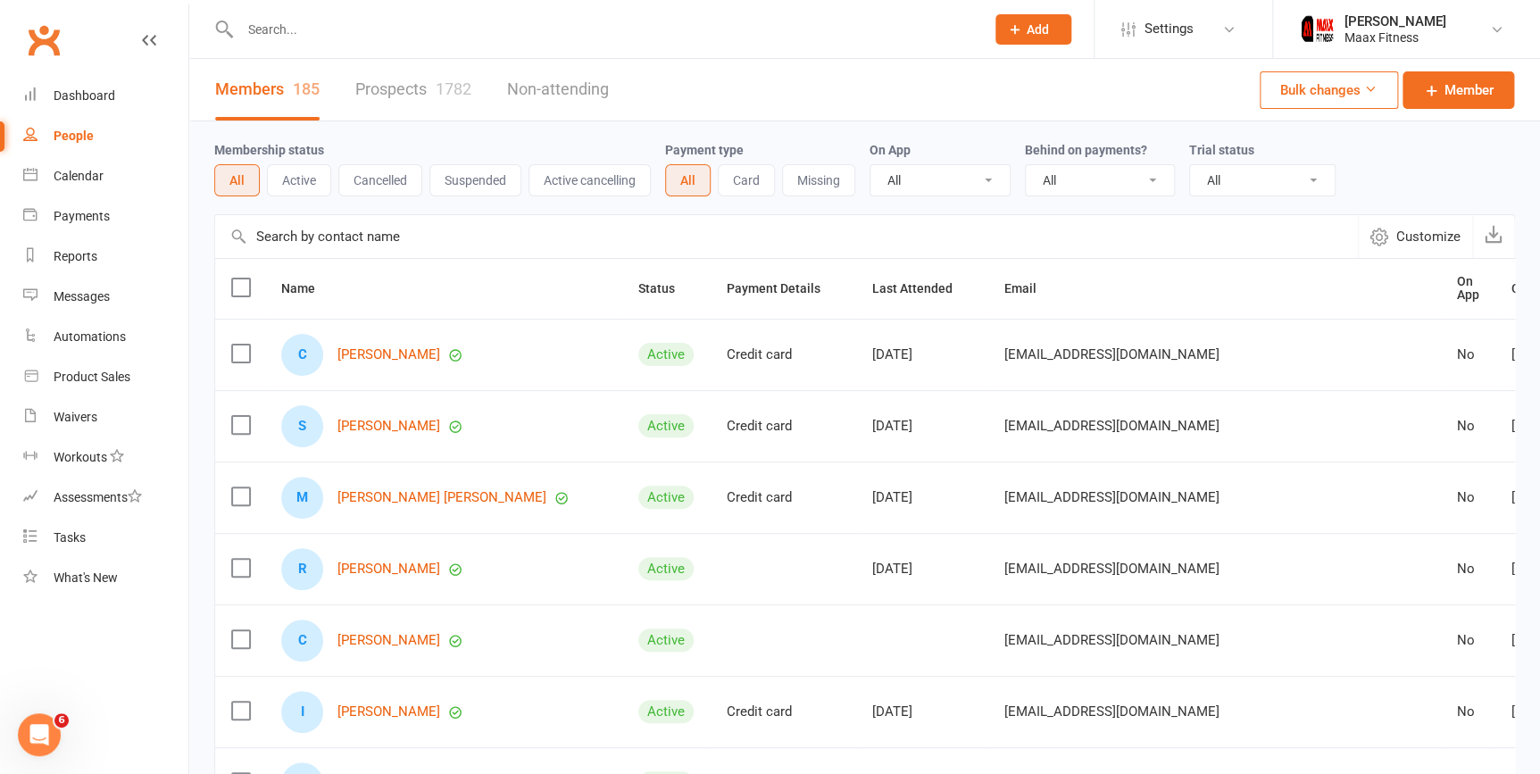
click at [338, 36] on input "text" at bounding box center [604, 29] width 738 height 25
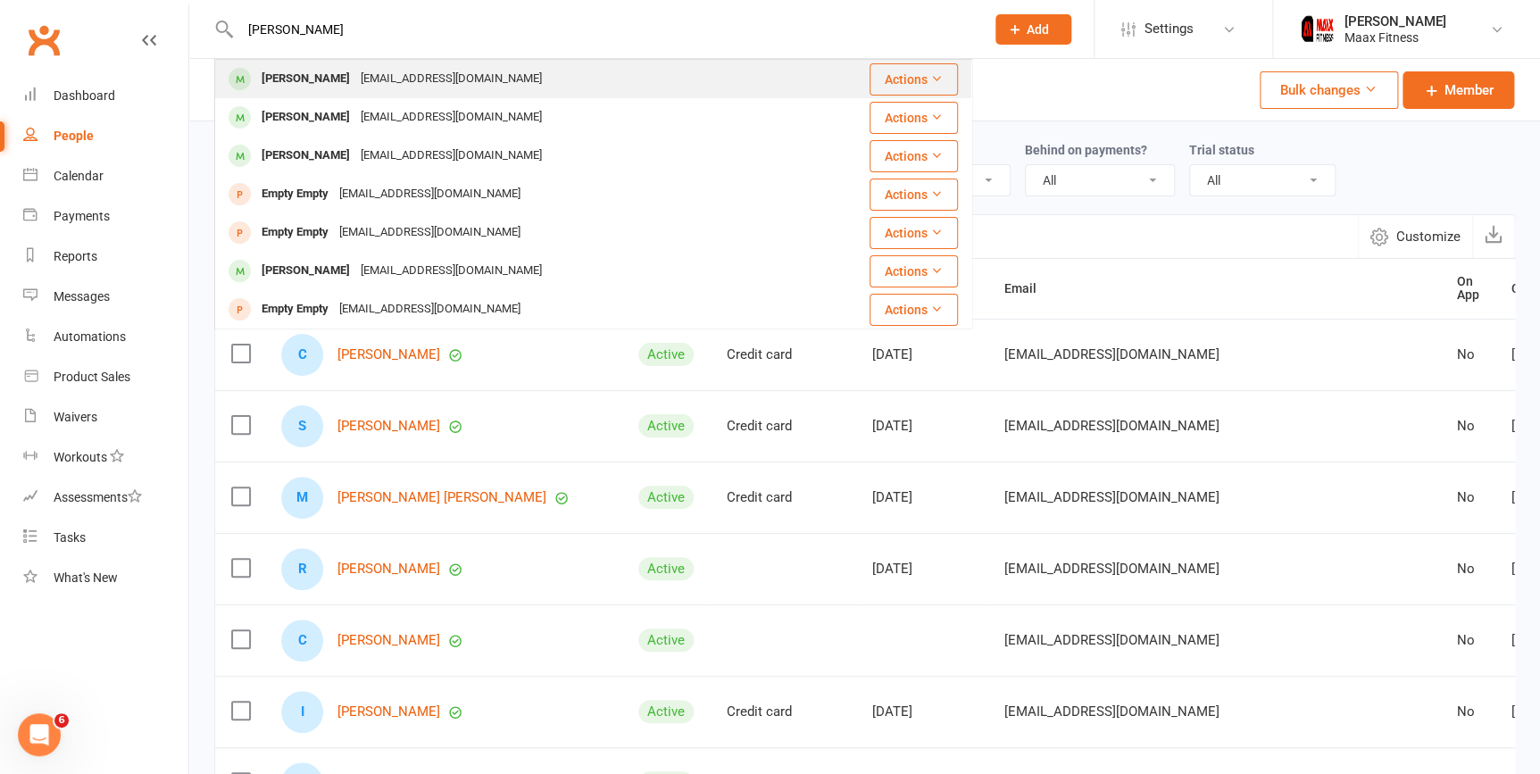
type input "[PERSON_NAME]"
click at [427, 71] on div "[EMAIL_ADDRESS][DOMAIN_NAME]" at bounding box center [451, 79] width 192 height 26
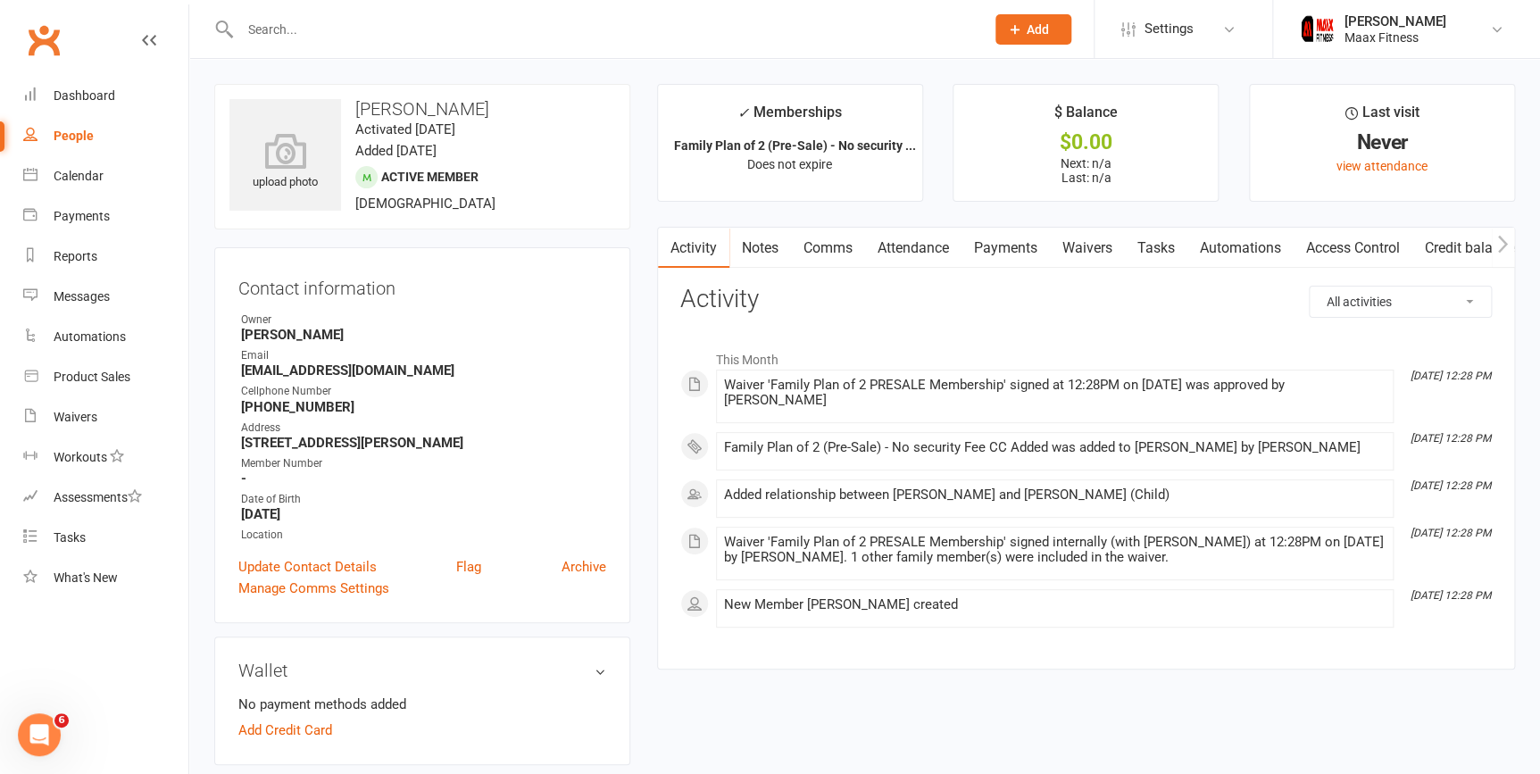
click at [1024, 246] on link "Payments" at bounding box center [1006, 248] width 88 height 41
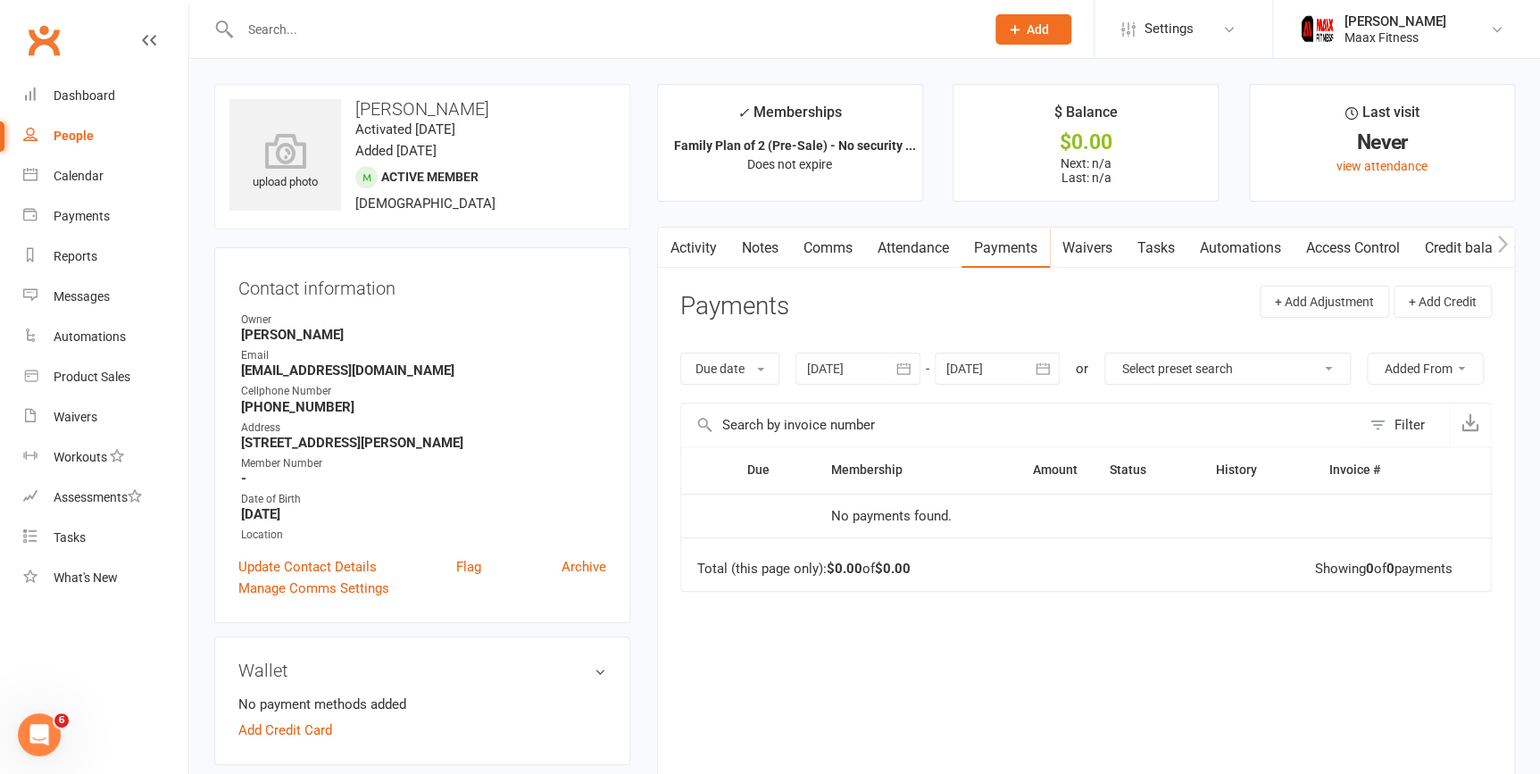
click at [1327, 238] on link "Access Control" at bounding box center [1353, 248] width 119 height 41
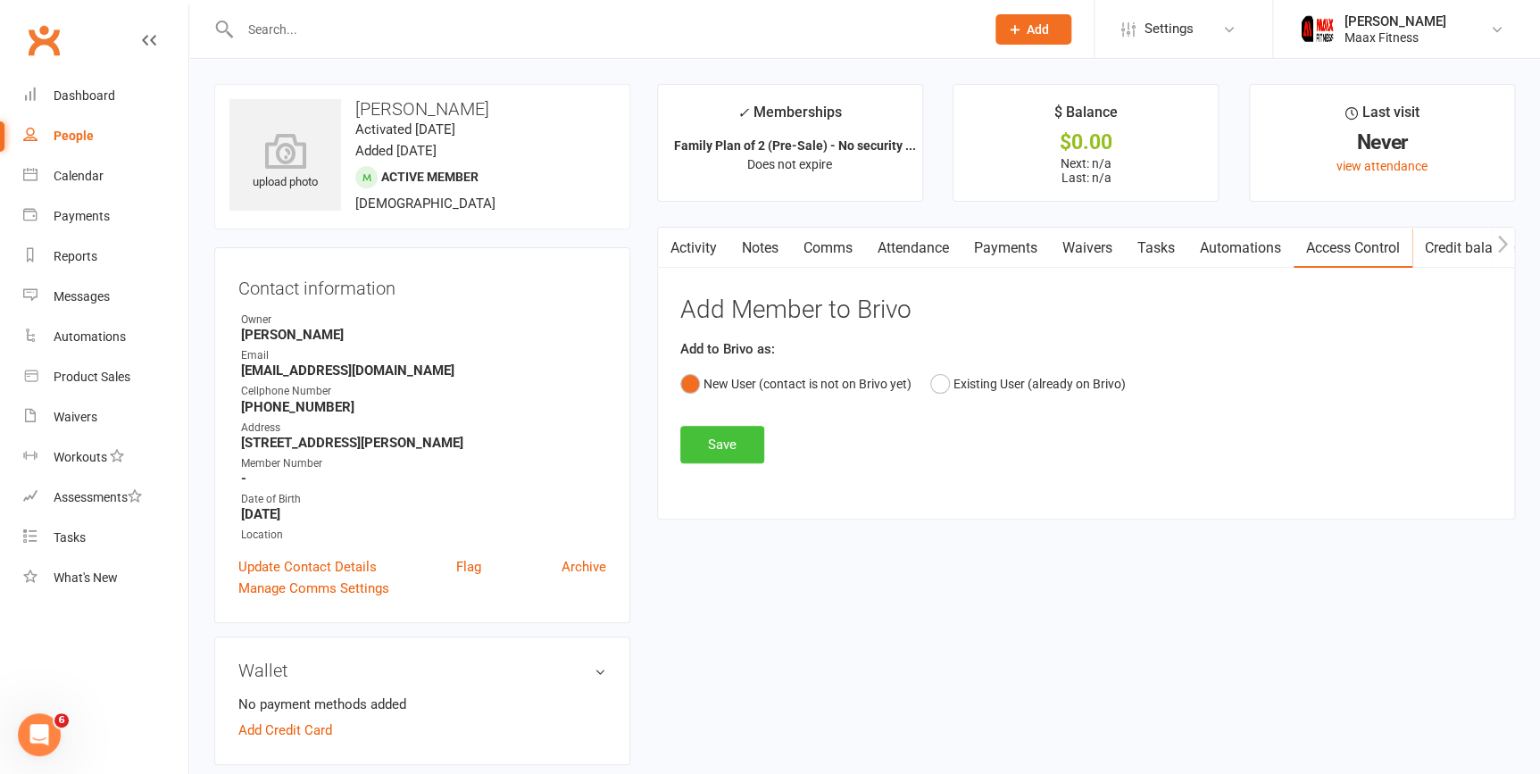
click at [712, 439] on button "Save" at bounding box center [722, 445] width 84 height 38
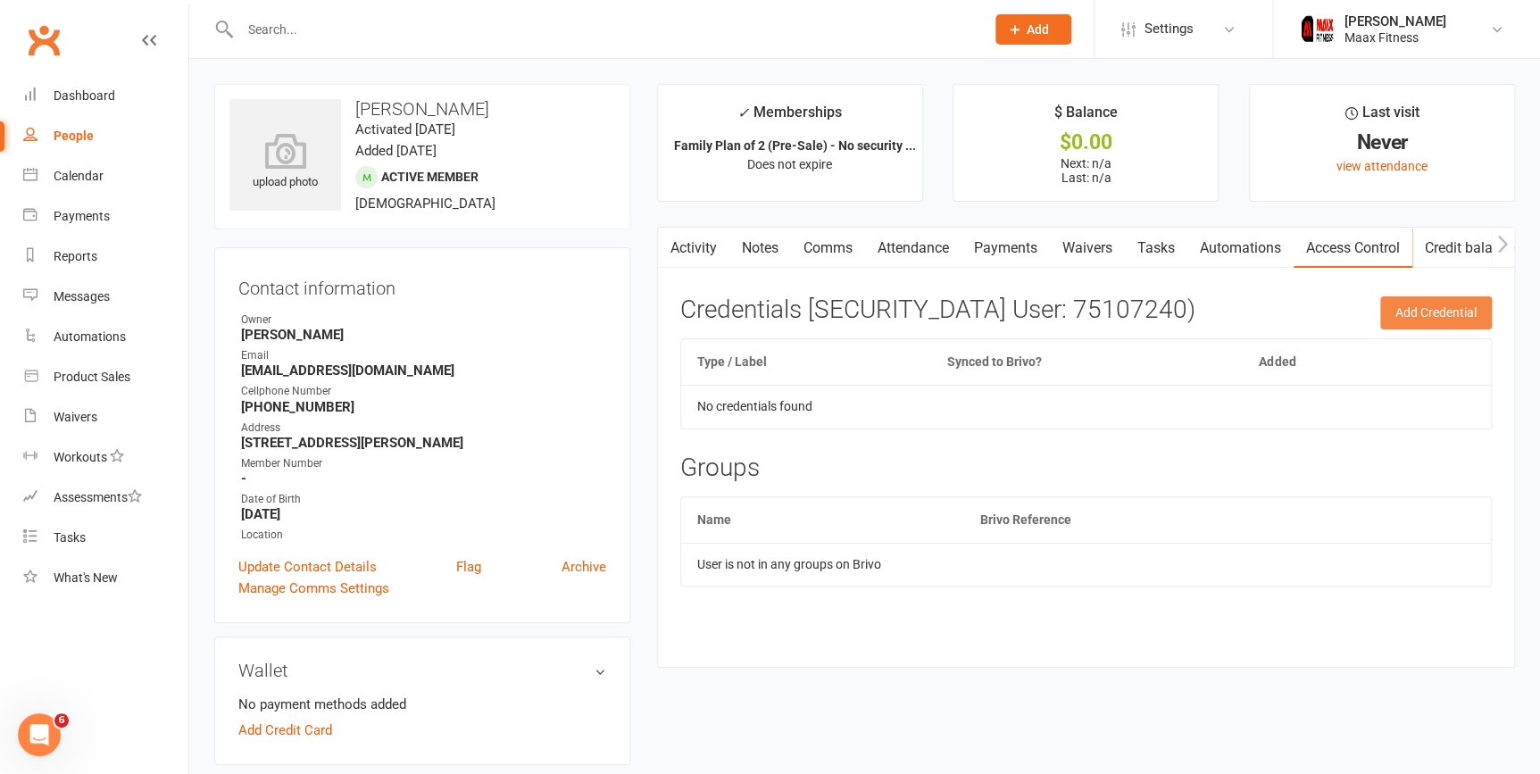
drag, startPoint x: 1424, startPoint y: 309, endPoint x: 1432, endPoint y: 304, distance: 9.7
click at [1431, 305] on button "Add Credential" at bounding box center [1437, 312] width 112 height 32
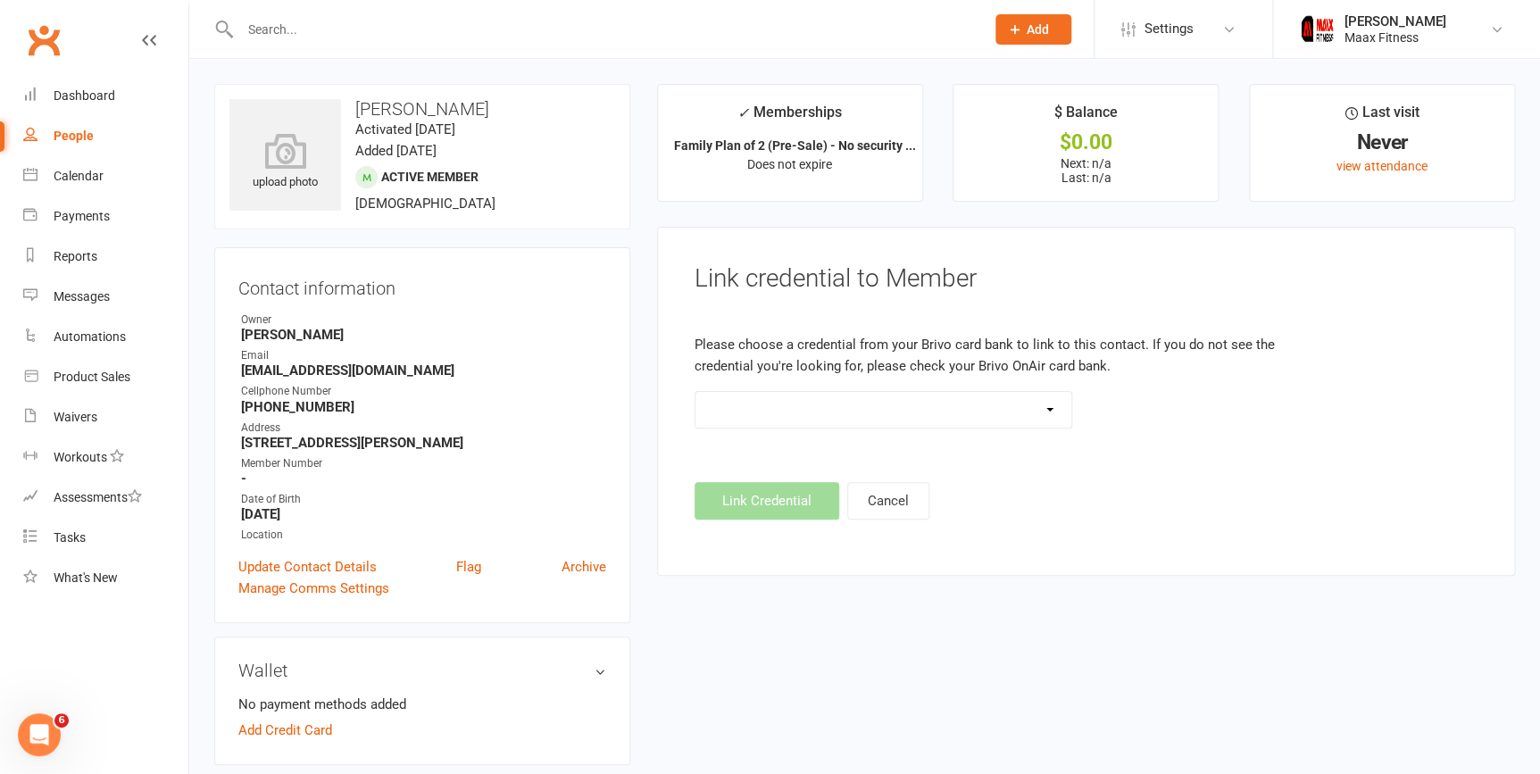
click at [1054, 406] on select "HID 37 Bit (443874)" at bounding box center [884, 410] width 377 height 36
select select "0"
click at [696, 392] on select "HID 37 Bit (443874)" at bounding box center [884, 410] width 377 height 36
click at [803, 505] on button "Link Credential" at bounding box center [767, 501] width 145 height 38
